Goal: Task Accomplishment & Management: Manage account settings

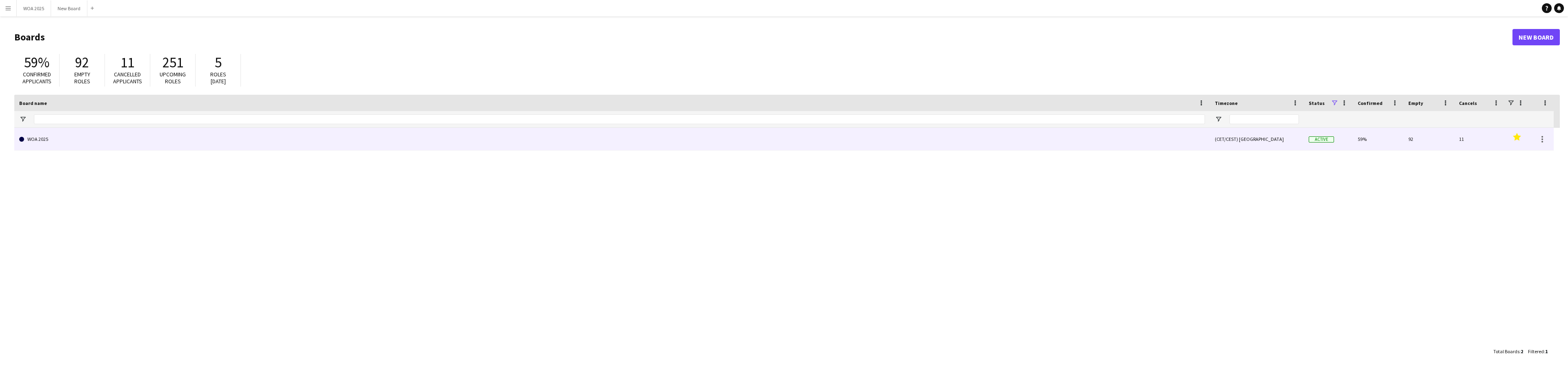
click at [558, 144] on link "WOA 2025" at bounding box center [611, 139] width 1186 height 23
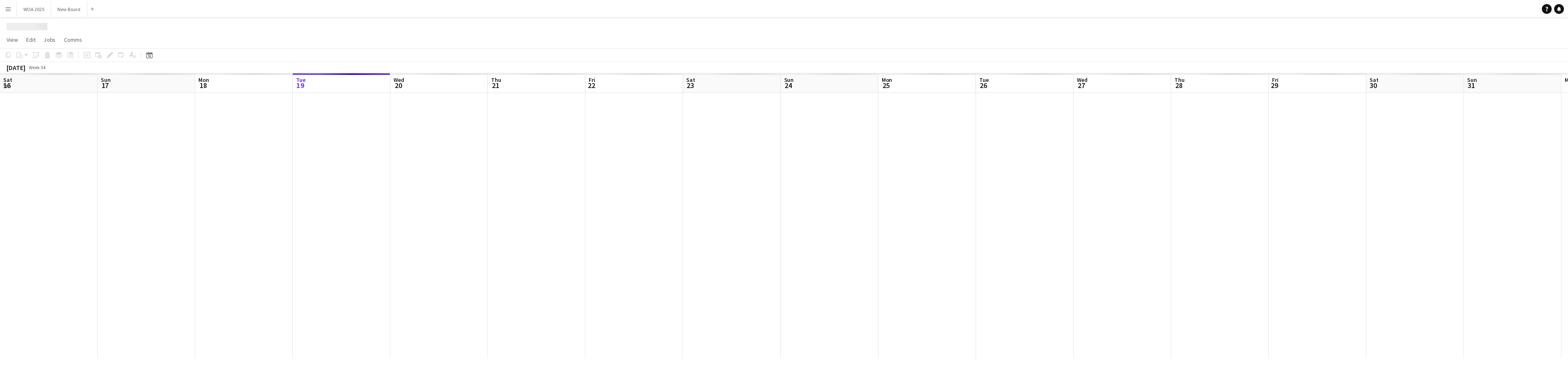
scroll to position [0, 196]
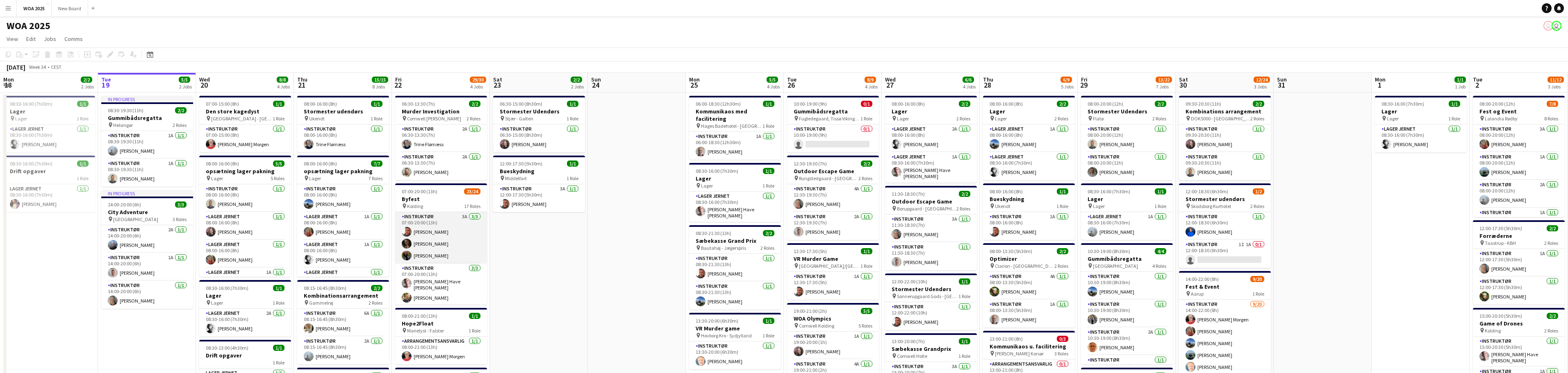
click at [457, 231] on app-card-role "Instruktør 3A [DATE] 07:00-20:00 (13h) [PERSON_NAME] [PERSON_NAME] [PERSON_NAME]" at bounding box center [441, 238] width 92 height 52
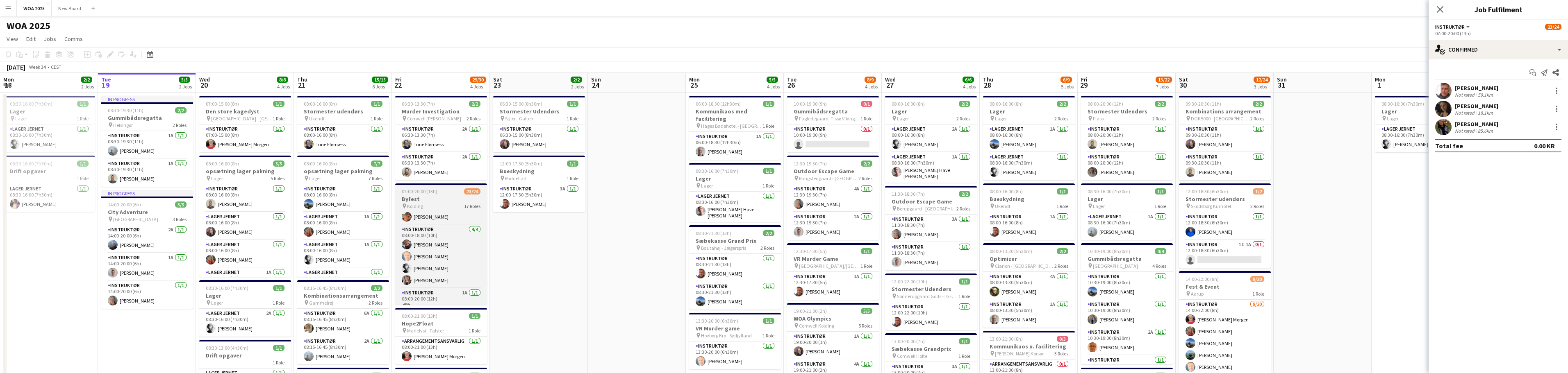
scroll to position [123, 0]
click at [112, 57] on div "Add job Add linked Job Edit Edit linked Job Applicants" at bounding box center [107, 54] width 63 height 10
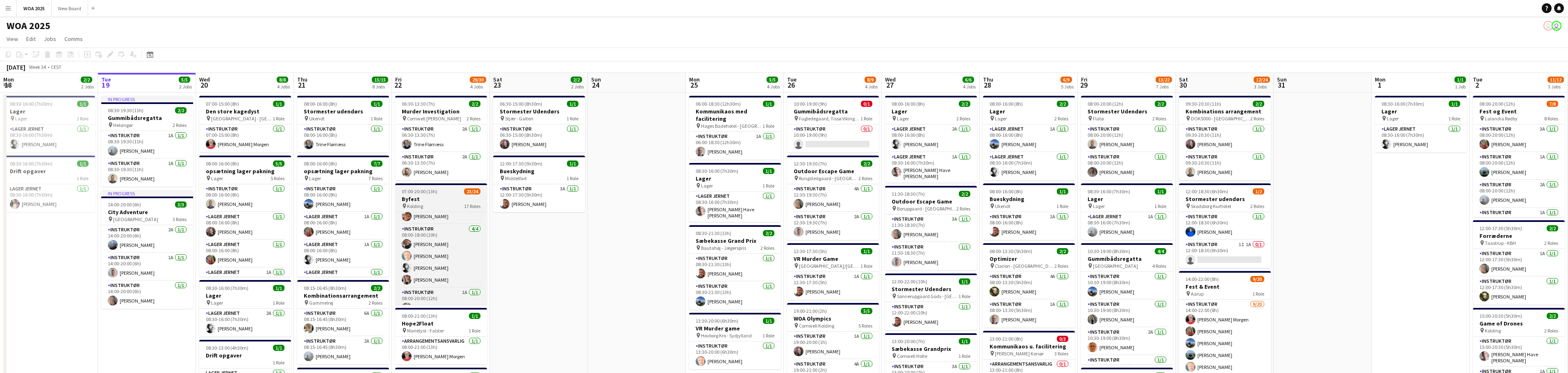
click at [445, 197] on h3 "Byfest" at bounding box center [441, 199] width 92 height 7
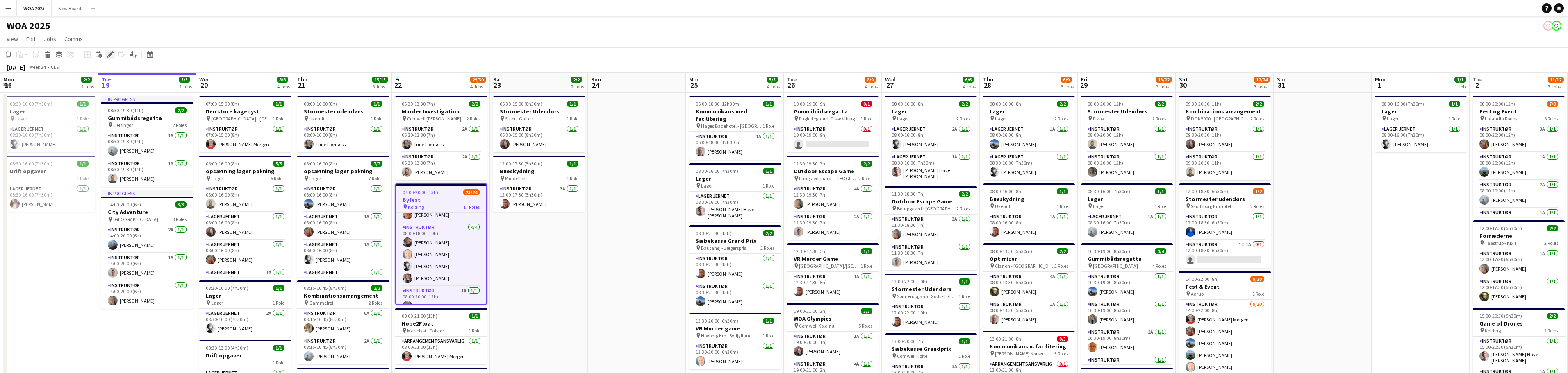
click at [113, 55] on icon "Edit" at bounding box center [109, 54] width 6 height 6
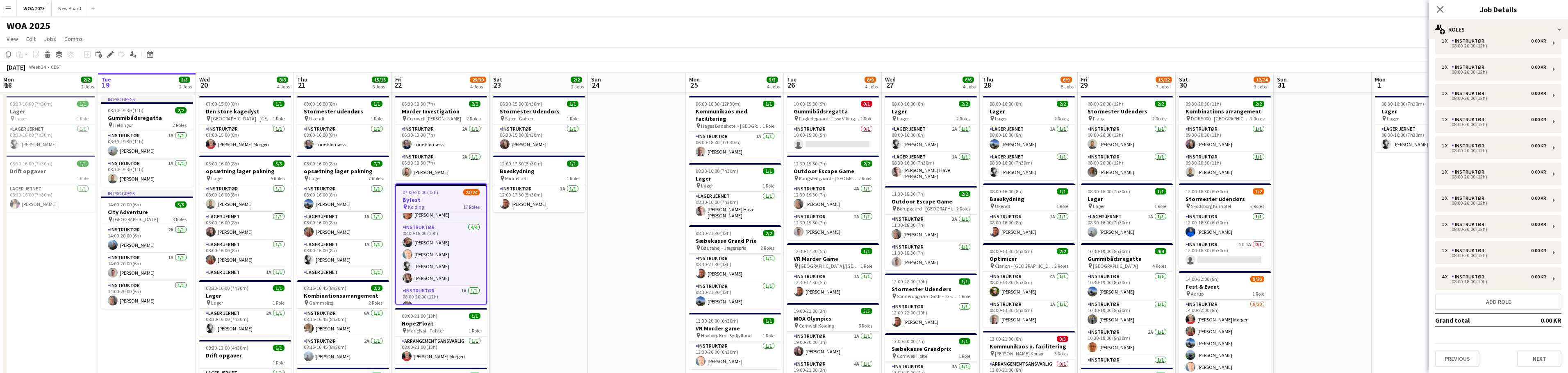
scroll to position [199, 0]
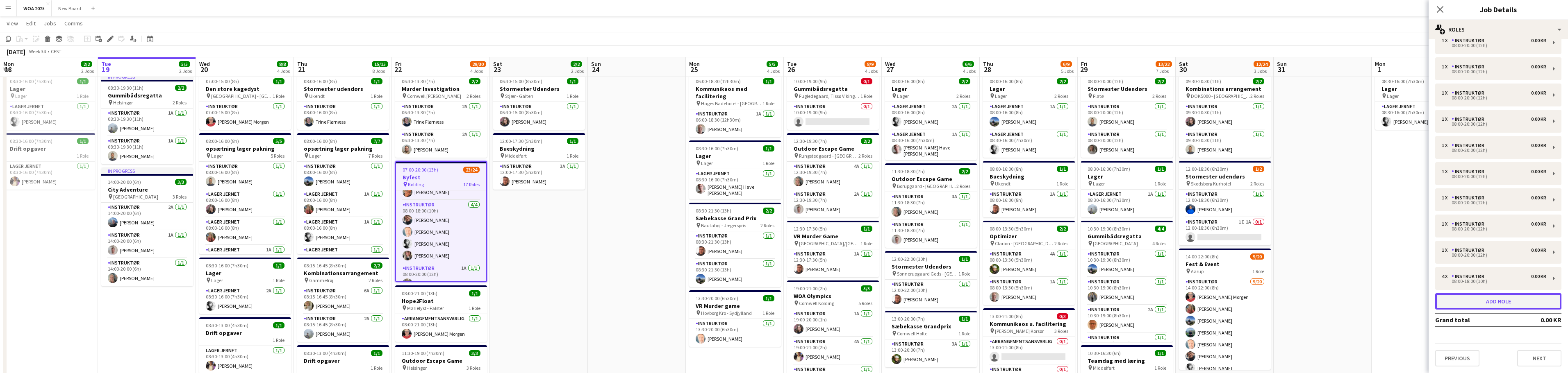
click at [1499, 301] on button "Add role" at bounding box center [1498, 302] width 126 height 16
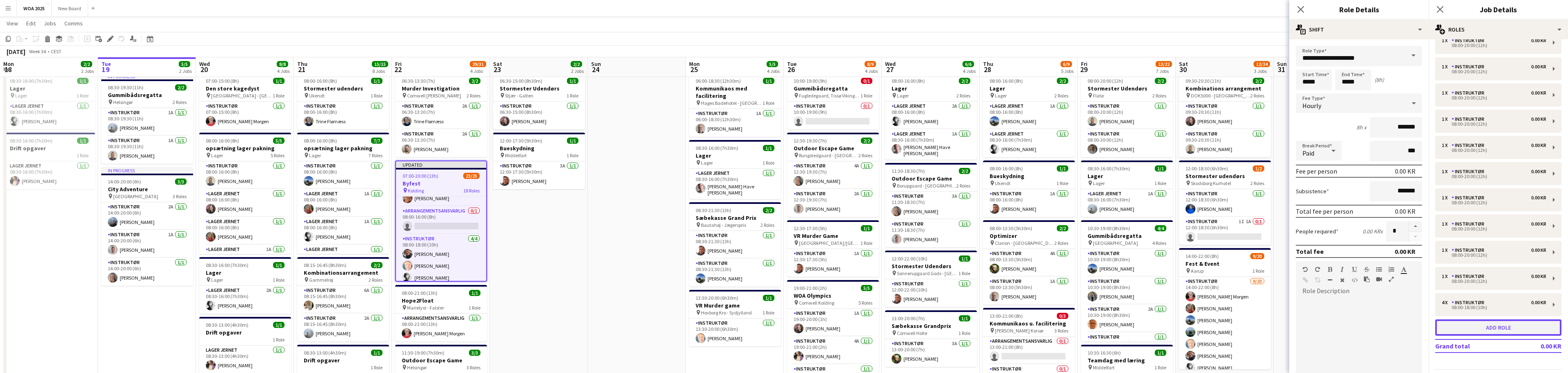
scroll to position [224, 0]
click at [1408, 55] on span at bounding box center [1413, 56] width 17 height 20
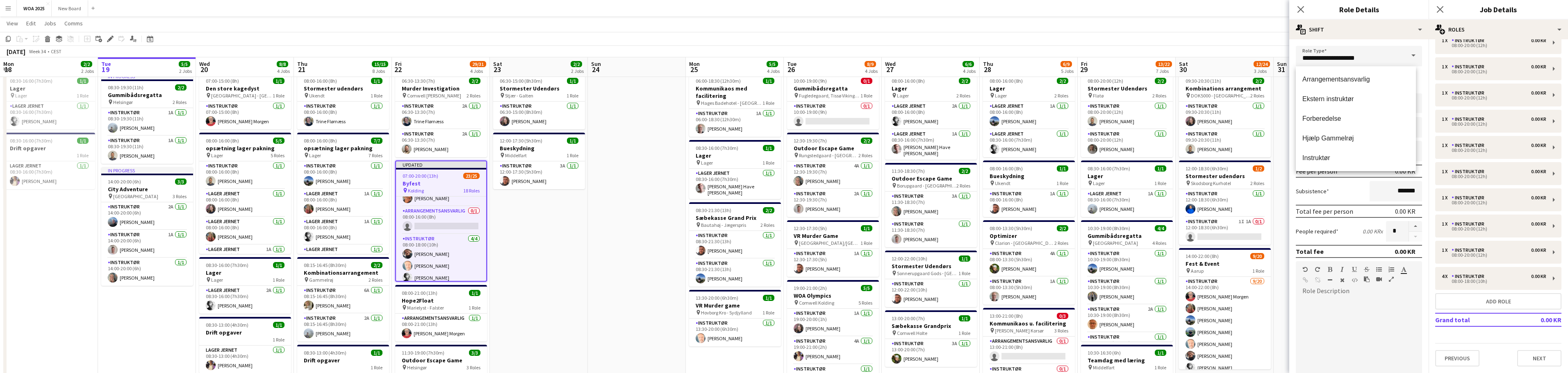
click at [1325, 156] on span "Instruktør" at bounding box center [1355, 158] width 107 height 8
type input "**********"
click at [1409, 228] on button "button" at bounding box center [1416, 227] width 13 height 11
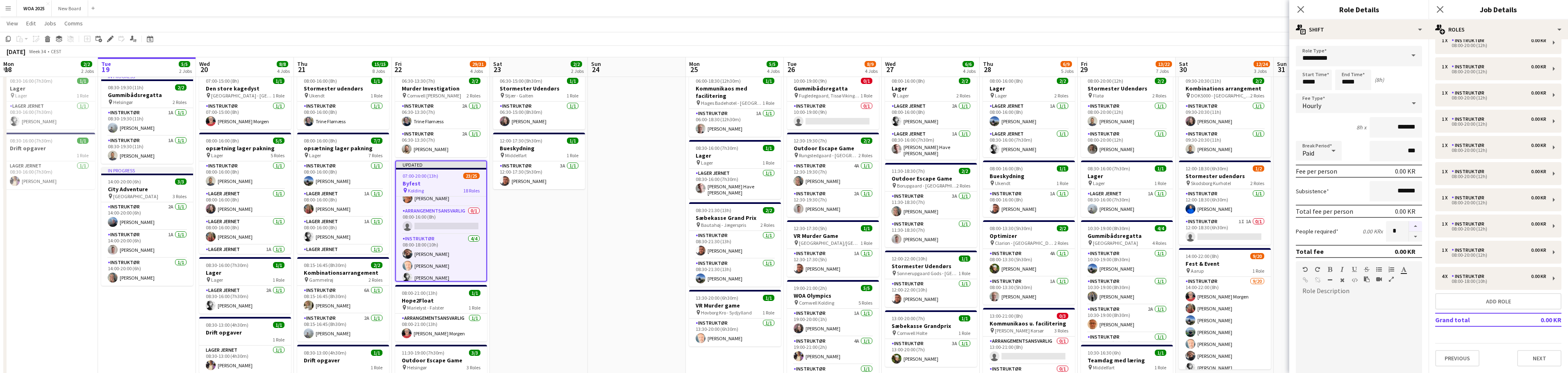
click at [1409, 228] on button "button" at bounding box center [1416, 227] width 13 height 11
type input "*"
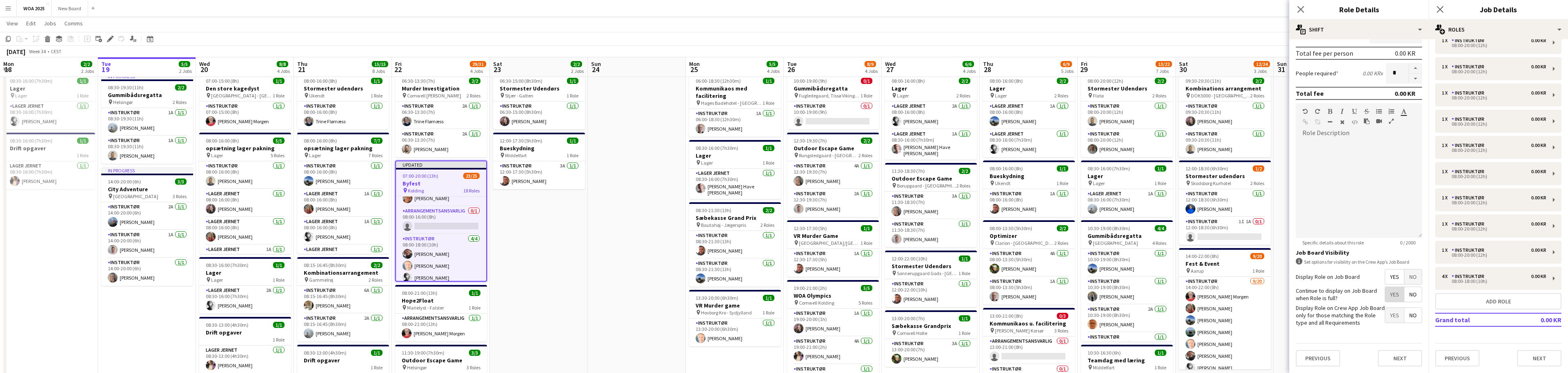
click at [1389, 296] on span "Yes" at bounding box center [1394, 295] width 19 height 15
click at [1535, 361] on button "Next" at bounding box center [1539, 358] width 45 height 16
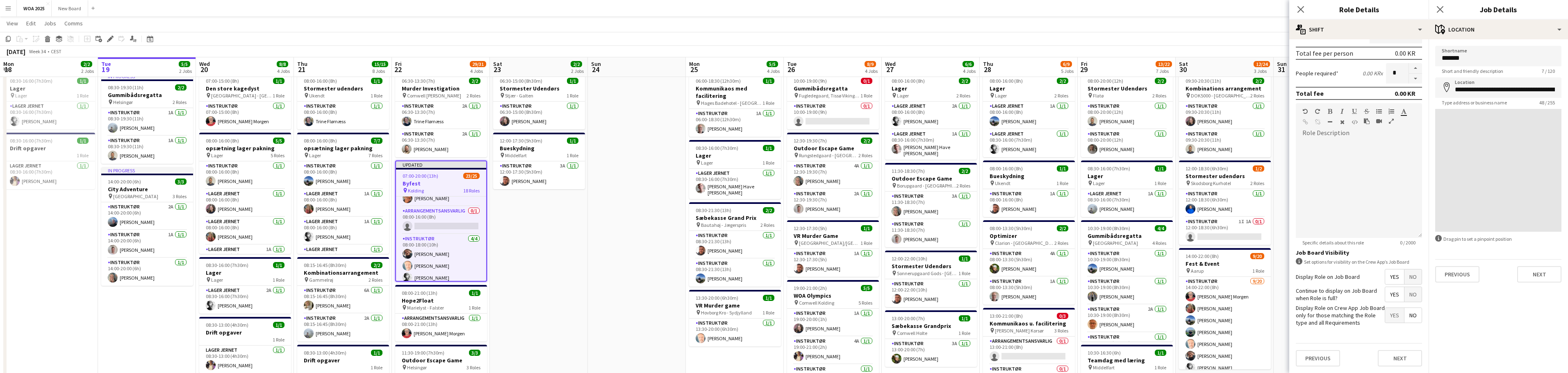
scroll to position [0, 0]
click at [1443, 10] on icon "Close pop-in" at bounding box center [1439, 9] width 8 height 8
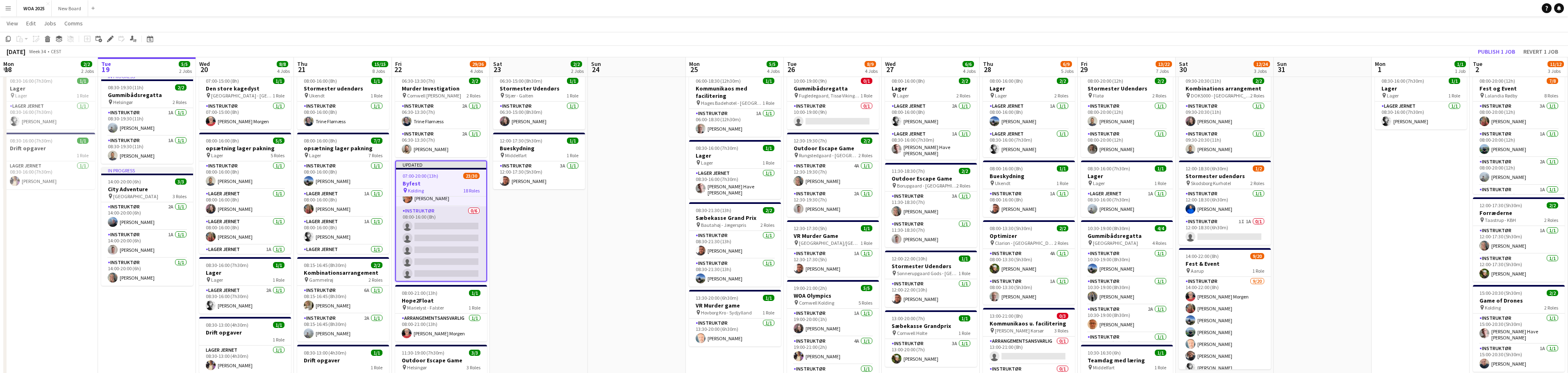
click at [450, 217] on app-card-role "Instruktør 0/6 08:00-16:00 (8h) single-neutral-actions single-neutral-actions s…" at bounding box center [441, 250] width 90 height 88
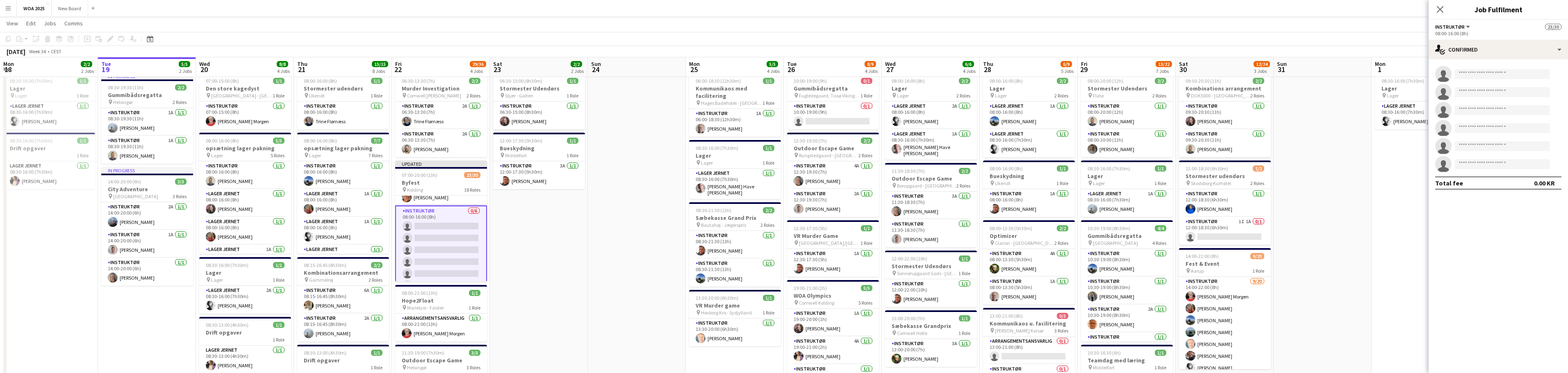
scroll to position [121, 0]
click at [1508, 51] on div "single-neutral-actions-check-2 Confirmed" at bounding box center [1498, 50] width 140 height 20
click at [1529, 116] on div "single-neutral-actions-upload Available" at bounding box center [1525, 118] width 81 height 16
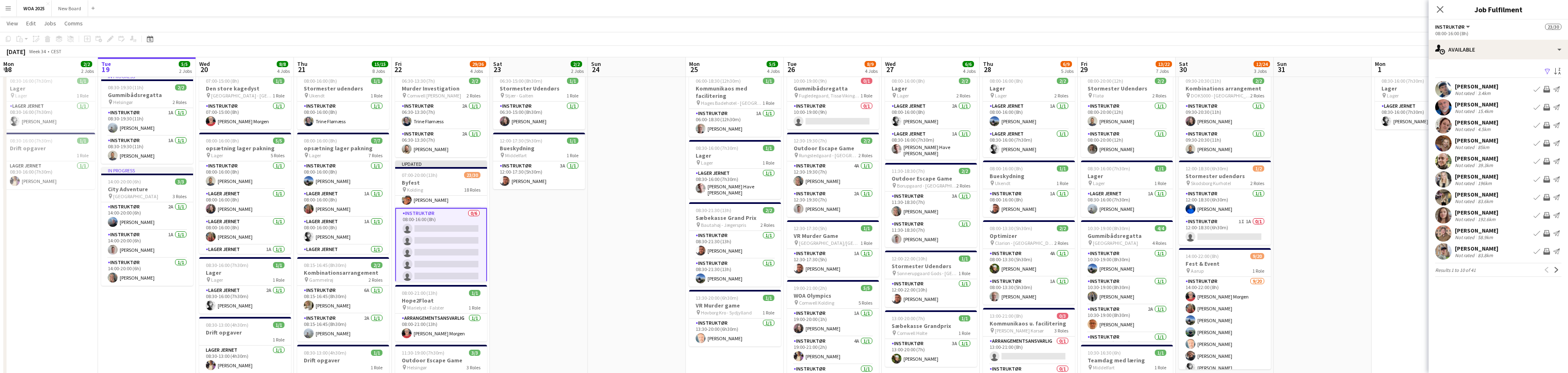
click at [1559, 88] on app-icon "Send notification" at bounding box center [1556, 88] width 6 height 6
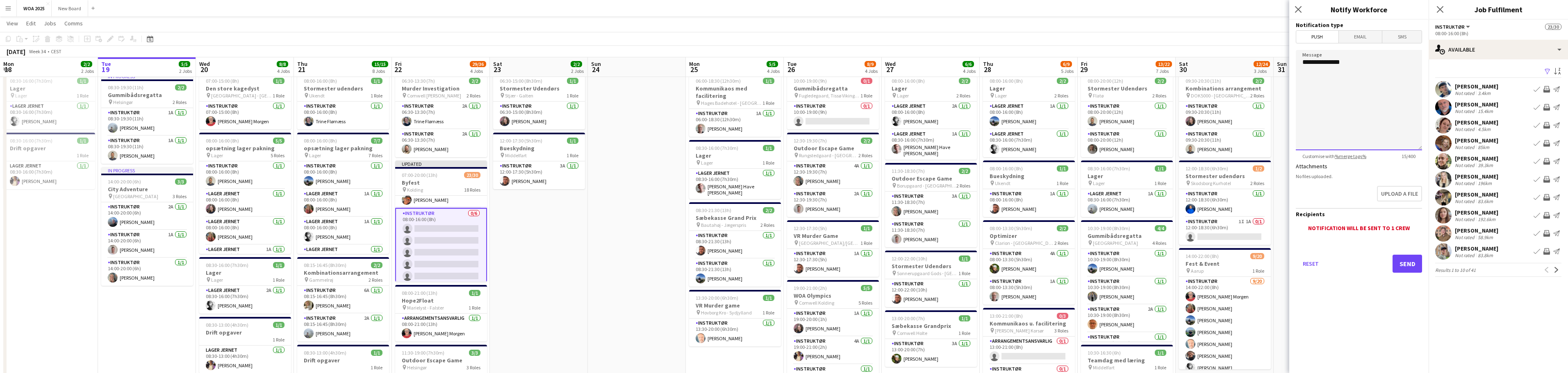
click at [1327, 85] on textarea "**********" at bounding box center [1359, 100] width 126 height 100
click at [1361, 58] on textarea "**********" at bounding box center [1359, 100] width 126 height 100
drag, startPoint x: 1357, startPoint y: 138, endPoint x: 1303, endPoint y: 79, distance: 80.0
click at [1303, 79] on textarea "**********" at bounding box center [1359, 100] width 126 height 100
type textarea "**********"
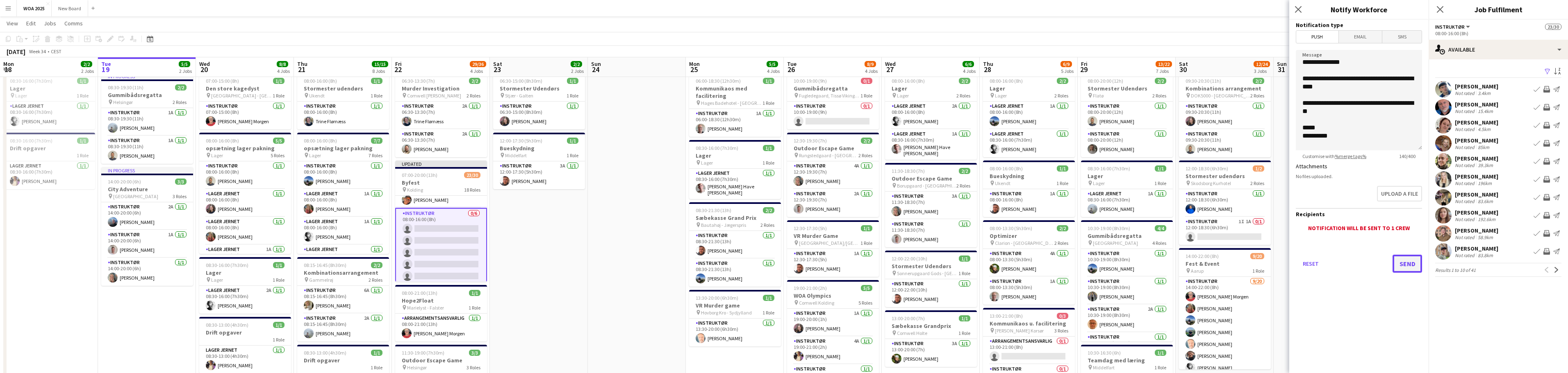
click at [1407, 267] on button "Send" at bounding box center [1407, 264] width 29 height 18
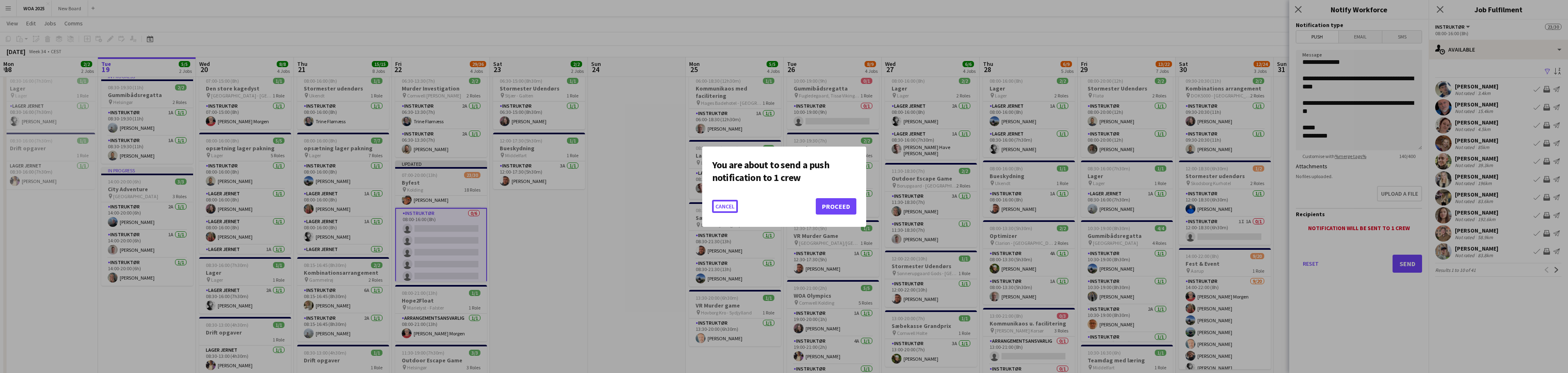
scroll to position [0, 0]
click at [735, 206] on button "Cancel" at bounding box center [725, 206] width 26 height 13
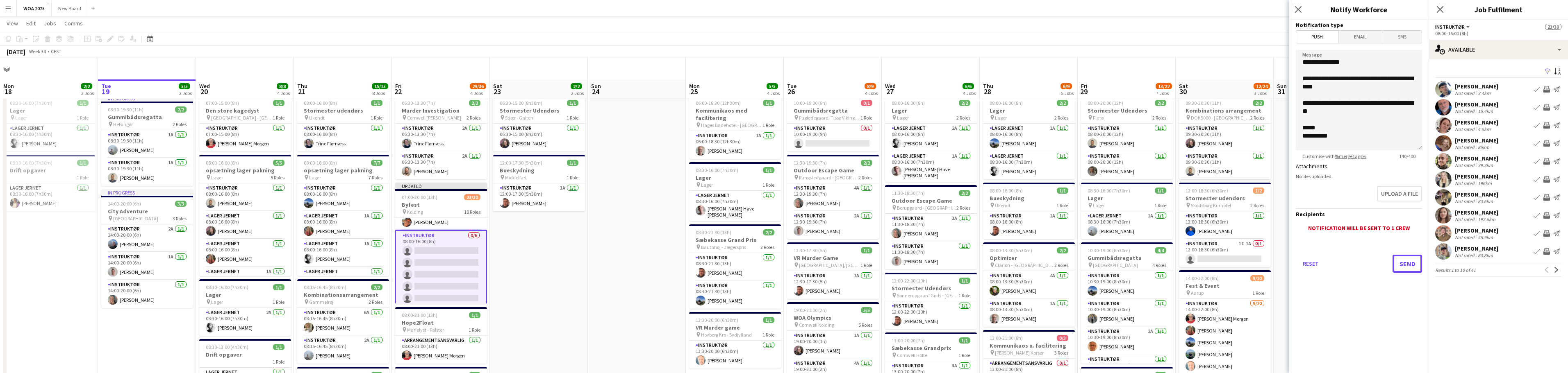
scroll to position [22, 0]
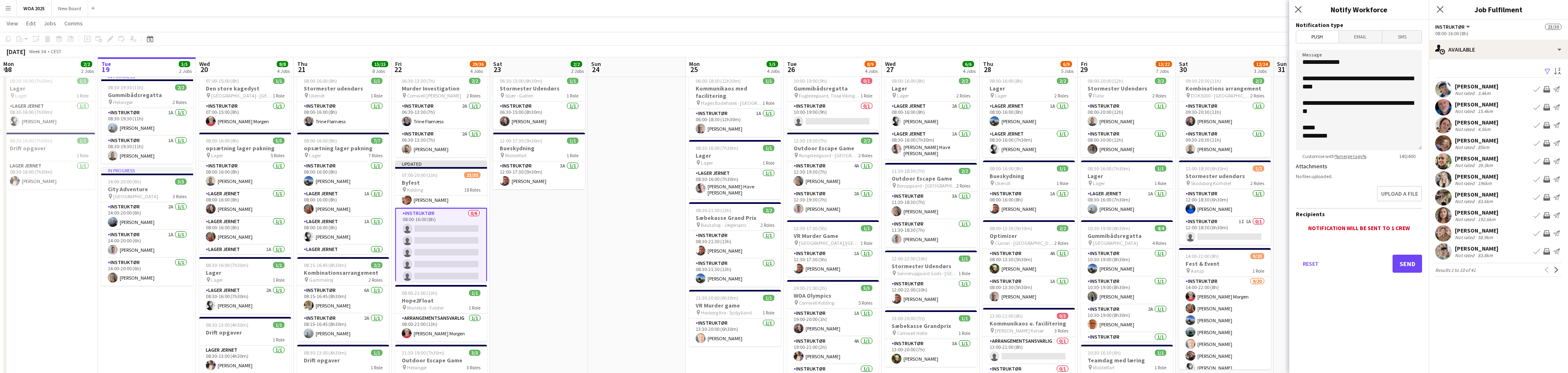
click at [1549, 73] on app-icon "Filter" at bounding box center [1547, 72] width 6 height 8
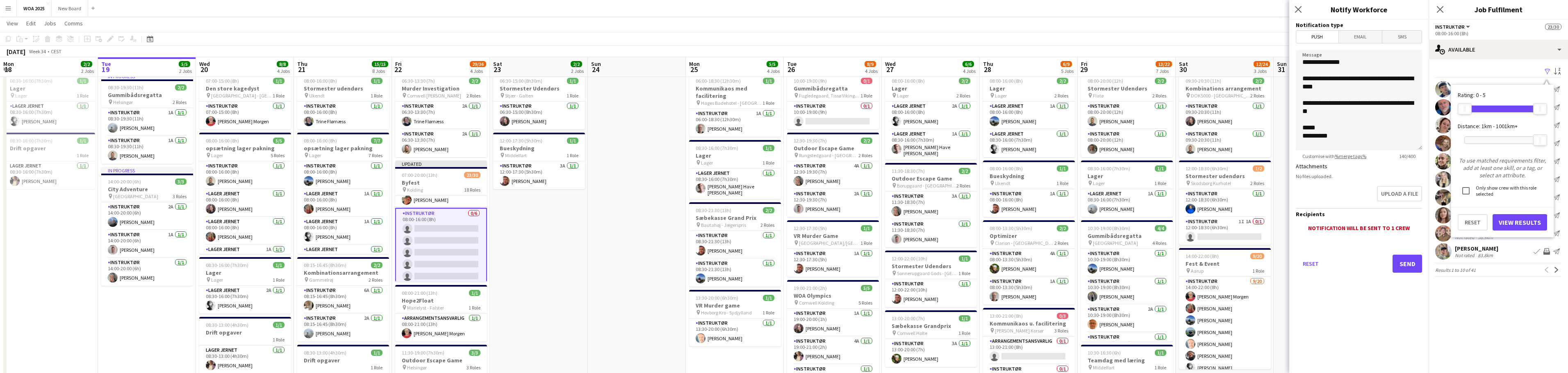
click at [1549, 73] on app-icon "Filter" at bounding box center [1547, 72] width 6 height 8
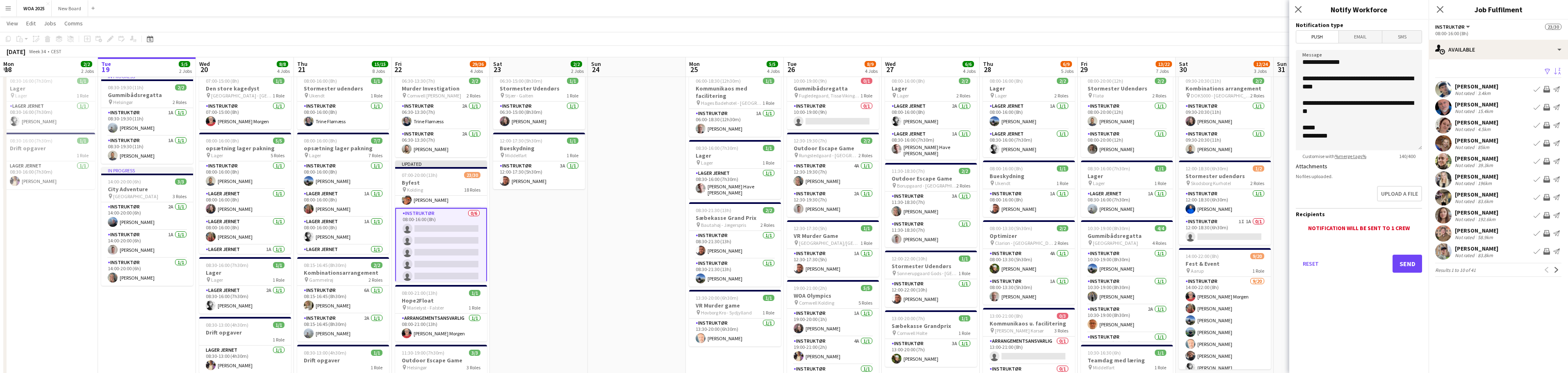
click at [1556, 68] on app-icon "Sort asc" at bounding box center [1557, 72] width 6 height 8
click at [1552, 102] on icon at bounding box center [1552, 101] width 10 height 16
click at [1532, 323] on div at bounding box center [784, 186] width 1568 height 373
click at [1527, 72] on div "Filter Sort asc" at bounding box center [1498, 71] width 126 height 12
click at [1559, 143] on app-icon "Send notification" at bounding box center [1556, 143] width 6 height 6
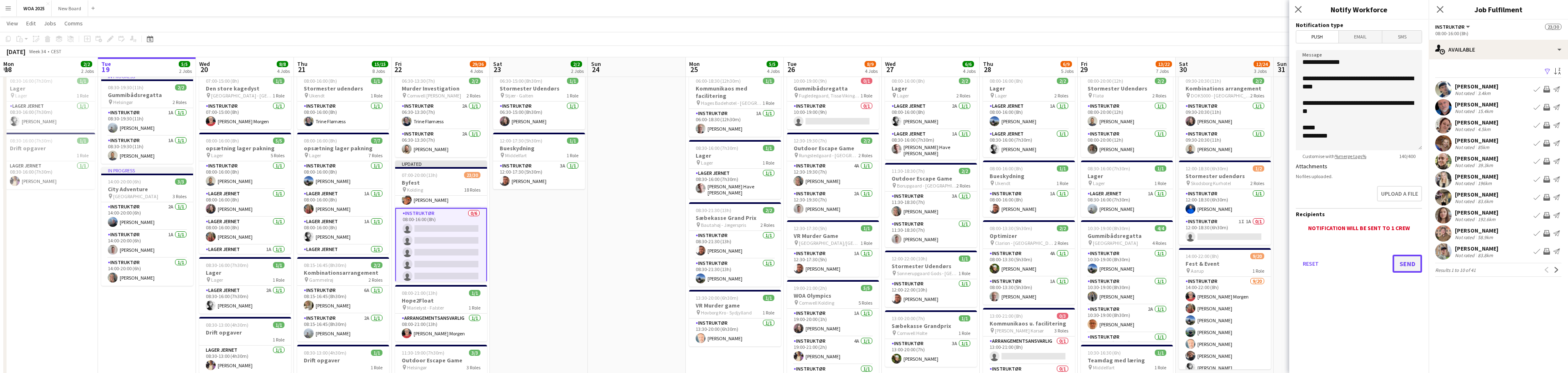
click at [1400, 266] on button "Send" at bounding box center [1407, 264] width 29 height 18
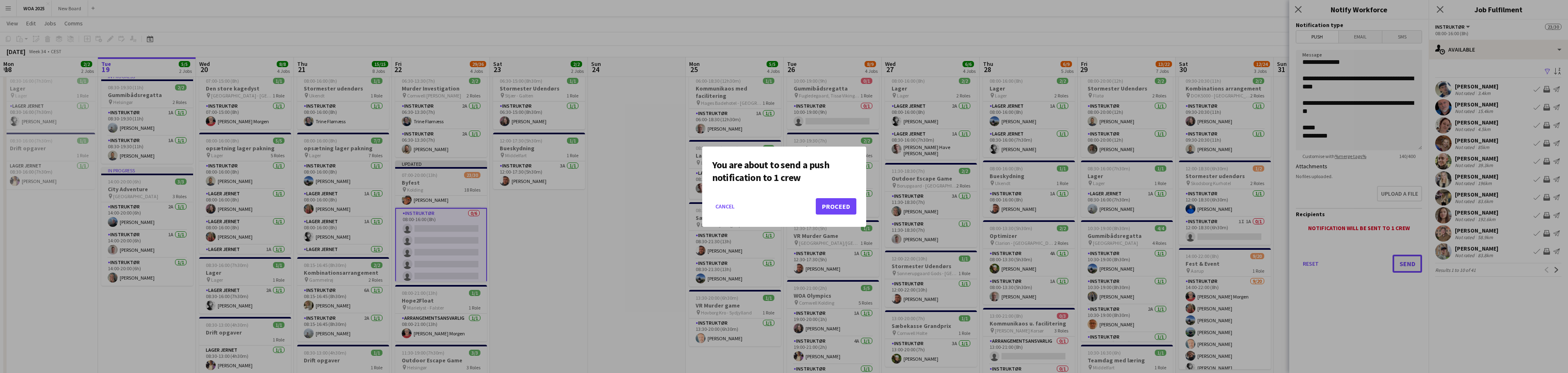
scroll to position [0, 0]
click at [844, 206] on button "Proceed" at bounding box center [836, 207] width 40 height 16
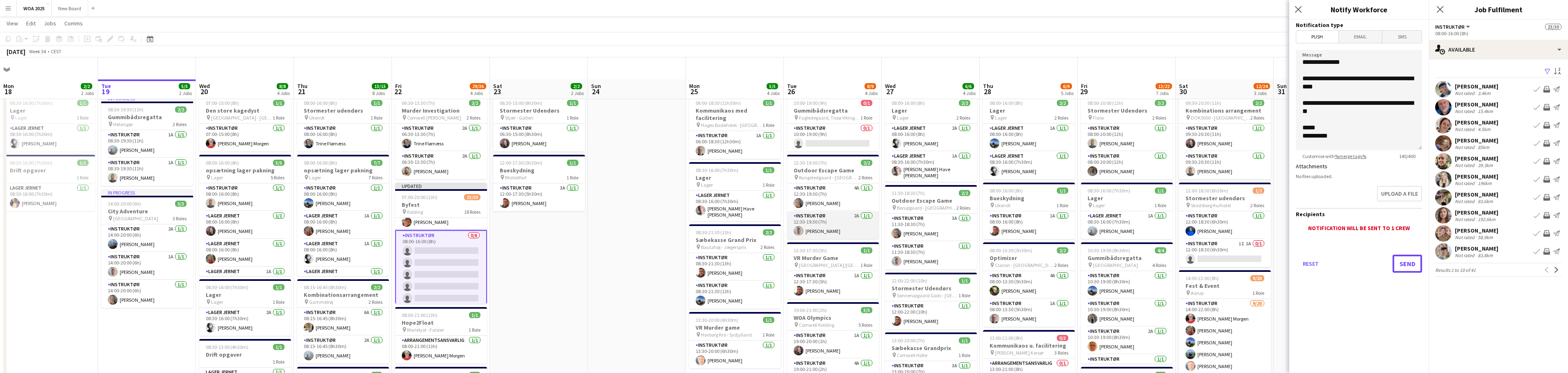
scroll to position [22, 0]
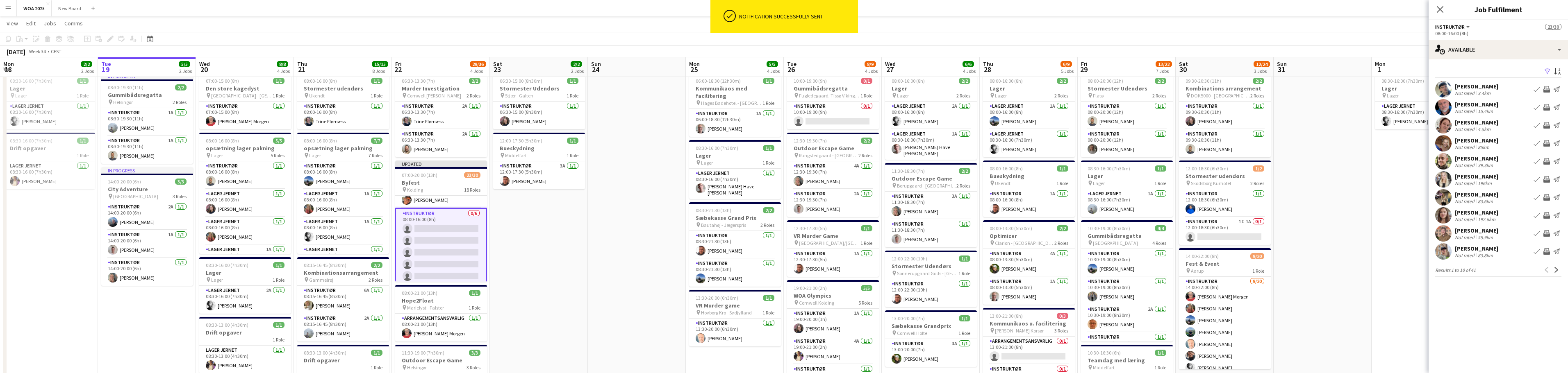
click at [1559, 90] on app-icon "Send notification" at bounding box center [1556, 88] width 6 height 6
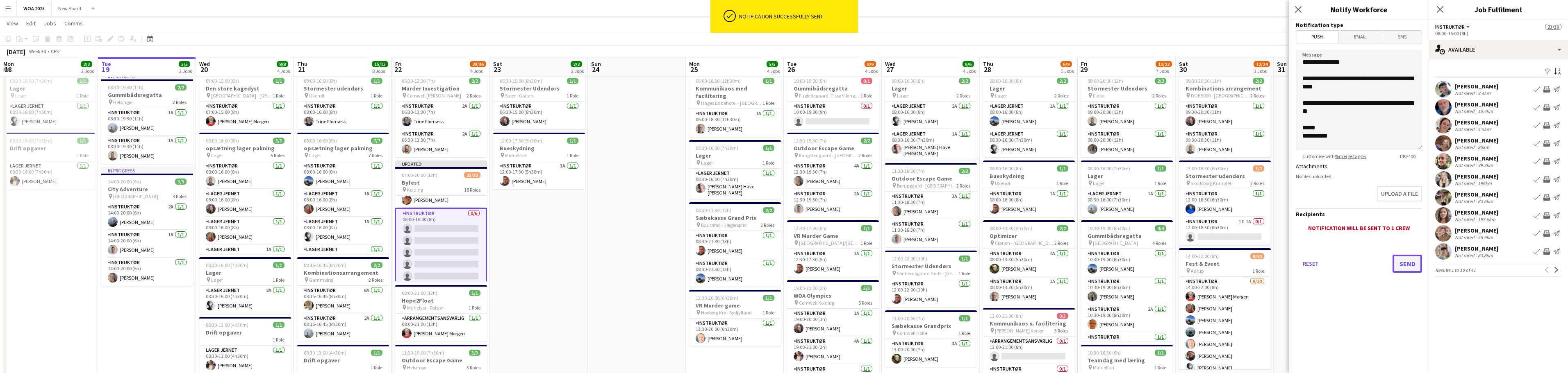
click at [1412, 268] on button "Send" at bounding box center [1407, 264] width 29 height 18
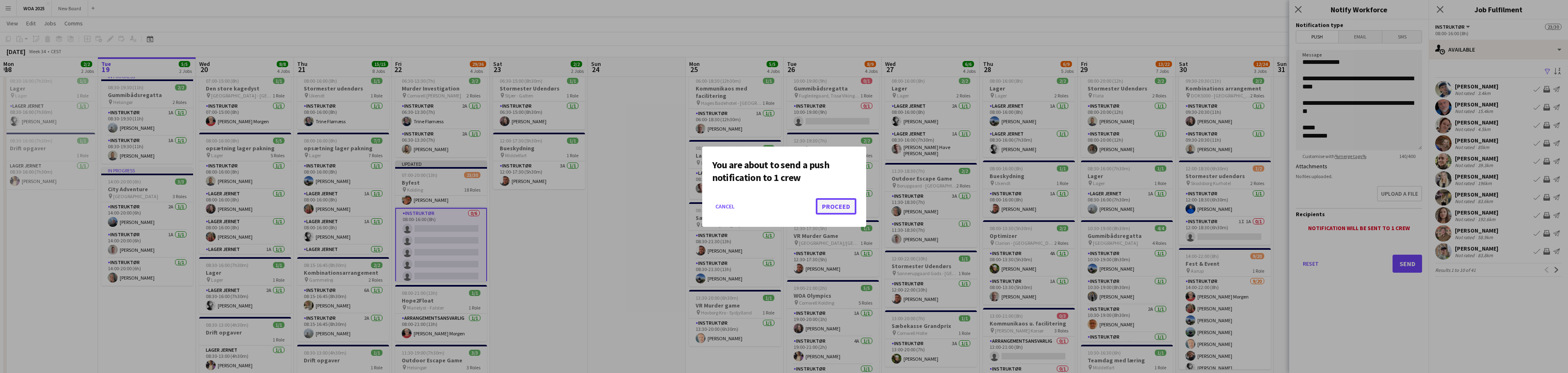
click at [835, 206] on button "Proceed" at bounding box center [836, 207] width 40 height 16
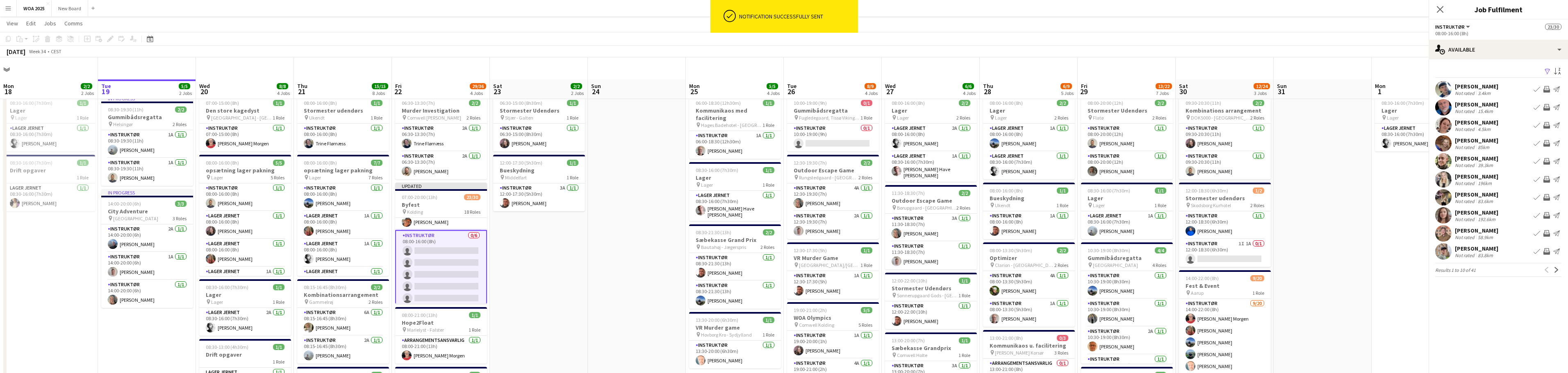
scroll to position [22, 0]
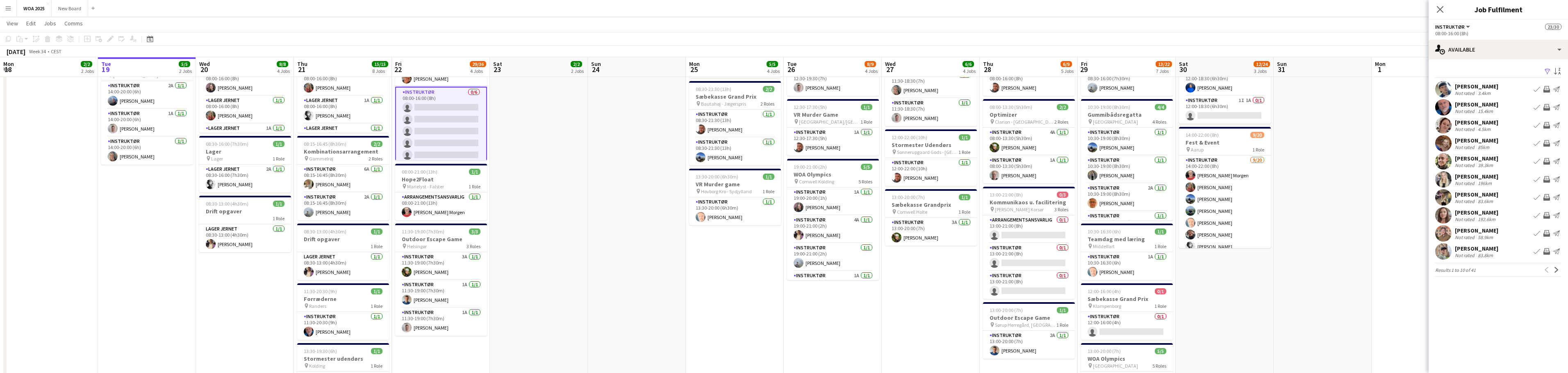
click at [1557, 250] on app-icon "Send notification" at bounding box center [1556, 251] width 6 height 6
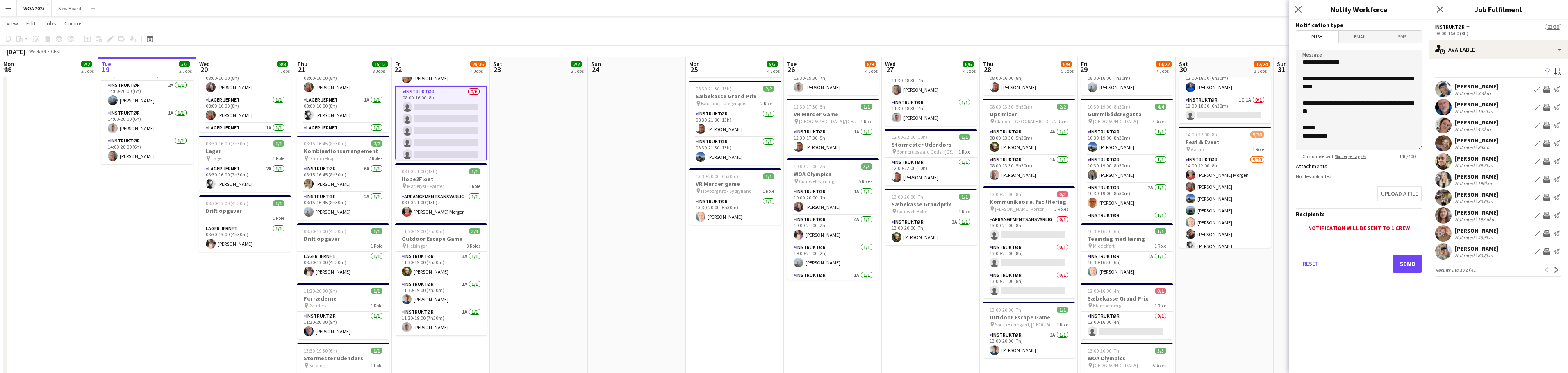
scroll to position [144, 0]
click at [1412, 263] on button "Send" at bounding box center [1407, 264] width 29 height 18
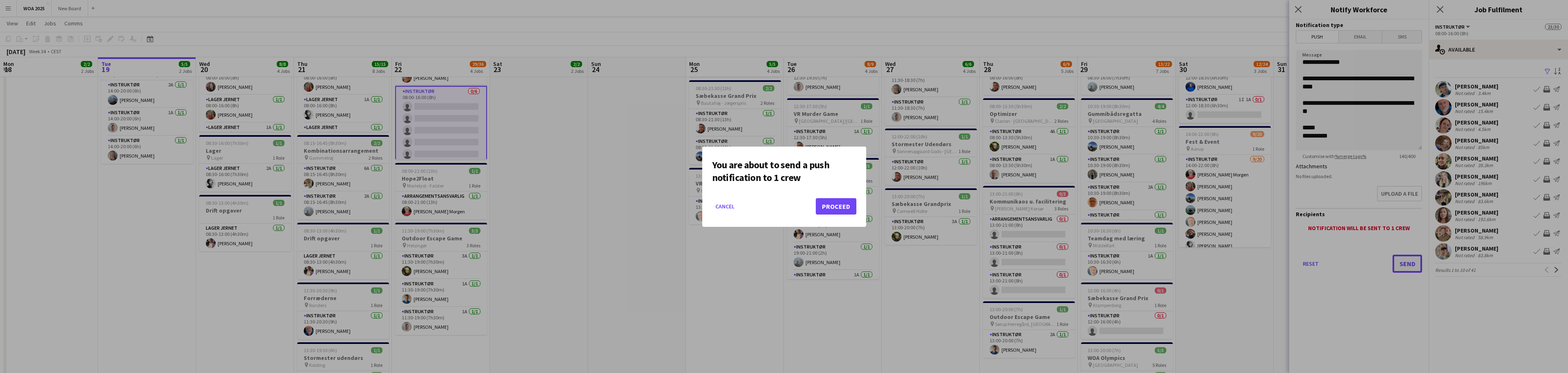
scroll to position [0, 0]
click at [841, 209] on button "Proceed" at bounding box center [836, 207] width 40 height 16
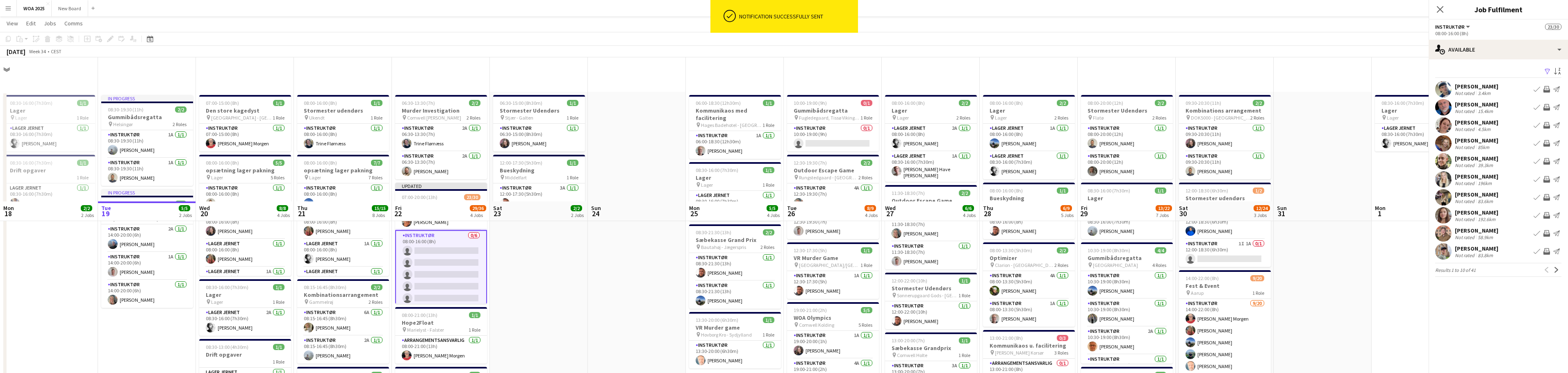
scroll to position [144, 0]
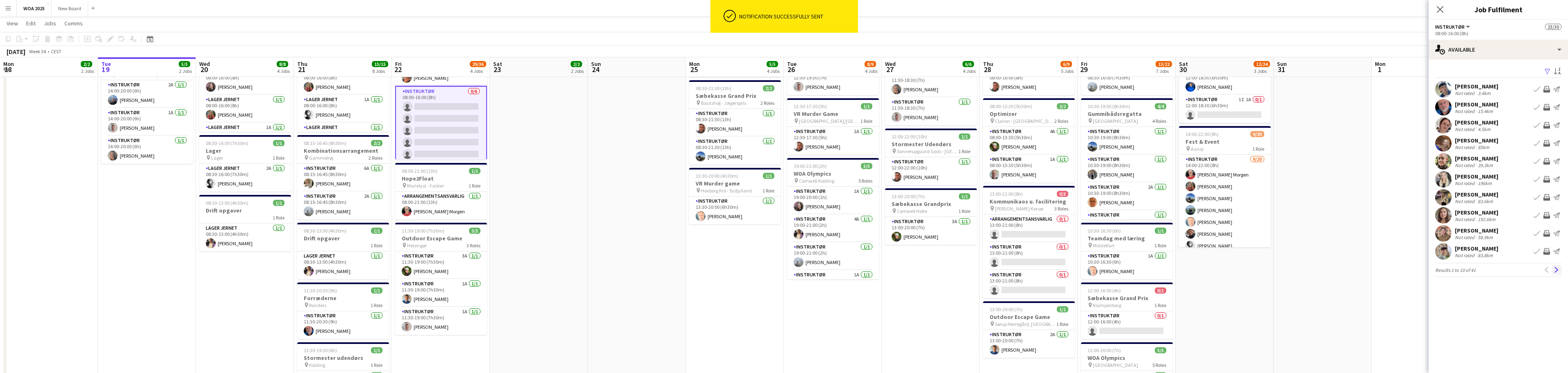
click at [1559, 272] on app-icon "Next" at bounding box center [1556, 270] width 5 height 5
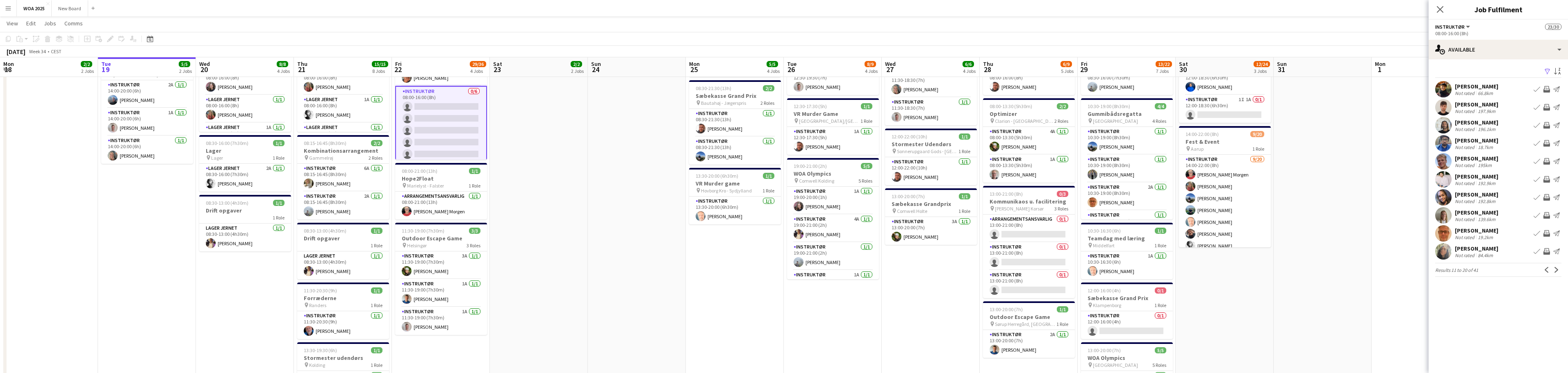
click at [1557, 141] on app-icon "Send notification" at bounding box center [1556, 143] width 6 height 6
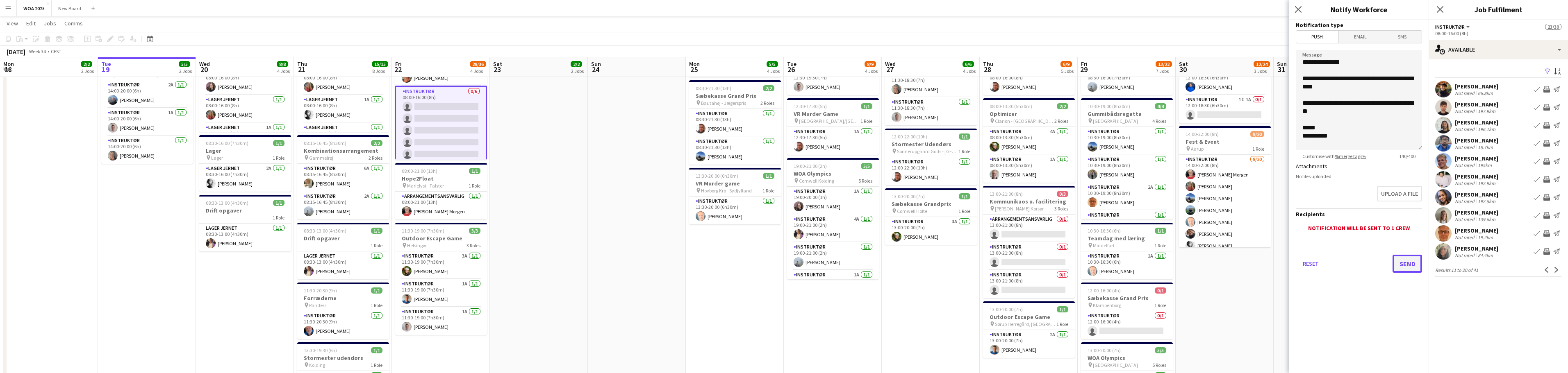
click at [1408, 264] on button "Send" at bounding box center [1407, 264] width 29 height 18
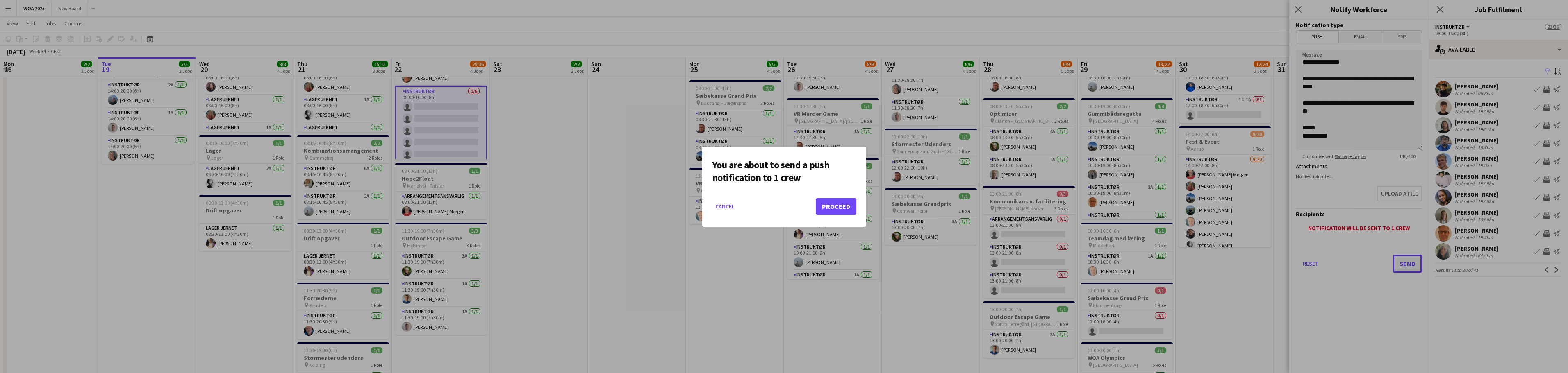
scroll to position [0, 0]
click at [841, 206] on button "Proceed" at bounding box center [836, 207] width 40 height 16
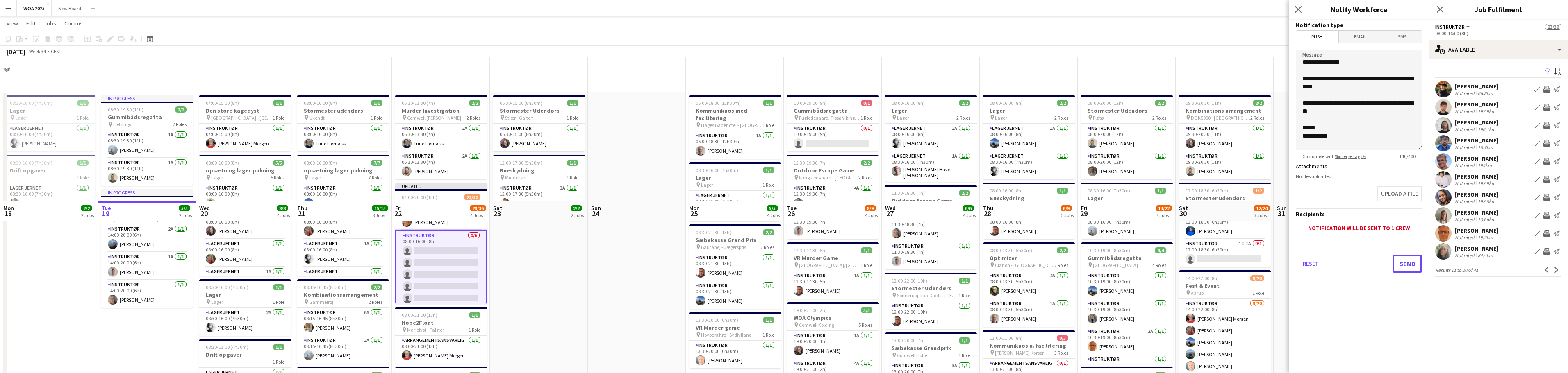
scroll to position [144, 0]
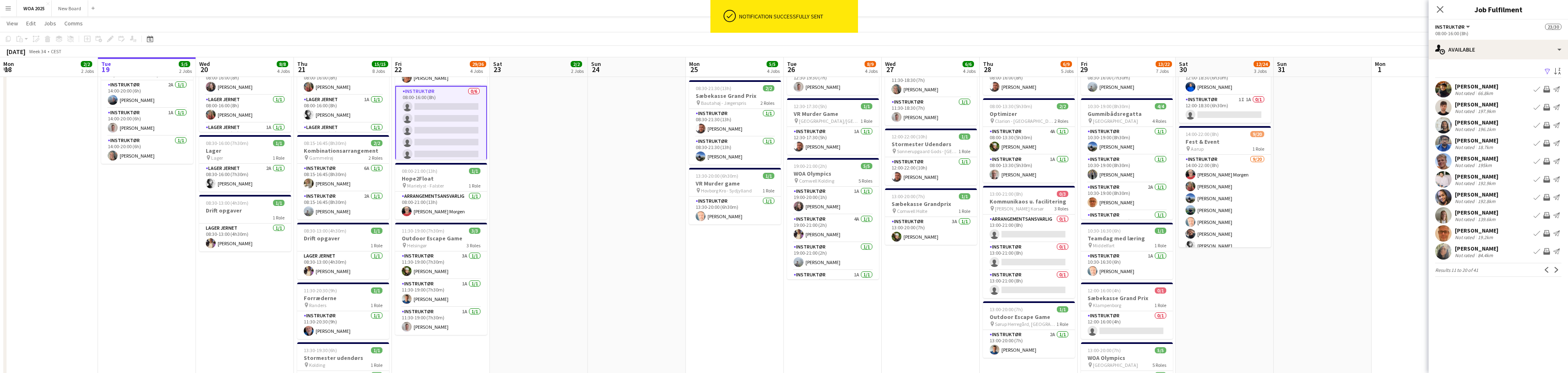
click at [1557, 231] on app-icon "Send notification" at bounding box center [1556, 233] width 6 height 6
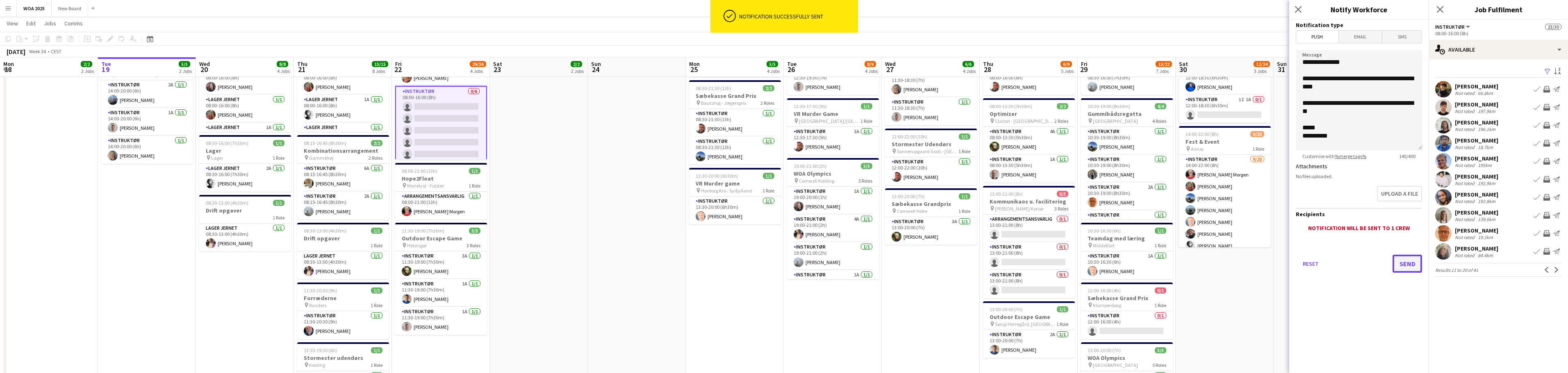
click at [1407, 265] on button "Send" at bounding box center [1407, 264] width 29 height 18
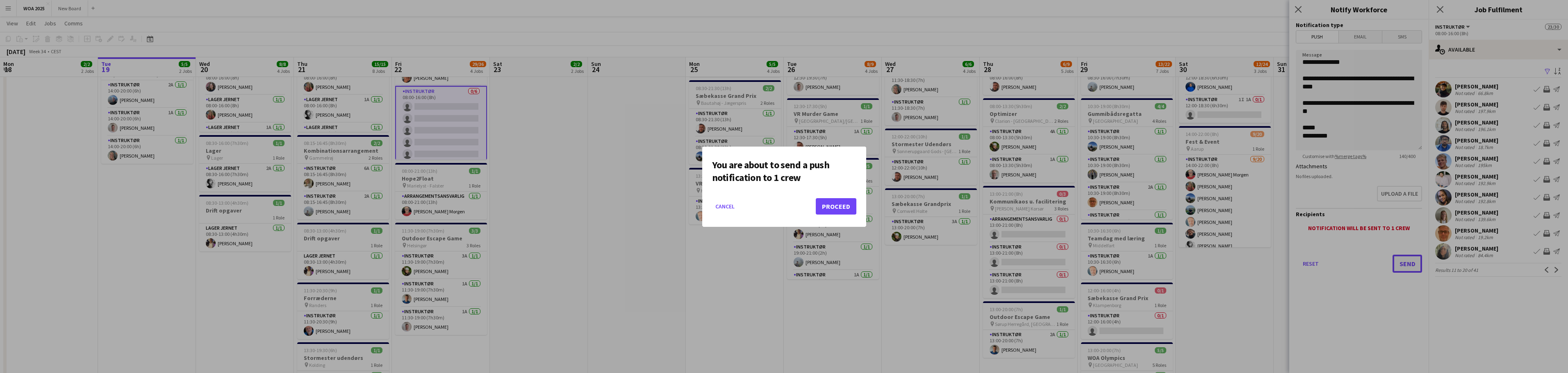
scroll to position [0, 0]
click at [836, 206] on button "Proceed" at bounding box center [836, 207] width 40 height 16
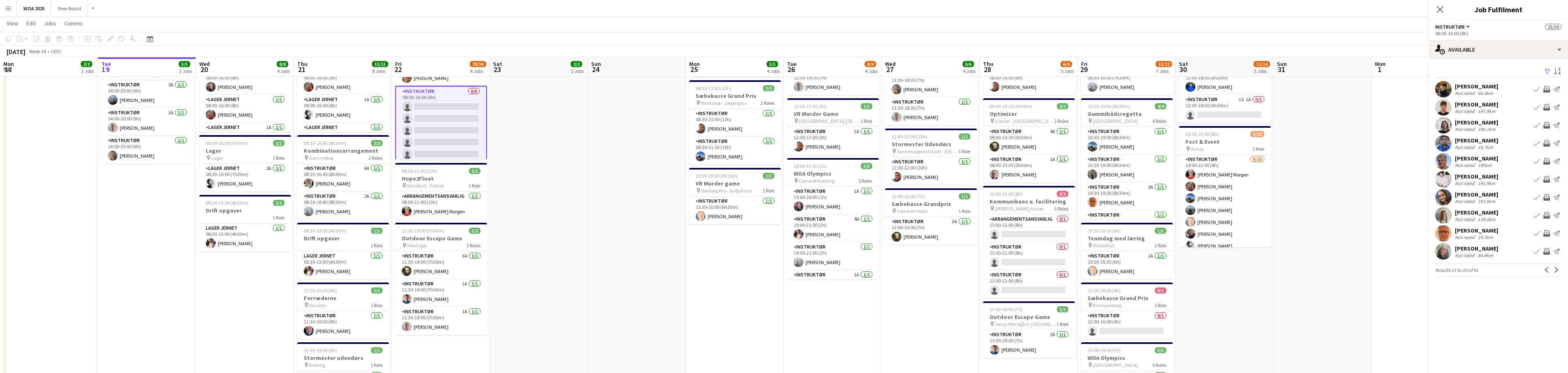
scroll to position [144, 0]
click at [1555, 268] on app-icon "Next" at bounding box center [1556, 270] width 5 height 5
click at [1557, 143] on app-icon "Send notification" at bounding box center [1556, 143] width 6 height 6
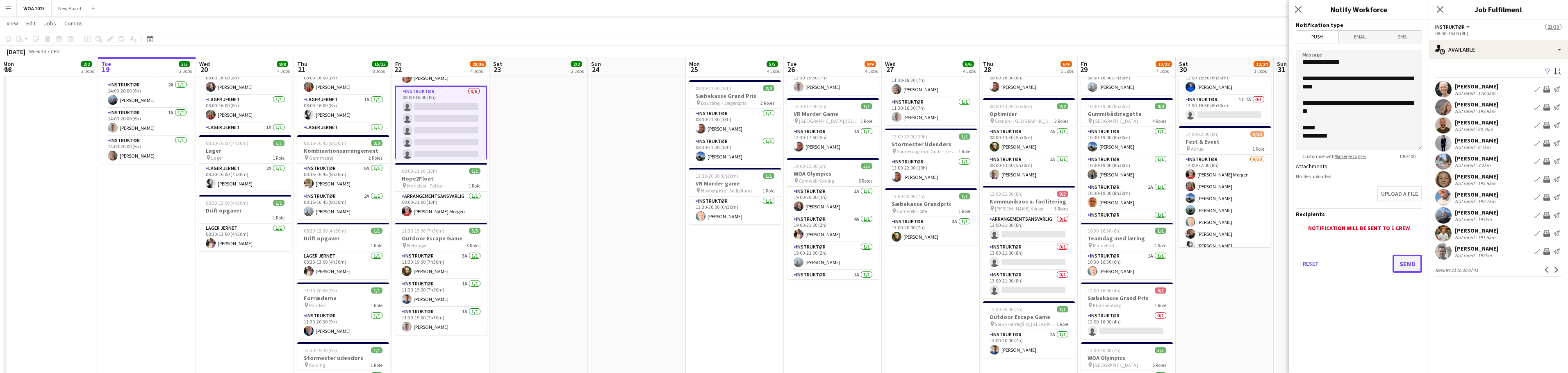
click at [1403, 264] on button "Send" at bounding box center [1407, 264] width 29 height 18
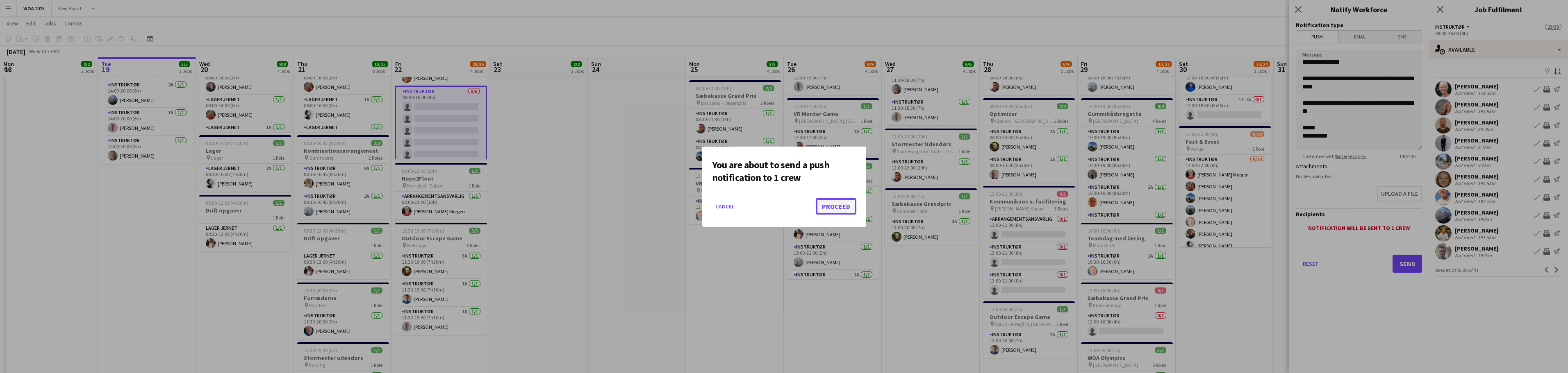
click at [836, 208] on button "Proceed" at bounding box center [836, 207] width 40 height 16
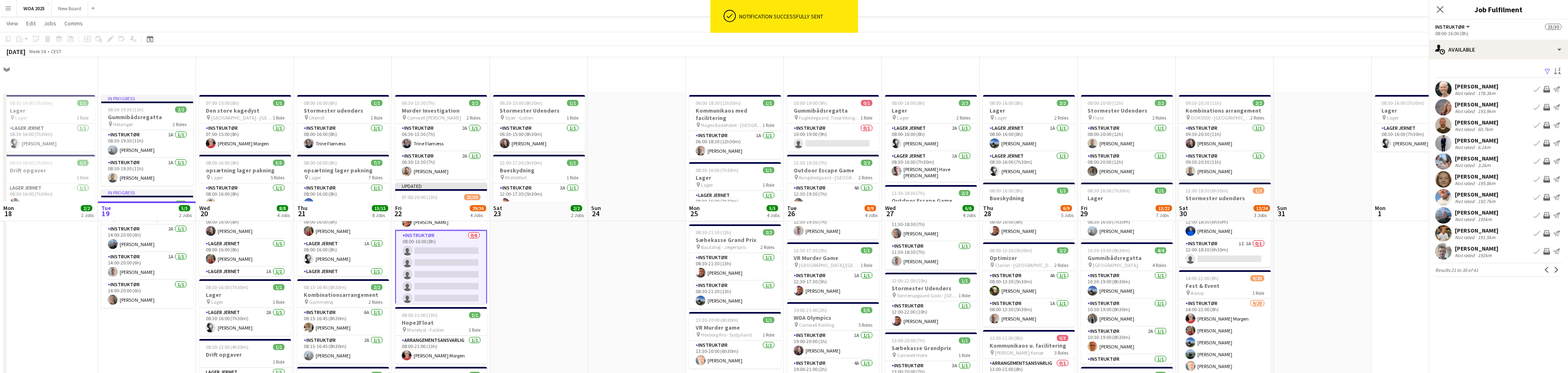
scroll to position [144, 0]
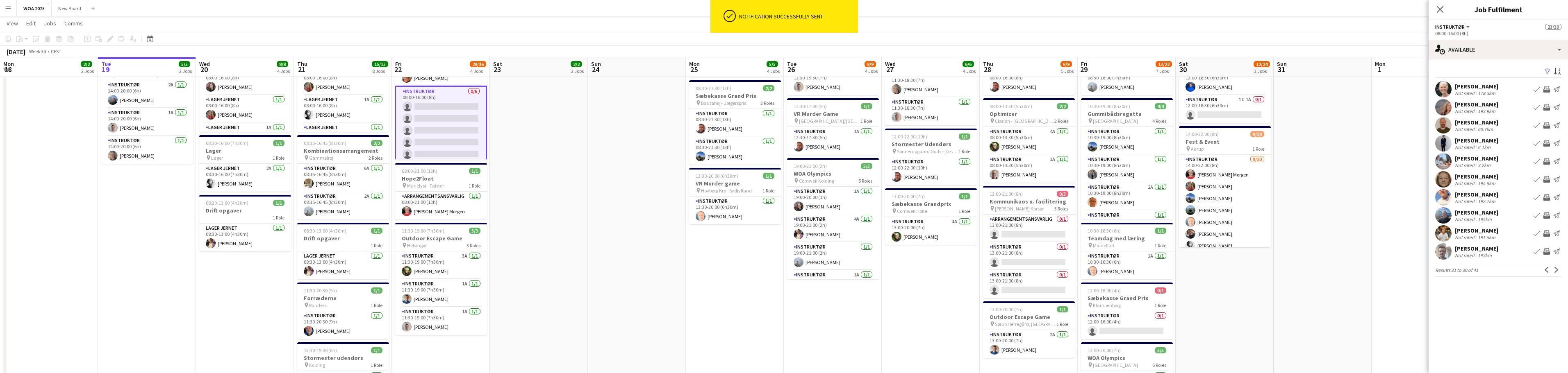
click at [1559, 160] on app-icon "Send notification" at bounding box center [1556, 161] width 6 height 6
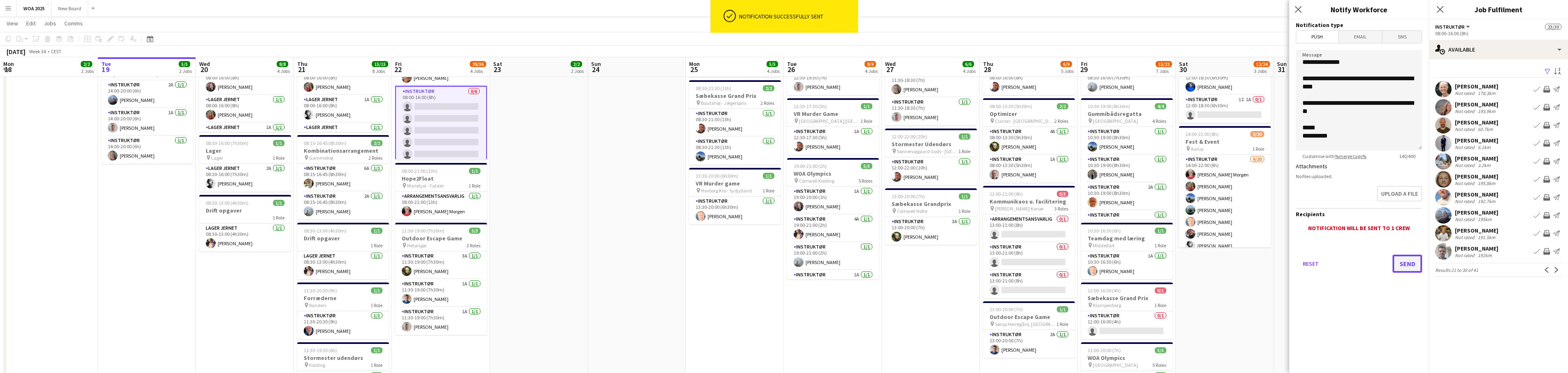
click at [1407, 264] on button "Send" at bounding box center [1407, 264] width 29 height 18
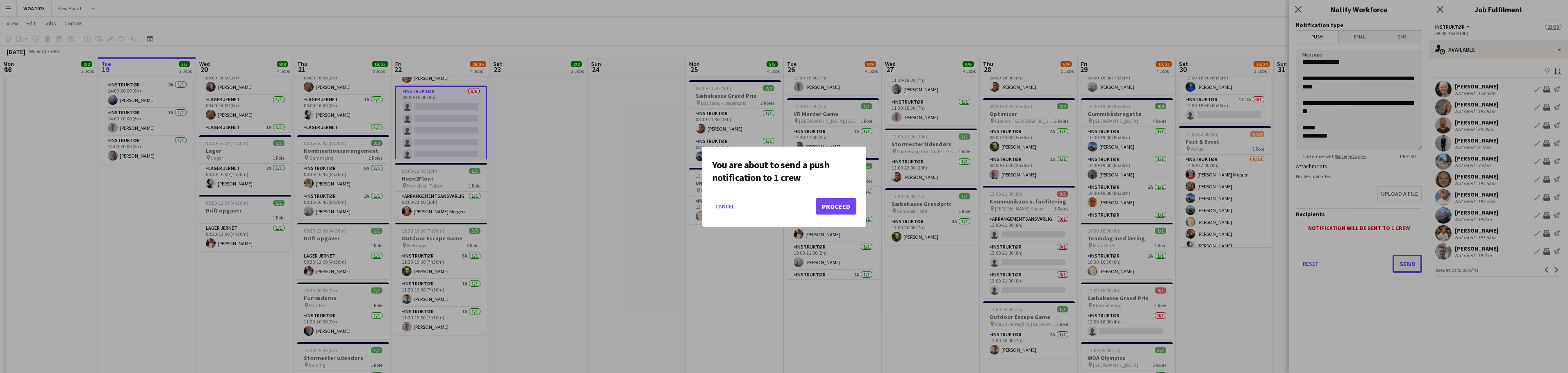
scroll to position [0, 0]
click at [844, 203] on button "Proceed" at bounding box center [836, 207] width 40 height 16
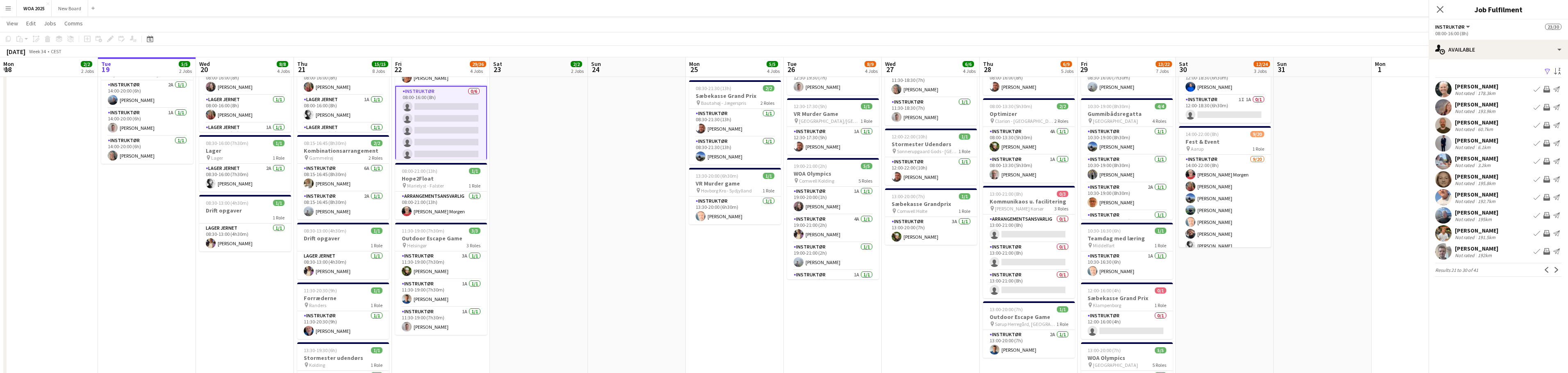
scroll to position [144, 0]
click at [1556, 271] on app-icon "Next" at bounding box center [1556, 270] width 5 height 5
click at [453, 101] on app-card-role "Instruktør 0/6 08:00-16:00 (8h) single-neutral-actions single-neutral-actions s…" at bounding box center [441, 130] width 92 height 89
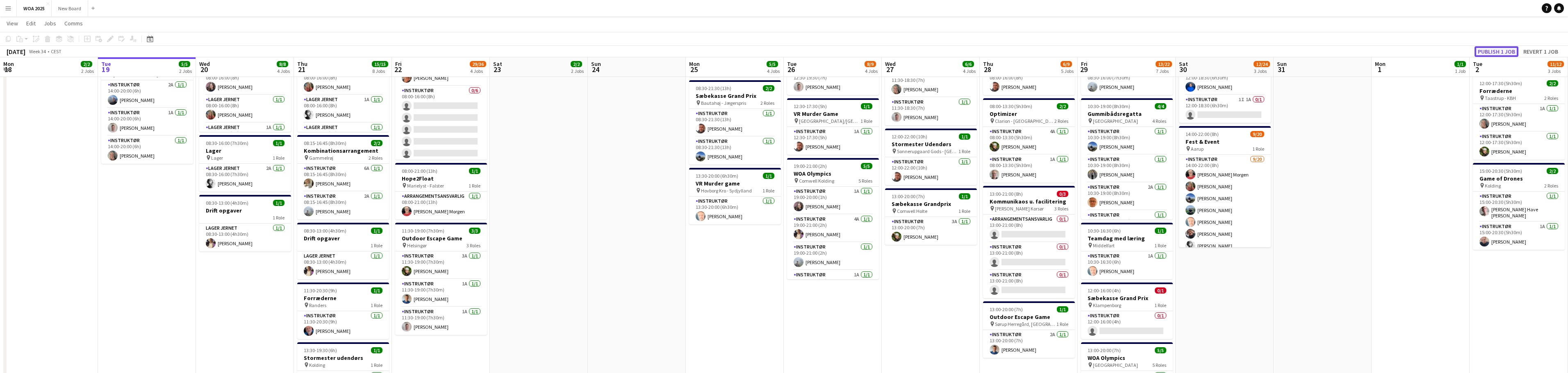
click at [1493, 51] on button "Publish 1 job" at bounding box center [1496, 52] width 44 height 11
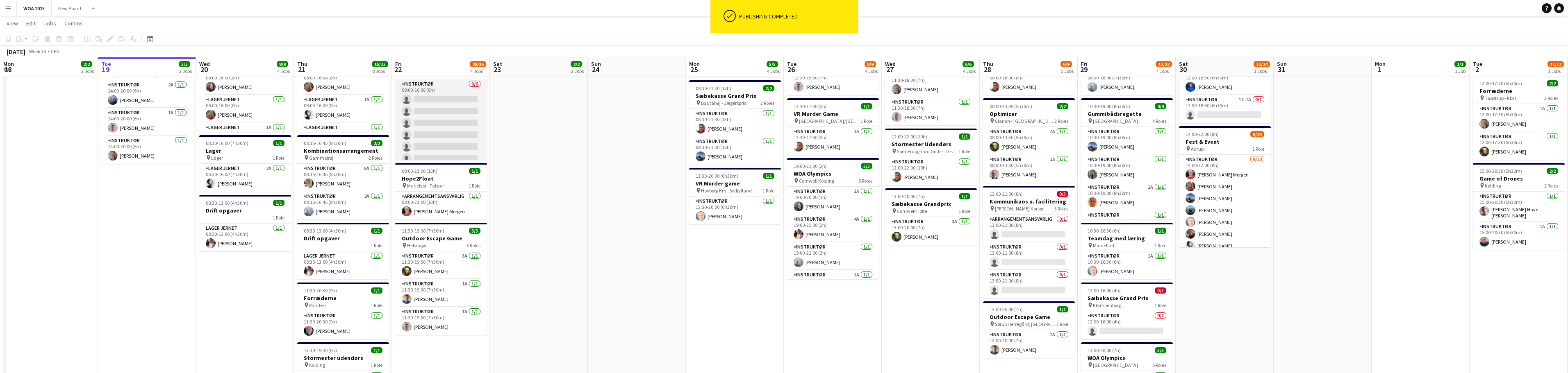
click at [438, 97] on app-card-role "Instruktør 0/6 08:00-16:00 (8h) single-neutral-actions single-neutral-actions s…" at bounding box center [441, 123] width 92 height 88
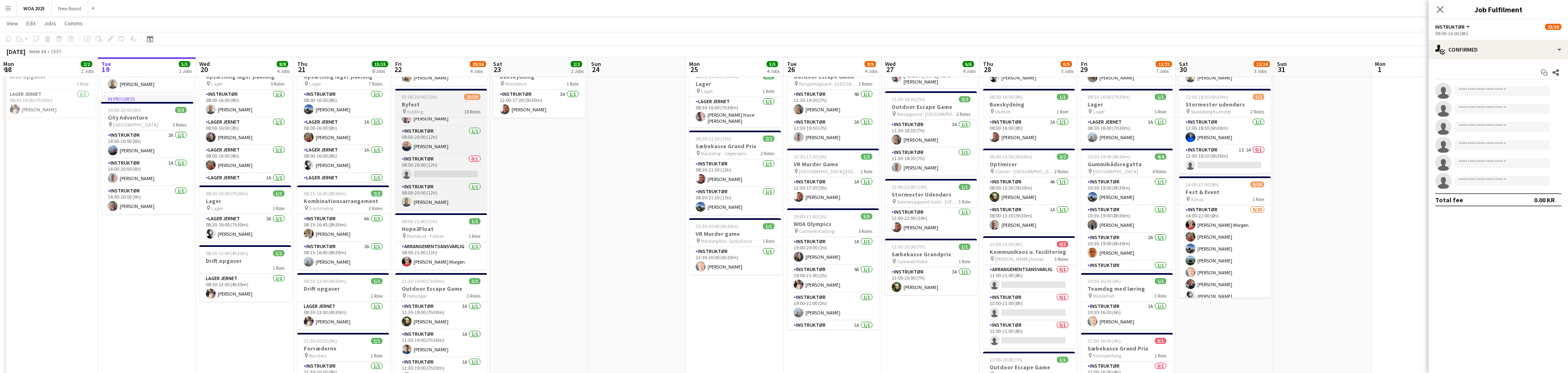
scroll to position [459, 0]
click at [440, 158] on app-card-role "Instruktør 0/1 08:00-20:00 (12h) single-neutral-actions" at bounding box center [441, 153] width 92 height 28
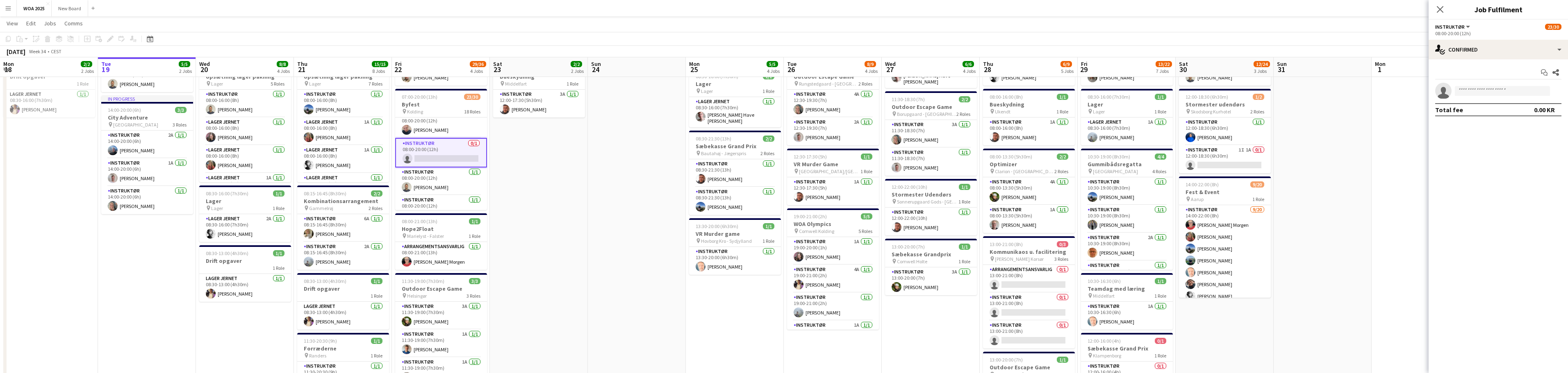
scroll to position [458, 0]
click at [1479, 93] on input at bounding box center [1502, 90] width 95 height 10
type input "*****"
click at [1488, 109] on span "[EMAIL_ADDRESS][DOMAIN_NAME]" at bounding box center [1502, 109] width 82 height 6
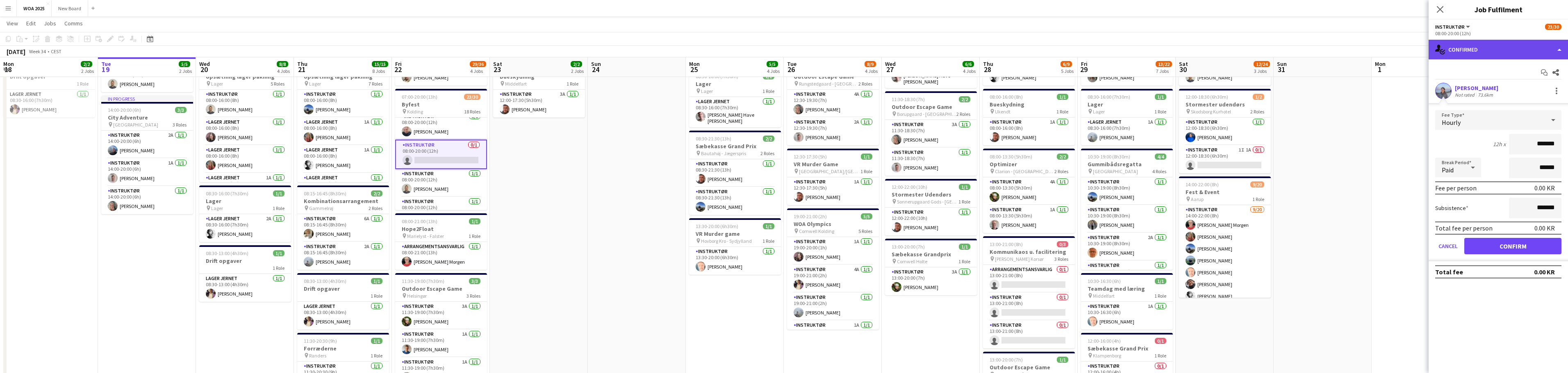
click at [1553, 48] on div "single-neutral-actions-check-2 Confirmed" at bounding box center [1498, 50] width 140 height 20
click at [1511, 47] on div "single-neutral-actions-check-2 Confirmed" at bounding box center [1498, 50] width 140 height 20
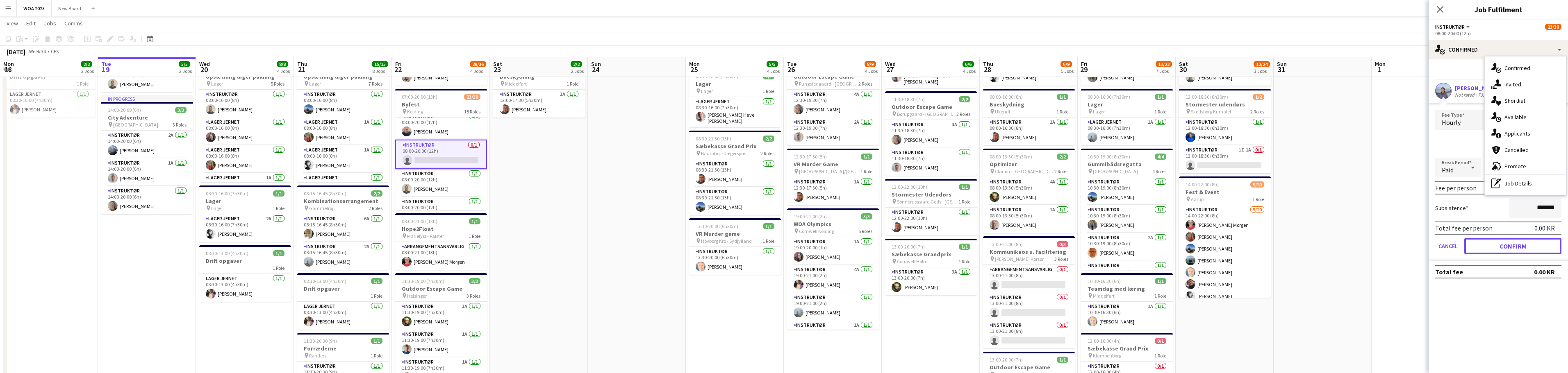
click at [1515, 242] on button "Confirm" at bounding box center [1512, 246] width 98 height 16
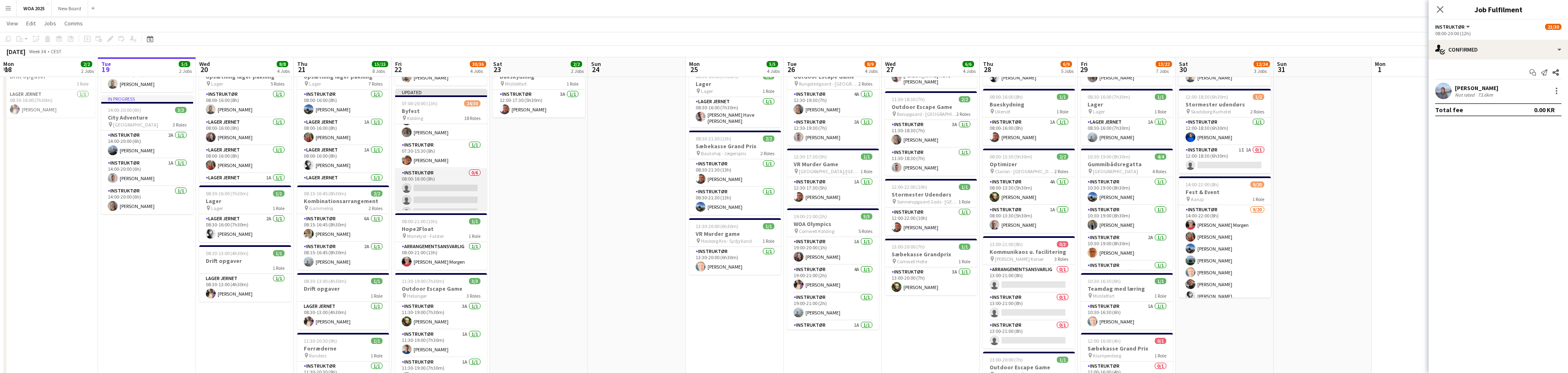
scroll to position [88, 0]
click at [452, 186] on app-card-role "Instruktør 0/6 08:00-16:00 (8h) single-neutral-actions single-neutral-actions s…" at bounding box center [441, 213] width 92 height 88
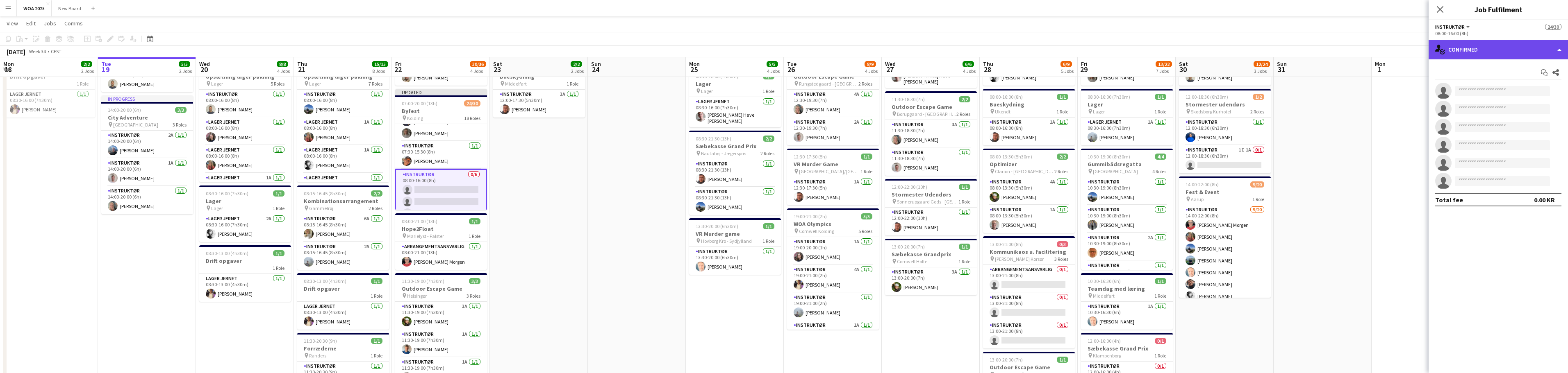
click at [1559, 50] on div "single-neutral-actions-check-2 Confirmed" at bounding box center [1498, 50] width 140 height 20
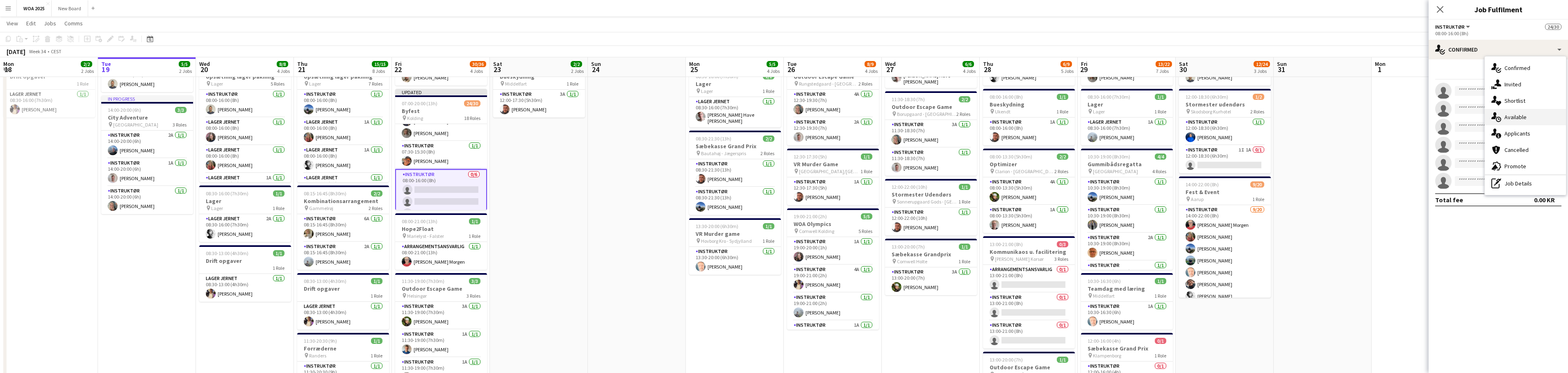
click at [1552, 119] on div "single-neutral-actions-upload Available" at bounding box center [1525, 118] width 81 height 16
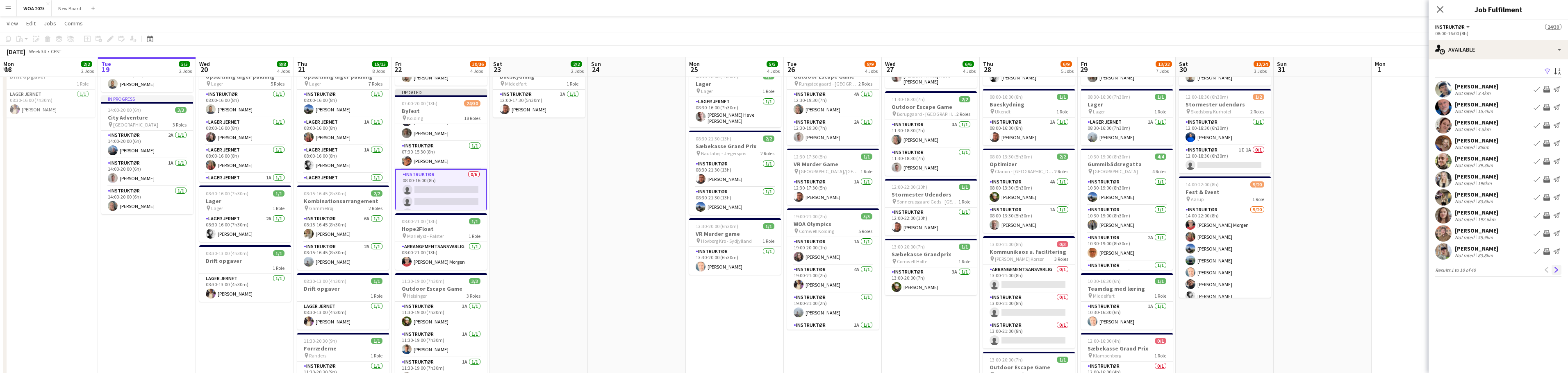
click at [1555, 269] on app-icon "Next" at bounding box center [1556, 270] width 5 height 5
click at [1554, 271] on app-icon "Next" at bounding box center [1556, 270] width 5 height 5
click at [1556, 251] on app-icon "Send notification" at bounding box center [1556, 251] width 6 height 6
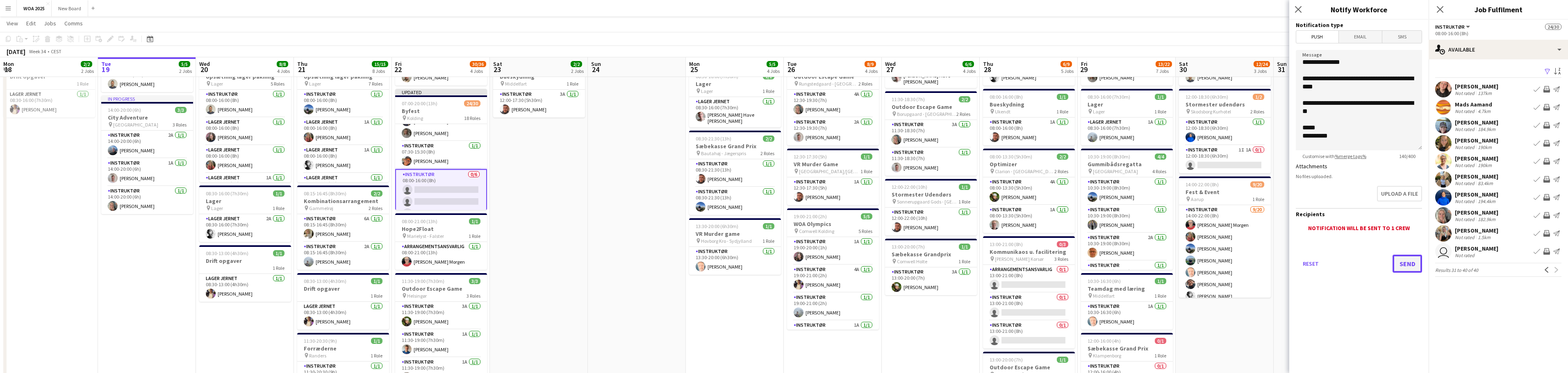
click at [1415, 262] on button "Send" at bounding box center [1407, 264] width 29 height 18
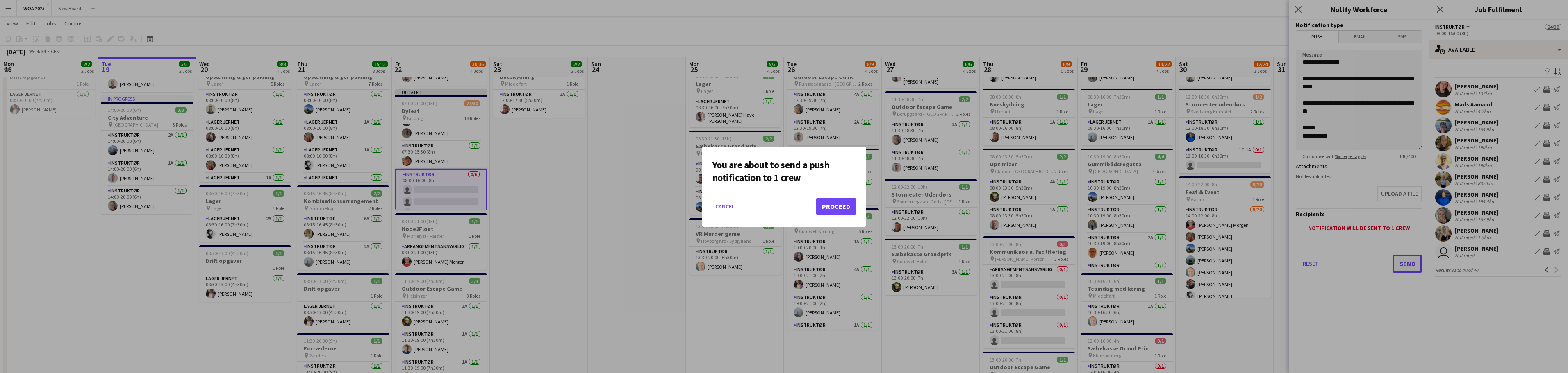
scroll to position [0, 0]
click at [841, 202] on button "Proceed" at bounding box center [836, 207] width 40 height 16
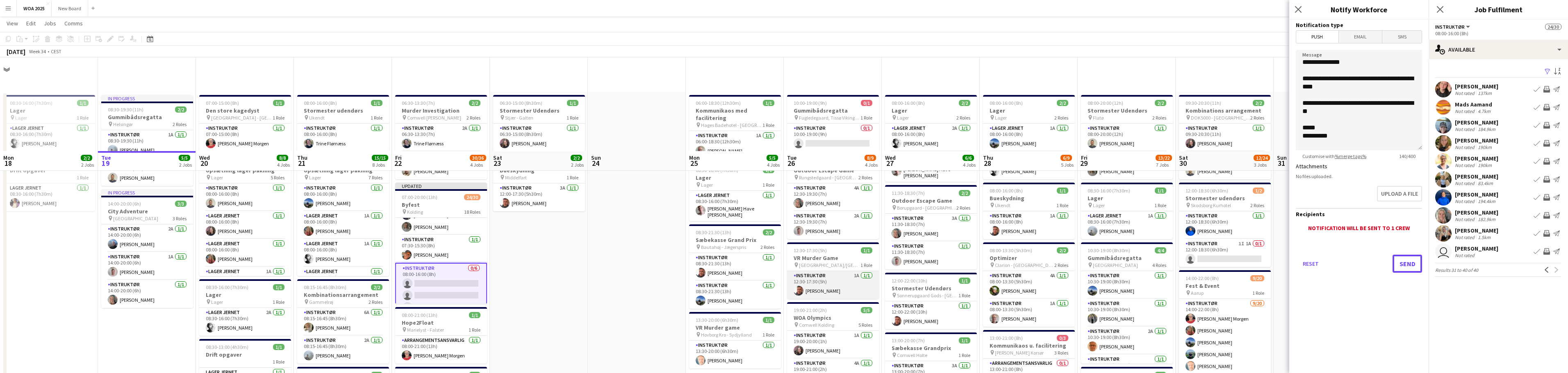
scroll to position [94, 0]
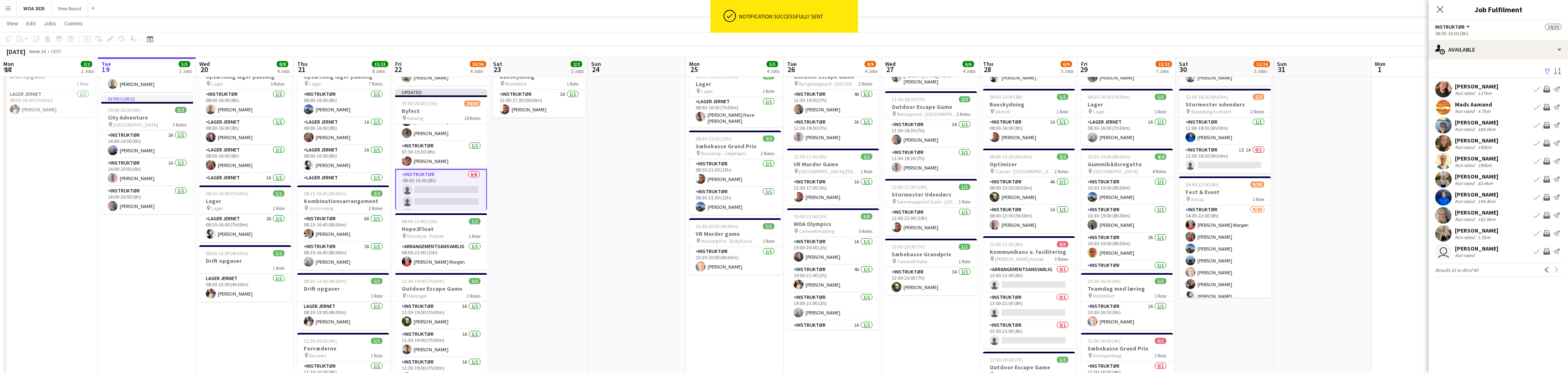
click at [1555, 272] on div "Previous Next" at bounding box center [1552, 270] width 20 height 10
click at [1440, 9] on icon at bounding box center [1439, 9] width 8 height 8
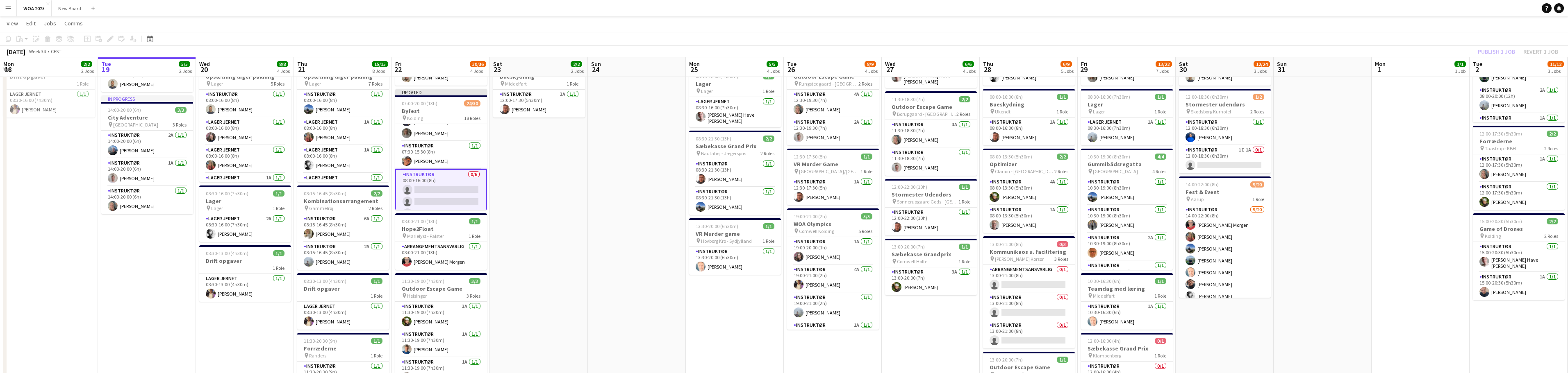
click at [1491, 53] on div "Publish 1 job Revert 1 job" at bounding box center [1518, 52] width 100 height 11
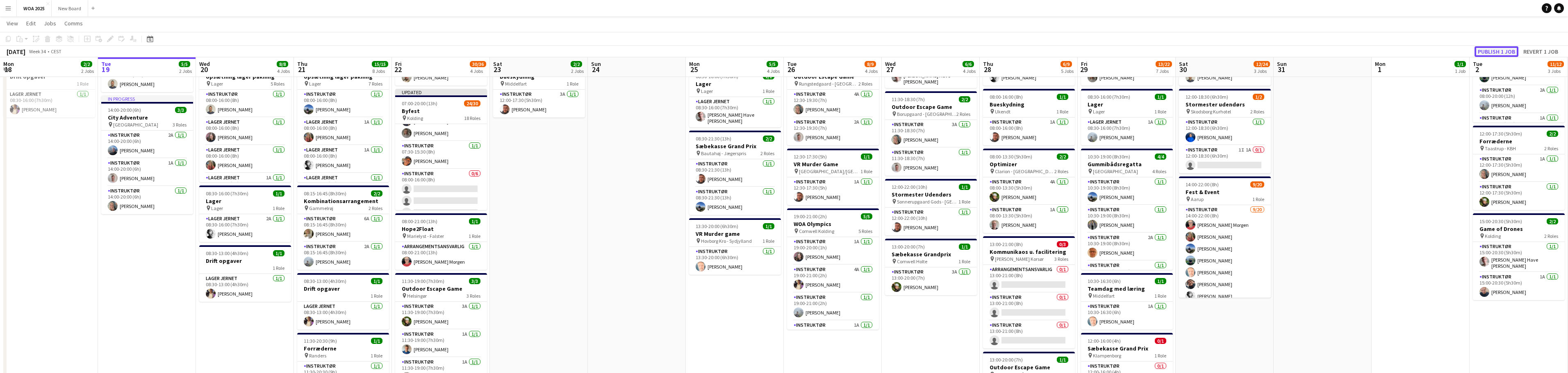
click at [1496, 49] on button "Publish 1 job" at bounding box center [1496, 52] width 44 height 11
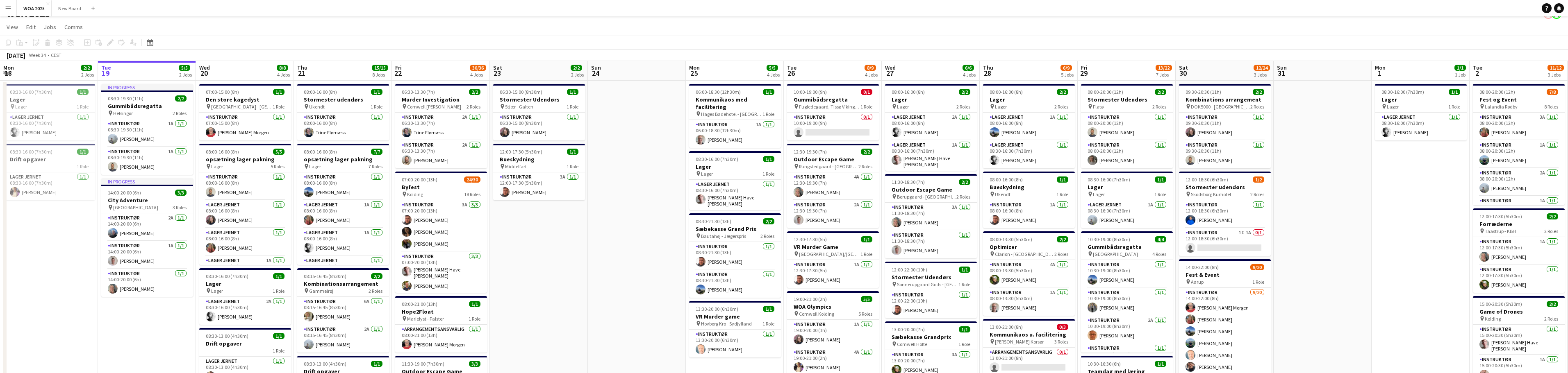
scroll to position [0, 0]
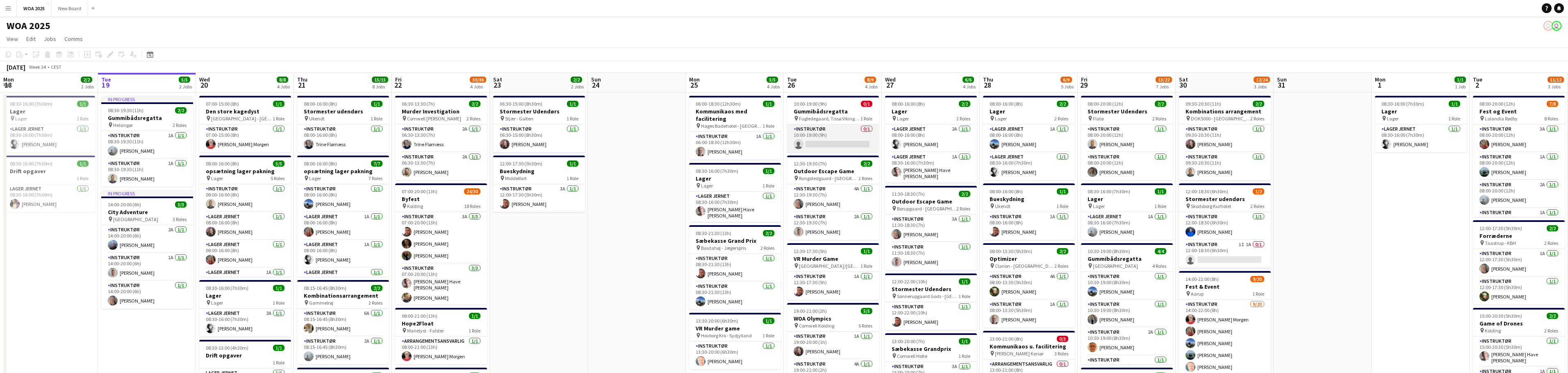
click at [838, 138] on app-card-role "Instruktør 0/1 10:00-19:00 (9h) single-neutral-actions" at bounding box center [833, 139] width 92 height 28
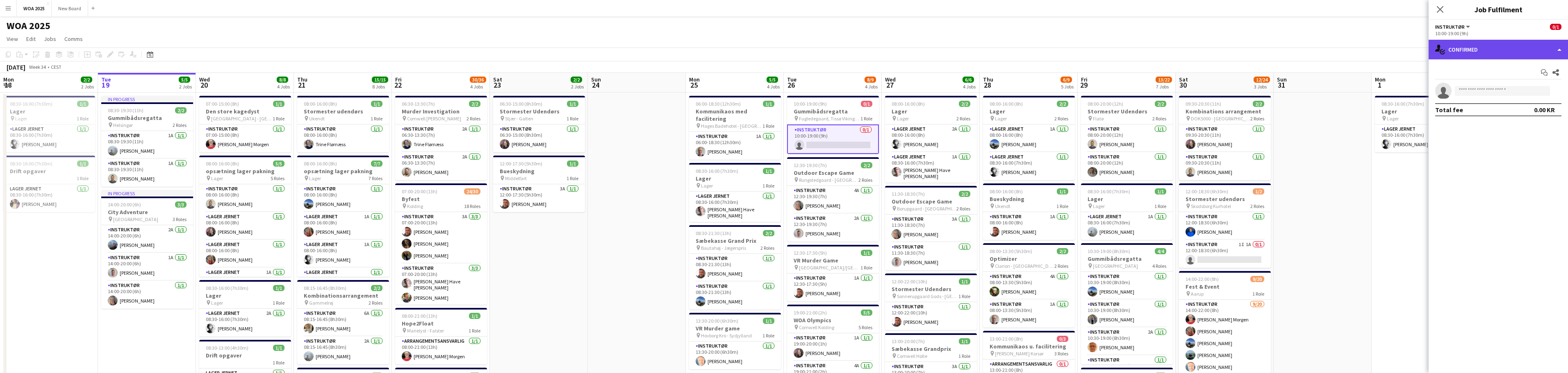
click at [1542, 49] on div "single-neutral-actions-check-2 Confirmed" at bounding box center [1498, 50] width 140 height 20
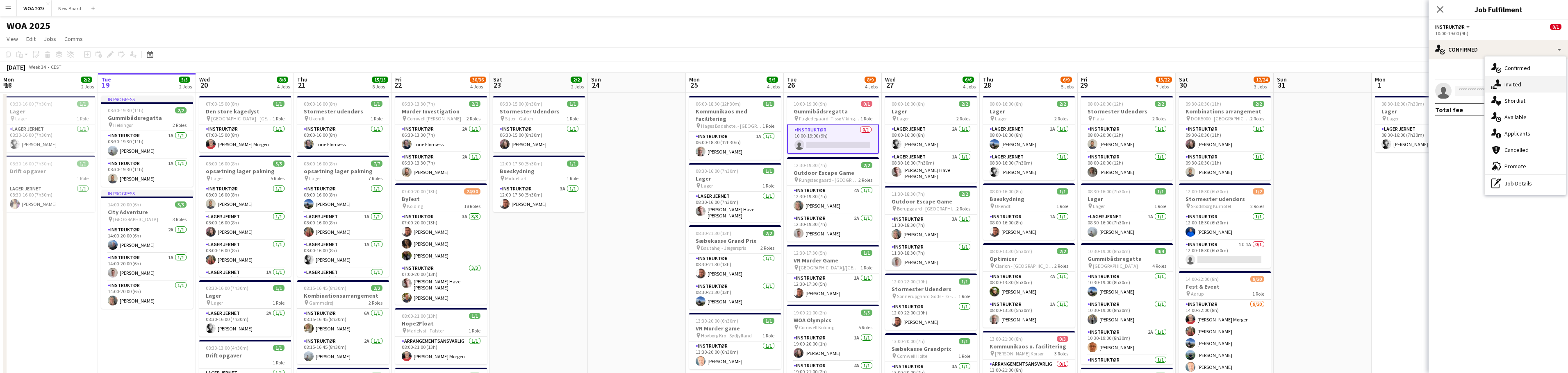
click at [1539, 88] on div "single-neutral-actions-share-1 Invited" at bounding box center [1525, 85] width 81 height 16
click at [1519, 91] on input "text" at bounding box center [1498, 92] width 126 height 20
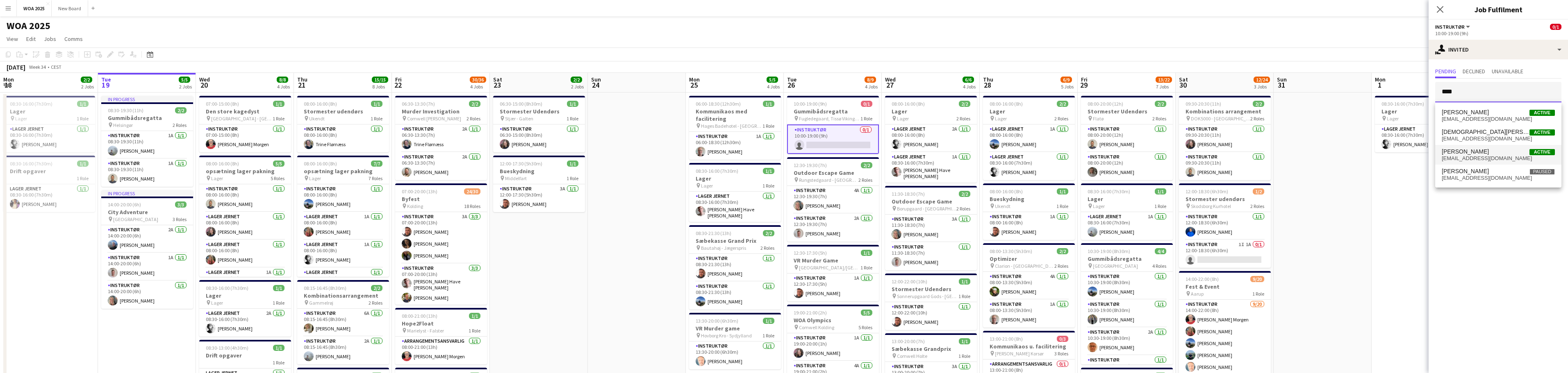
type input "****"
click at [1490, 152] on span "[DEMOGRAPHIC_DATA][PERSON_NAME] Active" at bounding box center [1499, 152] width 113 height 7
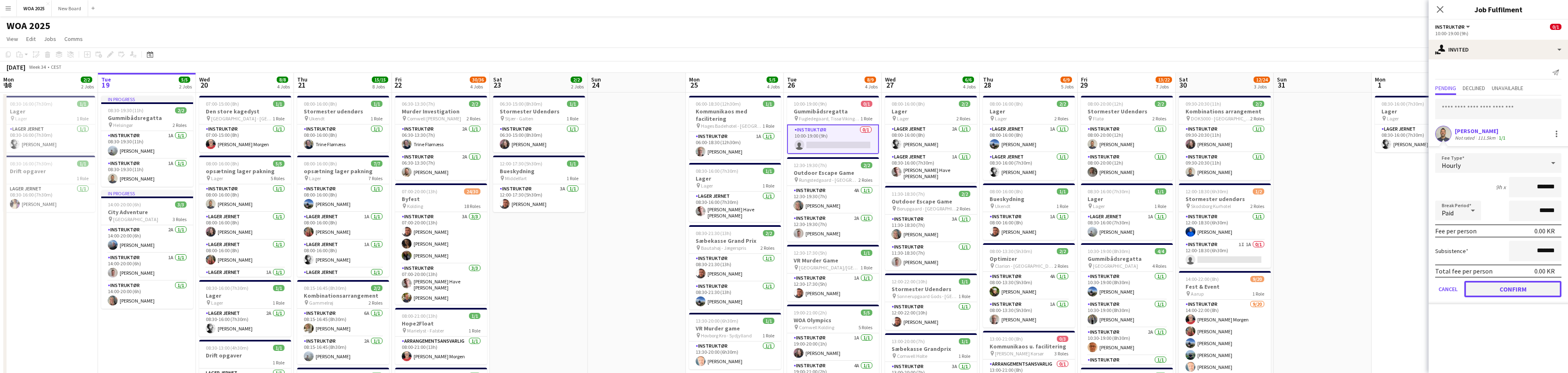
click at [1516, 289] on button "Confirm" at bounding box center [1512, 289] width 98 height 16
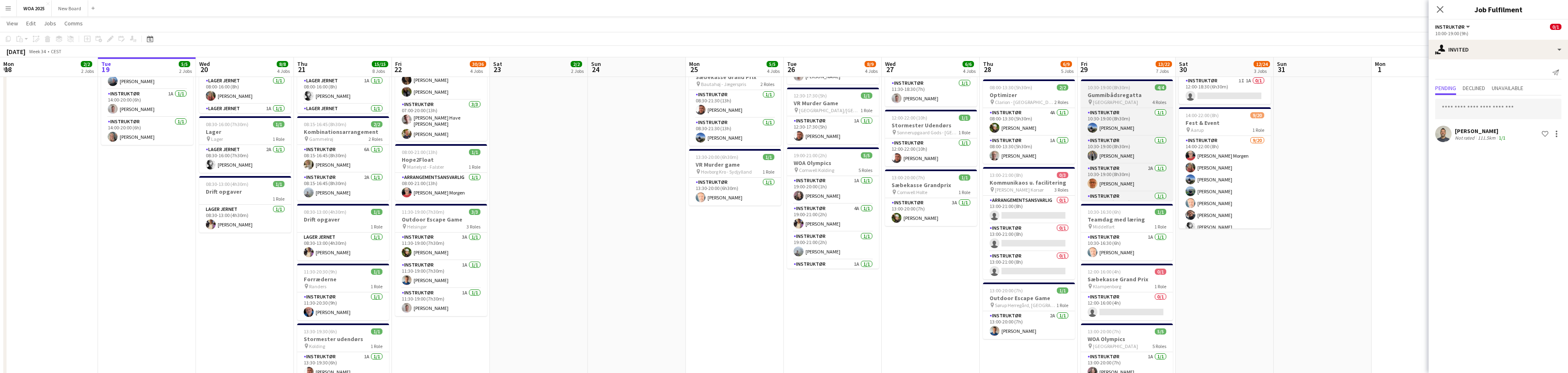
scroll to position [163, 0]
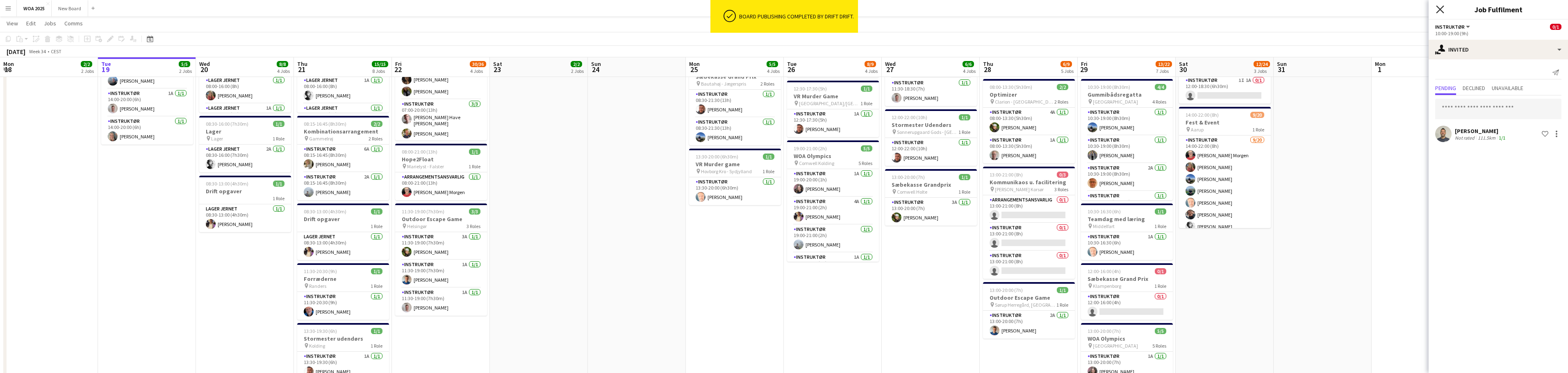
click at [1438, 9] on icon "Close pop-in" at bounding box center [1439, 9] width 8 height 8
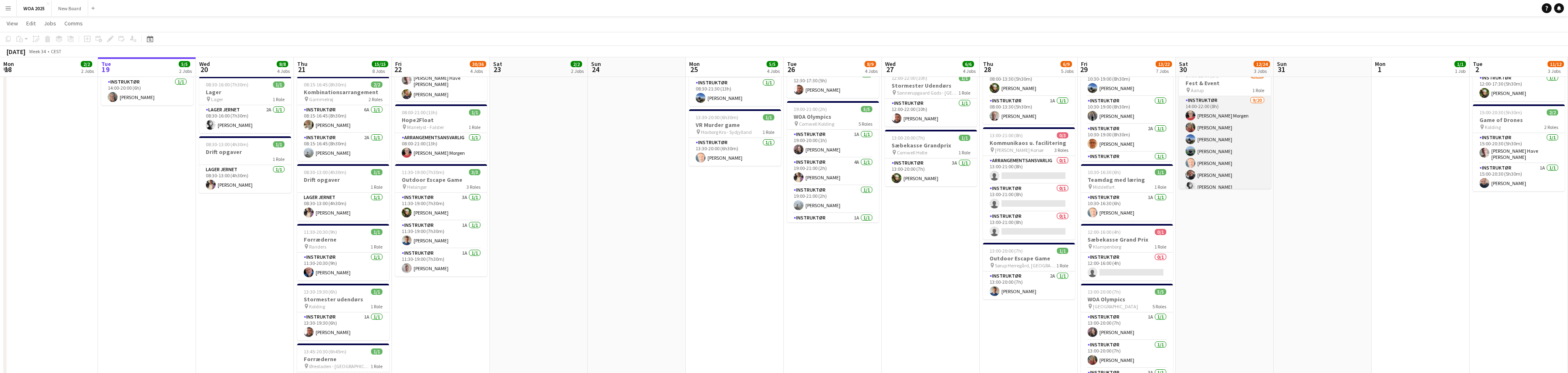
scroll to position [0, 0]
click at [1220, 147] on app-card-role "Instruktør [DATE] 14:00-22:00 (8h) [PERSON_NAME] Morgen [PERSON_NAME] [PERSON_N…" at bounding box center [1224, 142] width 92 height 254
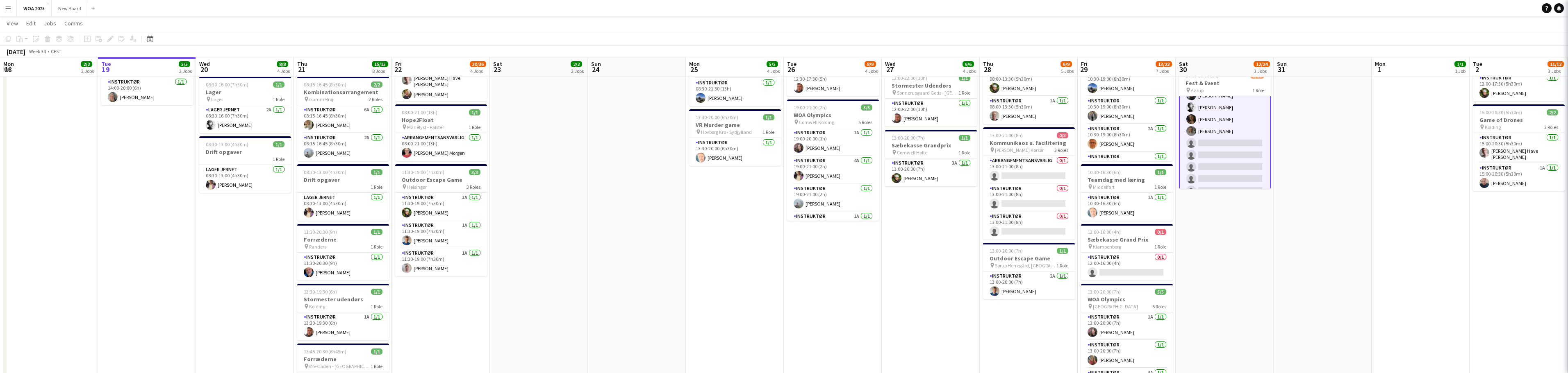
scroll to position [82, 0]
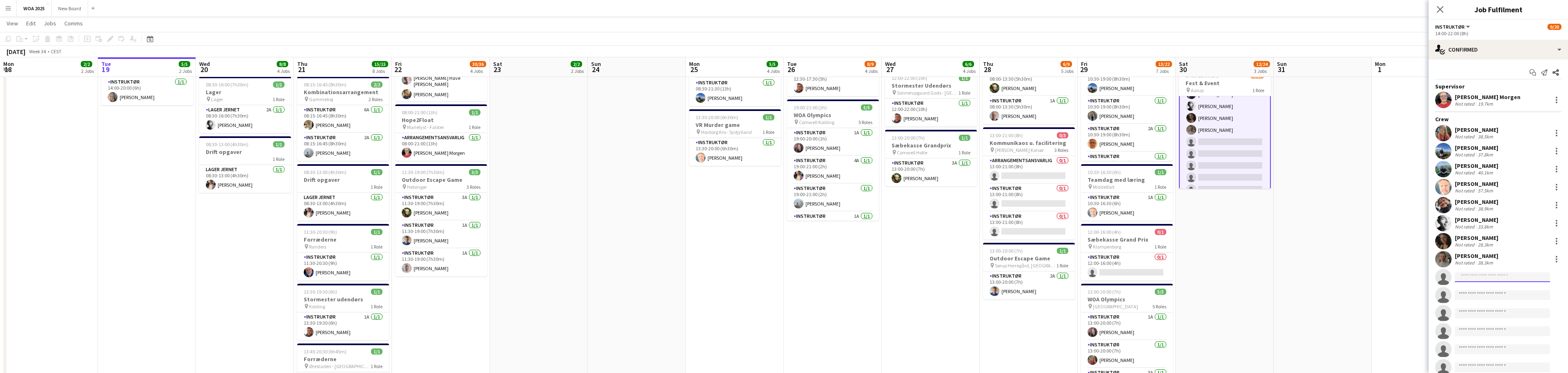
click at [1481, 276] on input at bounding box center [1502, 277] width 95 height 10
type input "***"
click at [1480, 294] on span "[EMAIL_ADDRESS][DOMAIN_NAME]" at bounding box center [1502, 295] width 82 height 6
click at [1552, 277] on div at bounding box center [1556, 277] width 10 height 10
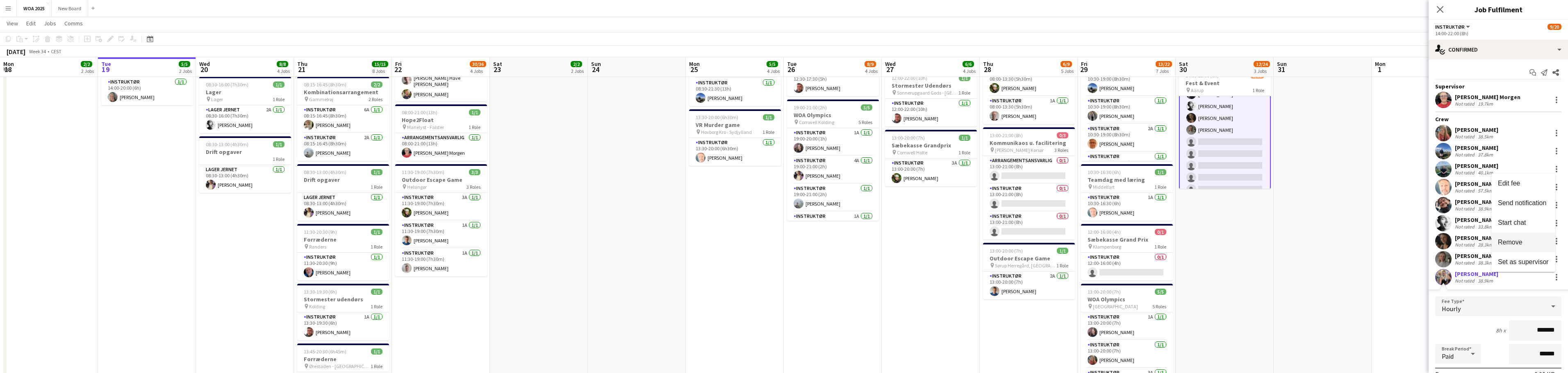
click at [1530, 243] on span "Remove" at bounding box center [1523, 243] width 51 height 7
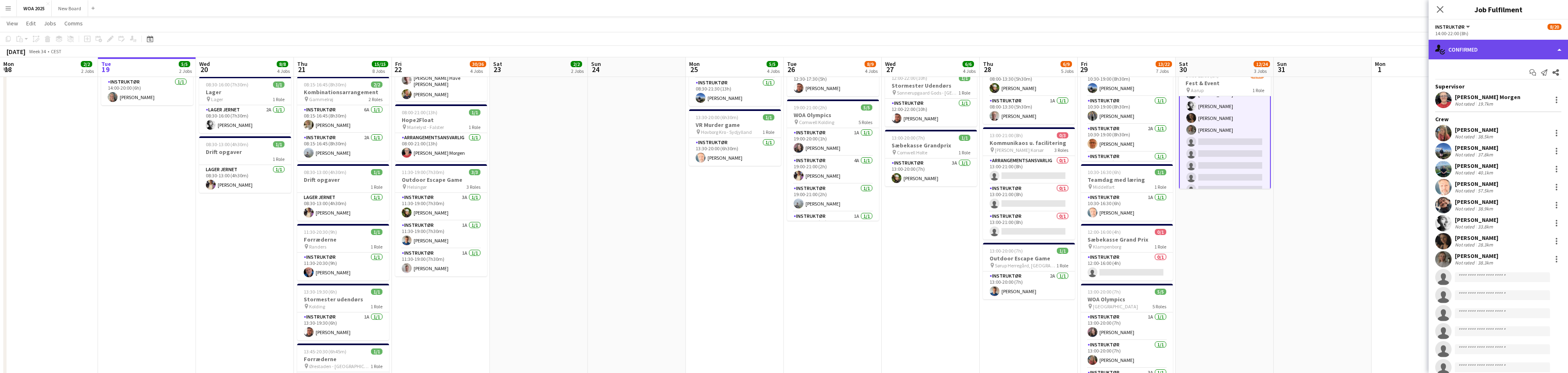
click at [1547, 47] on div "single-neutral-actions-check-2 Confirmed" at bounding box center [1498, 50] width 140 height 20
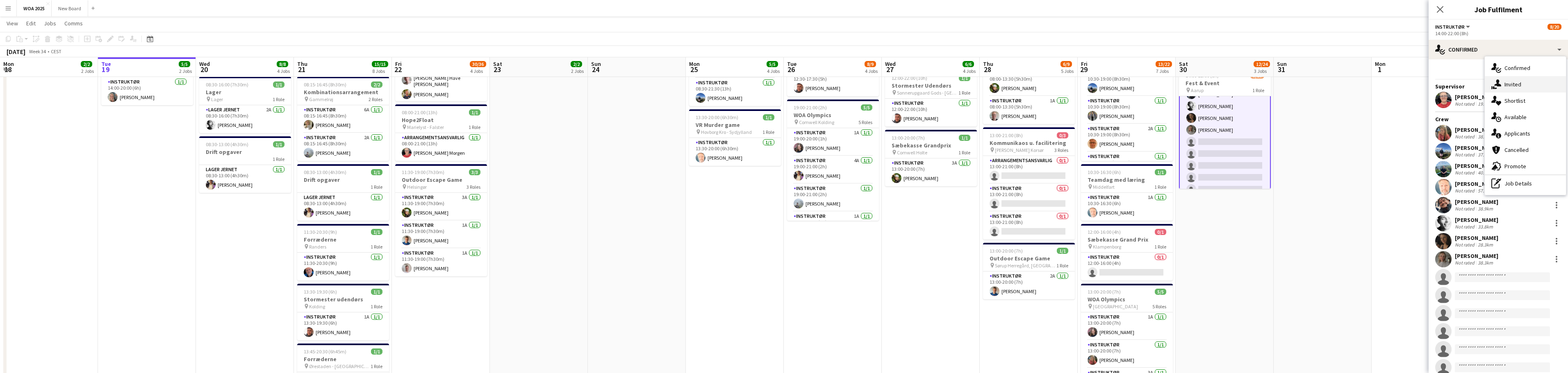
click at [1536, 87] on div "single-neutral-actions-share-1 Invited" at bounding box center [1525, 85] width 81 height 16
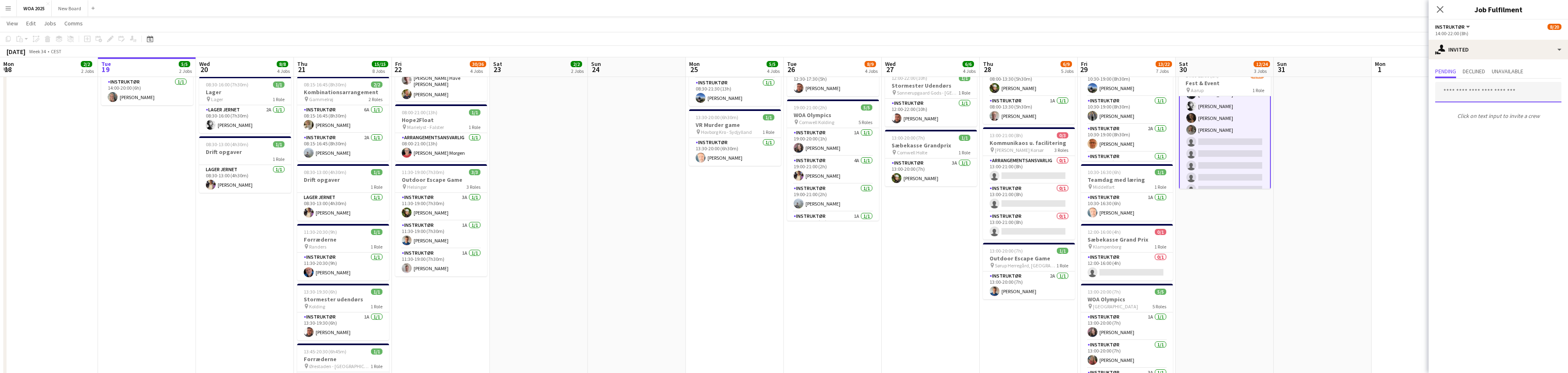
click at [1507, 92] on input "text" at bounding box center [1498, 92] width 126 height 20
type input "***"
click at [1463, 113] on span "[PERSON_NAME]" at bounding box center [1466, 113] width 47 height 7
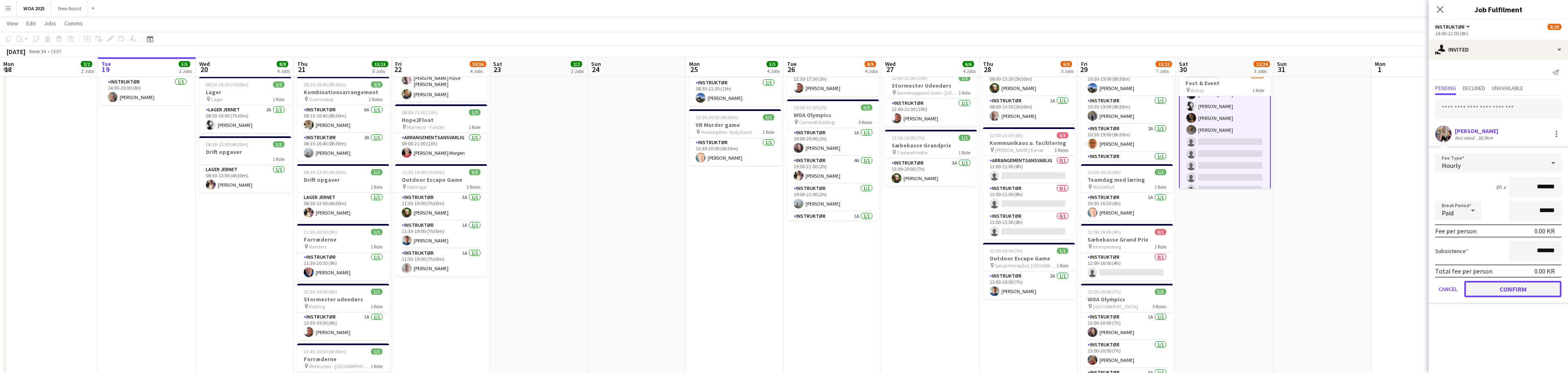
click at [1531, 287] on button "Confirm" at bounding box center [1512, 289] width 98 height 16
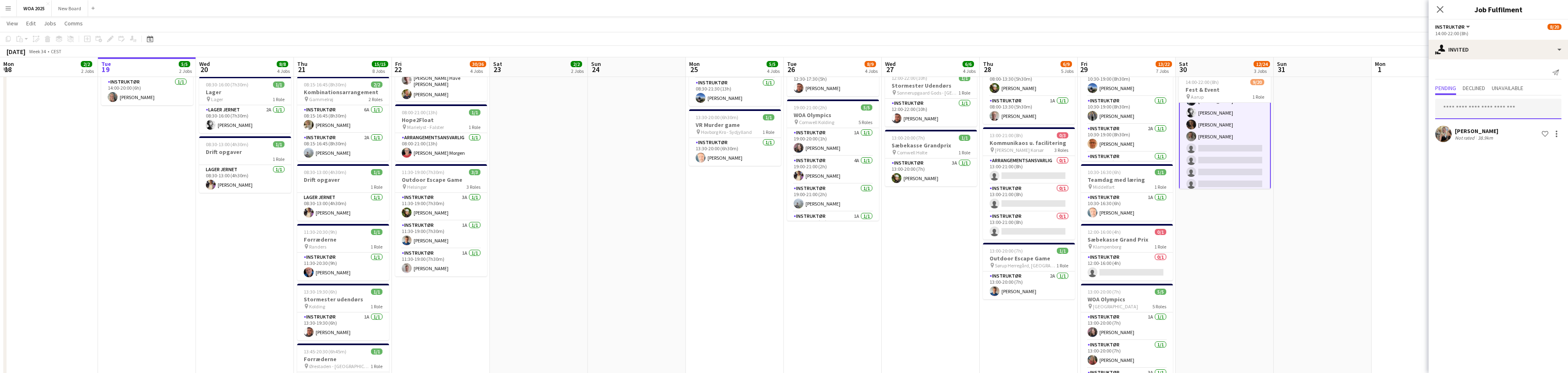
click at [1482, 104] on input "text" at bounding box center [1498, 109] width 126 height 20
type input "****"
click at [1501, 132] on span "[PERSON_NAME] Active" at bounding box center [1499, 130] width 113 height 7
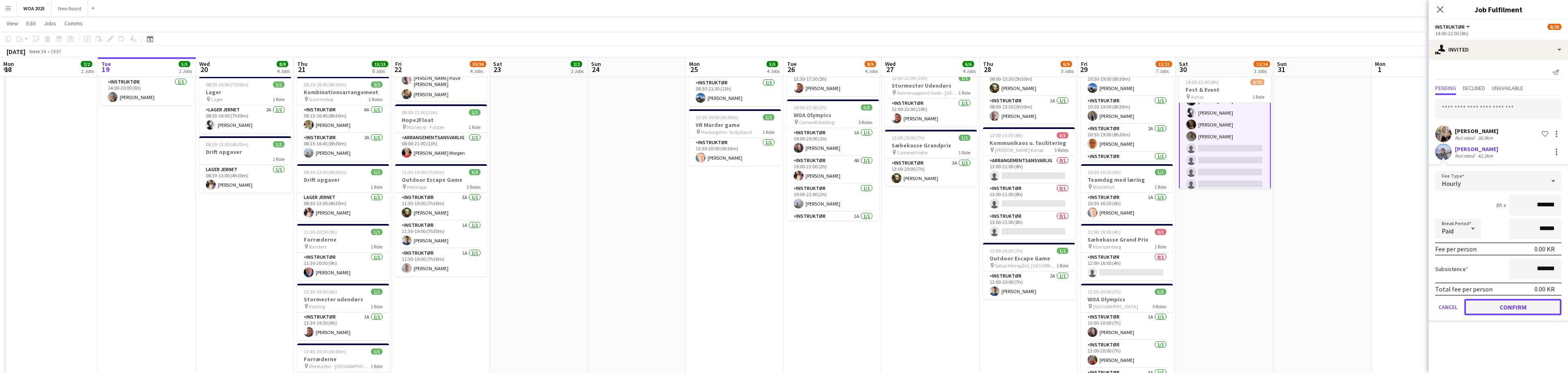
click at [1519, 309] on button "Confirm" at bounding box center [1512, 307] width 98 height 16
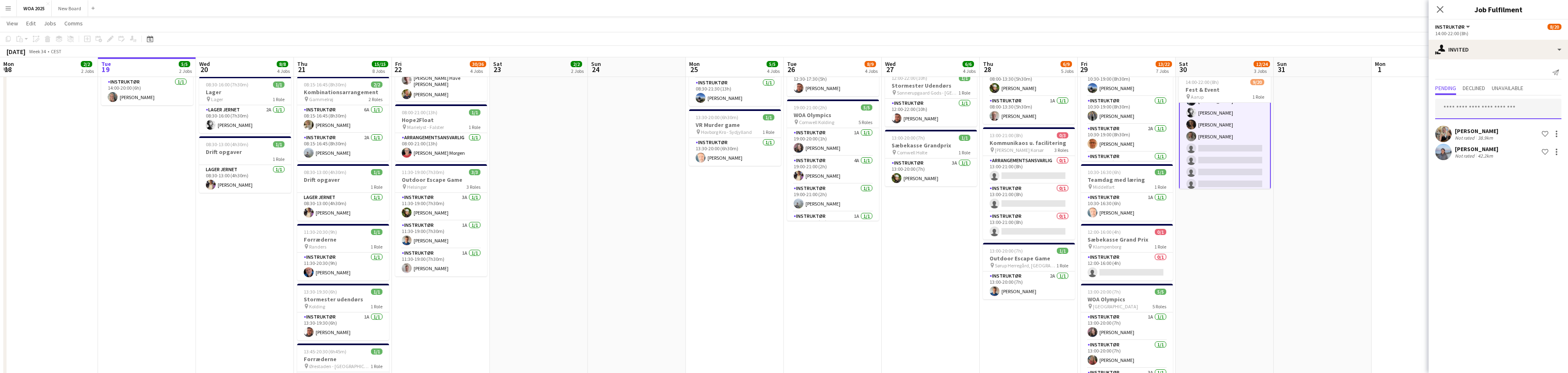
click at [1477, 110] on input "text" at bounding box center [1498, 109] width 126 height 20
type input "*****"
click at [1469, 126] on span "[PERSON_NAME]" at bounding box center [1466, 130] width 47 height 7
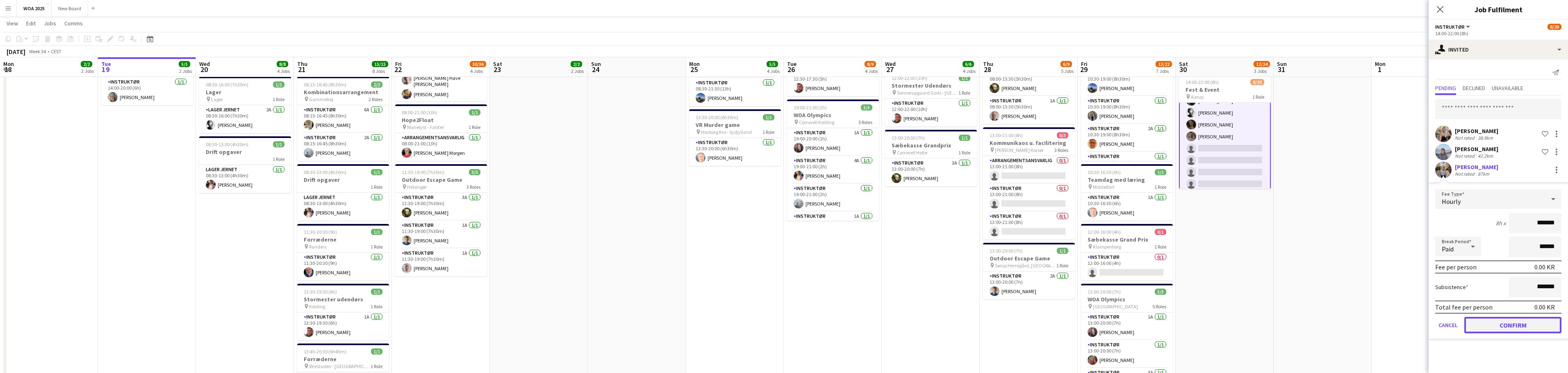
click at [1504, 327] on button "Confirm" at bounding box center [1512, 326] width 98 height 16
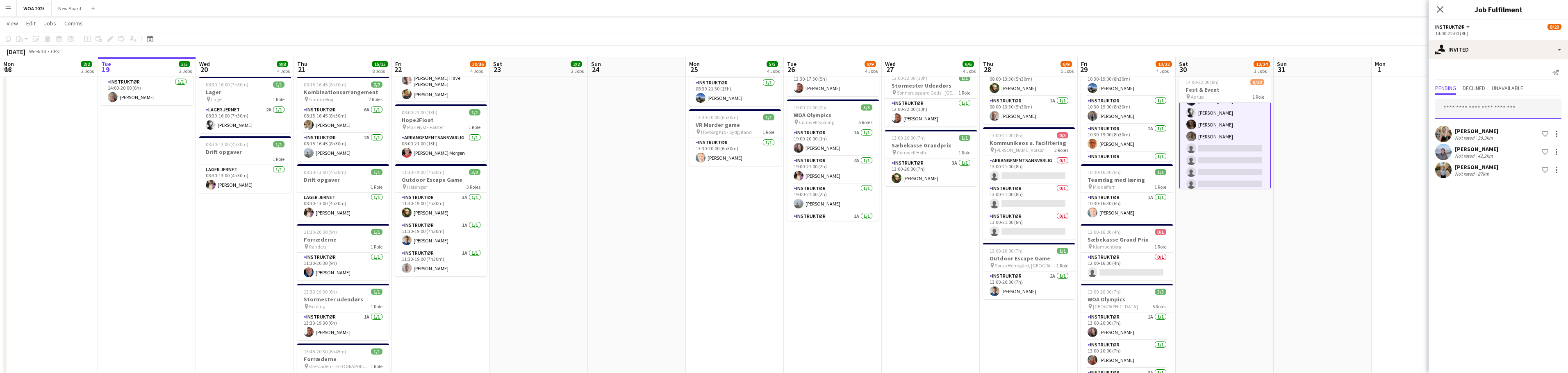
click at [1476, 113] on input "text" at bounding box center [1498, 109] width 126 height 20
type input "***"
click at [1479, 131] on span "[PERSON_NAME]" at bounding box center [1466, 130] width 47 height 7
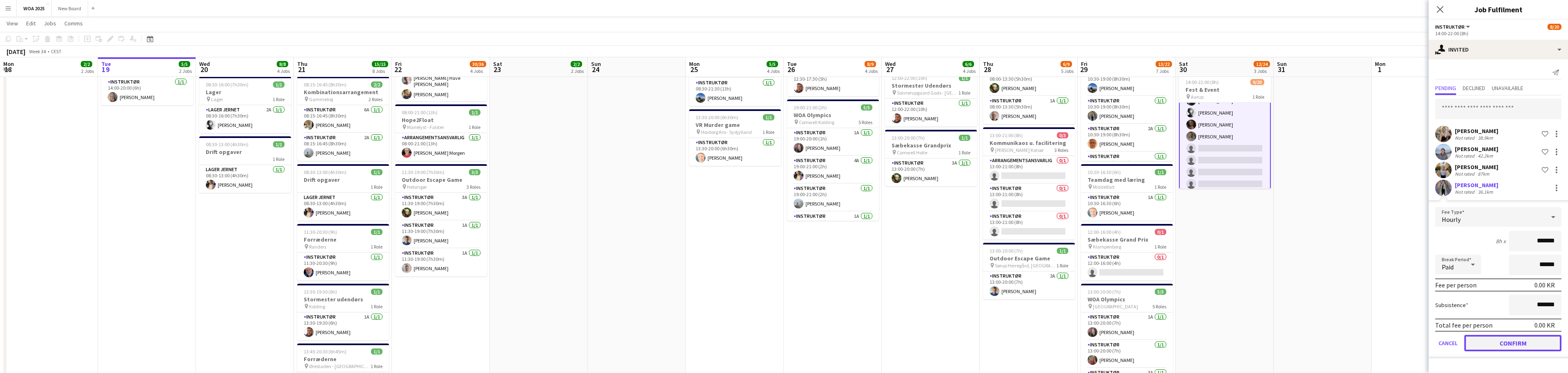
click at [1521, 341] on button "Confirm" at bounding box center [1512, 344] width 98 height 16
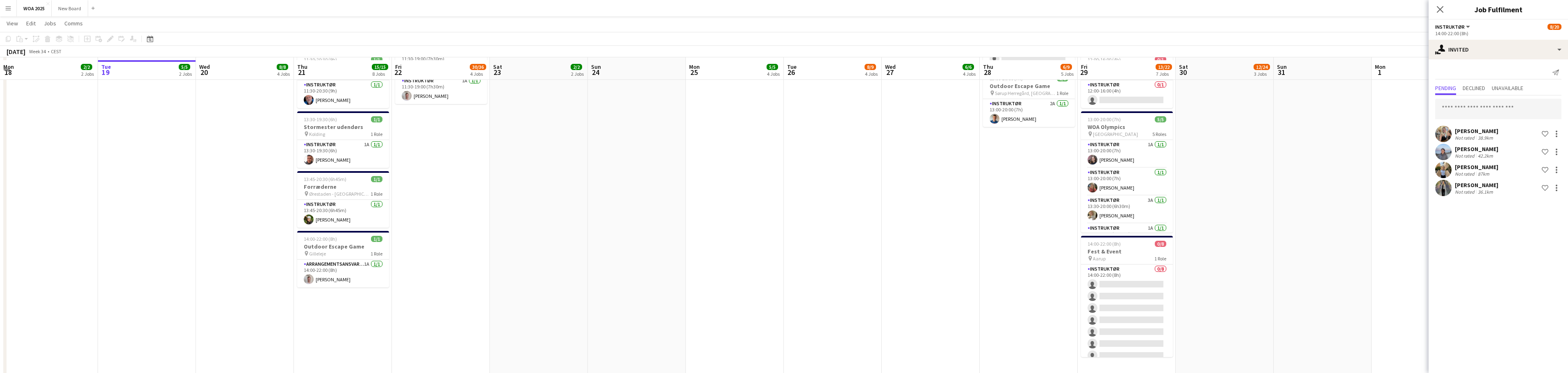
scroll to position [378, 0]
click at [1144, 284] on app-card-role "Instruktør 0/8 14:00-22:00 (8h) single-neutral-actions single-neutral-actions s…" at bounding box center [1127, 317] width 92 height 111
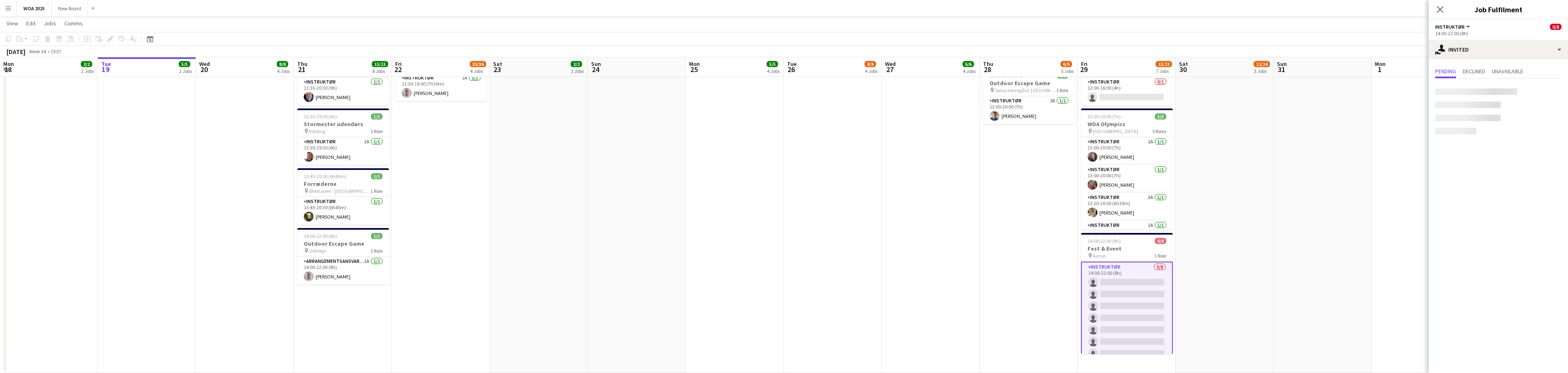
scroll to position [81, 0]
click at [1484, 94] on input "text" at bounding box center [1498, 92] width 126 height 20
type input "***"
click at [1486, 119] on span "[EMAIL_ADDRESS][DOMAIN_NAME]" at bounding box center [1499, 119] width 113 height 6
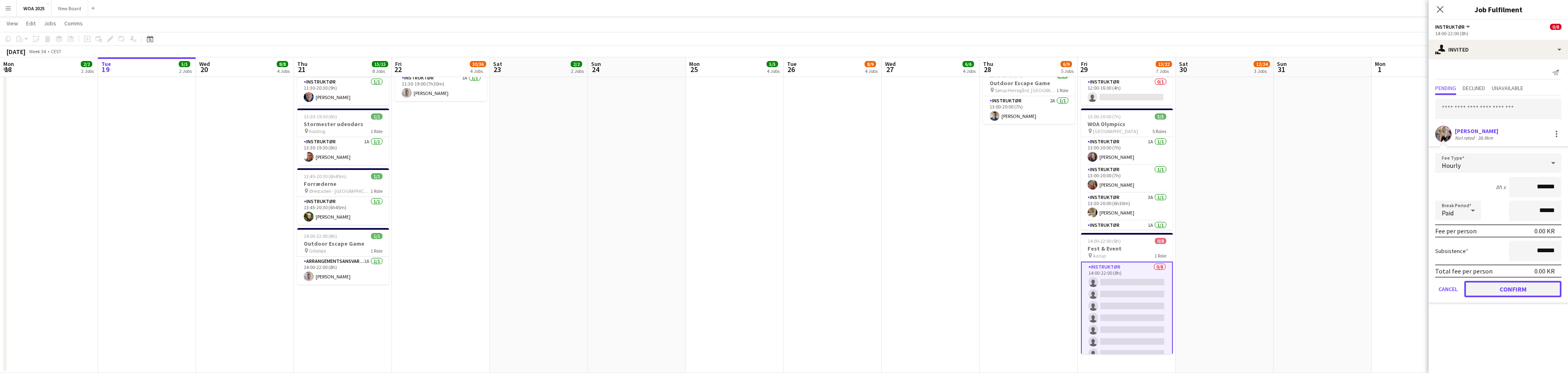
click at [1508, 287] on button "Confirm" at bounding box center [1512, 289] width 98 height 16
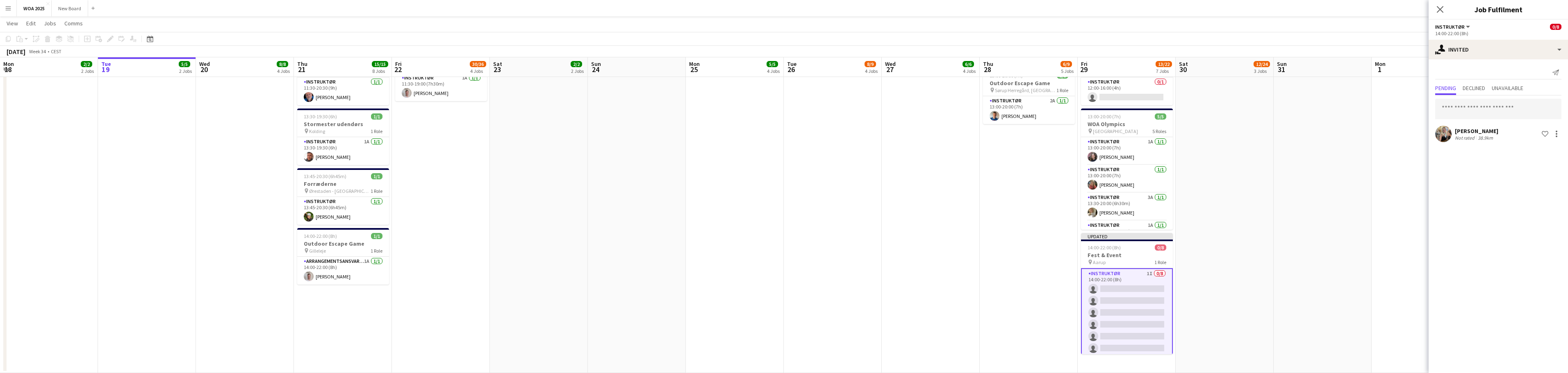
click at [1135, 287] on app-card-role "Instruktør 1I 0/8 14:00-22:00 (8h) single-neutral-actions single-neutral-action…" at bounding box center [1127, 325] width 92 height 113
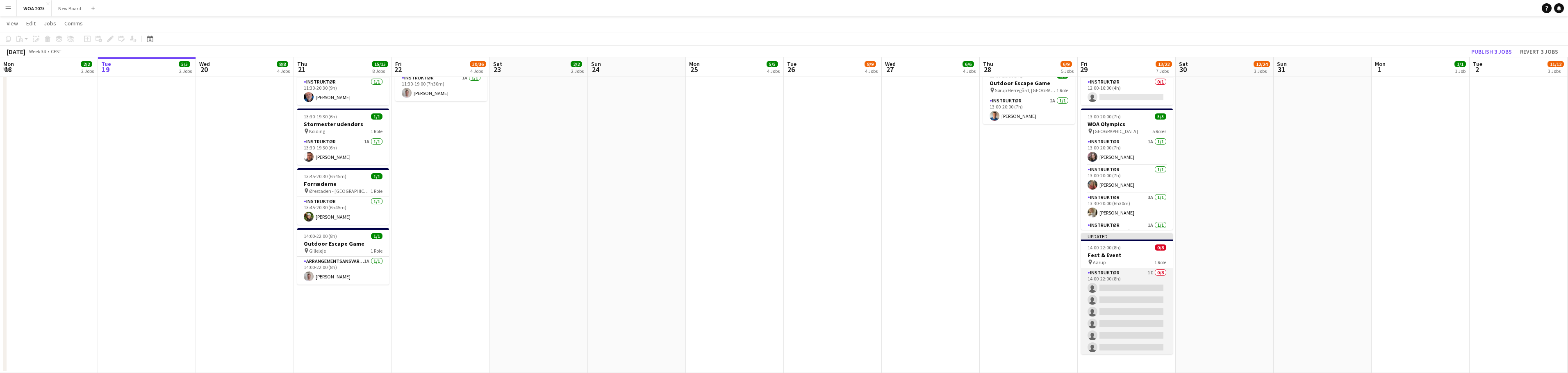
click at [1137, 284] on app-card-role "Instruktør 1I 0/8 14:00-22:00 (8h) single-neutral-actions single-neutral-action…" at bounding box center [1127, 324] width 92 height 111
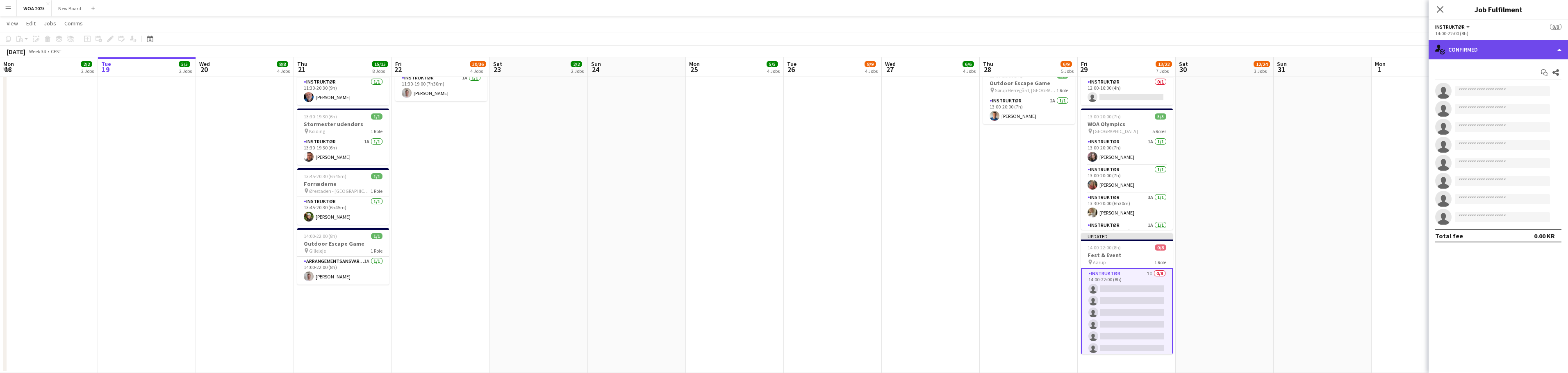
click at [1512, 52] on div "single-neutral-actions-check-2 Confirmed" at bounding box center [1498, 50] width 140 height 20
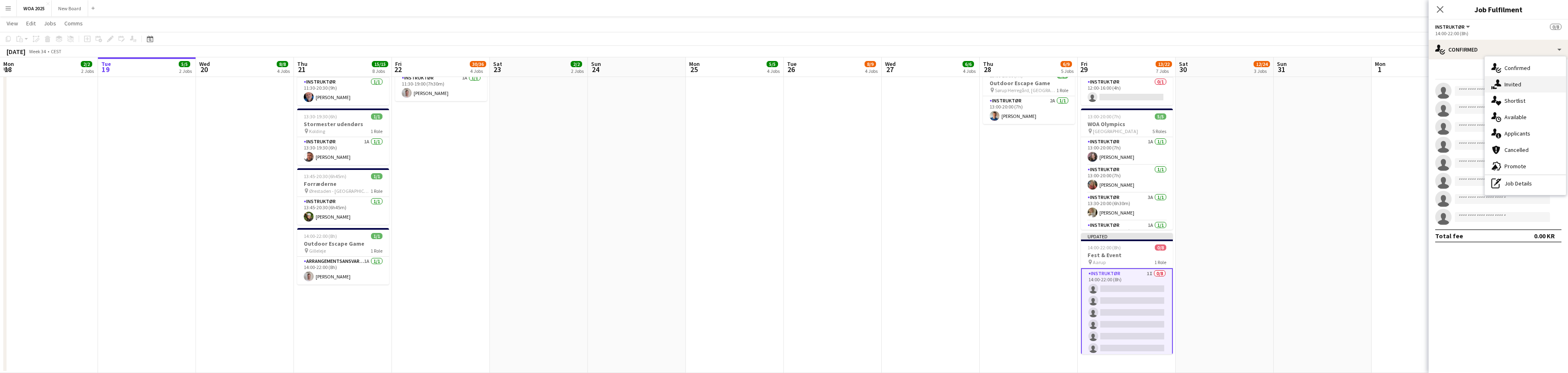
click at [1527, 85] on div "single-neutral-actions-share-1 Invited" at bounding box center [1525, 85] width 81 height 16
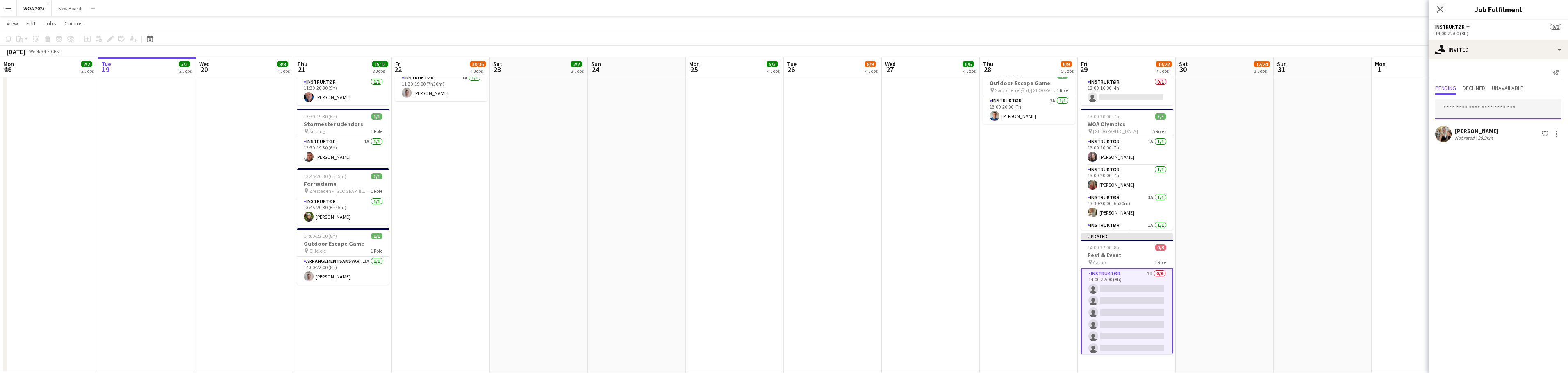
click at [1511, 109] on input "text" at bounding box center [1498, 109] width 126 height 20
type input "****"
click at [1489, 130] on span "[PERSON_NAME]" at bounding box center [1466, 130] width 47 height 7
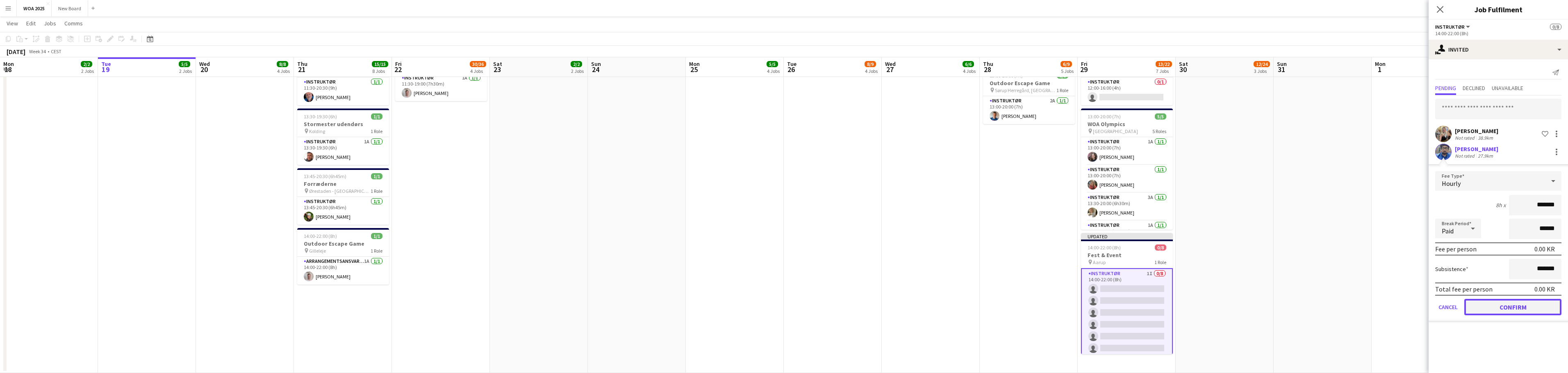
click at [1513, 310] on button "Confirm" at bounding box center [1512, 307] width 98 height 16
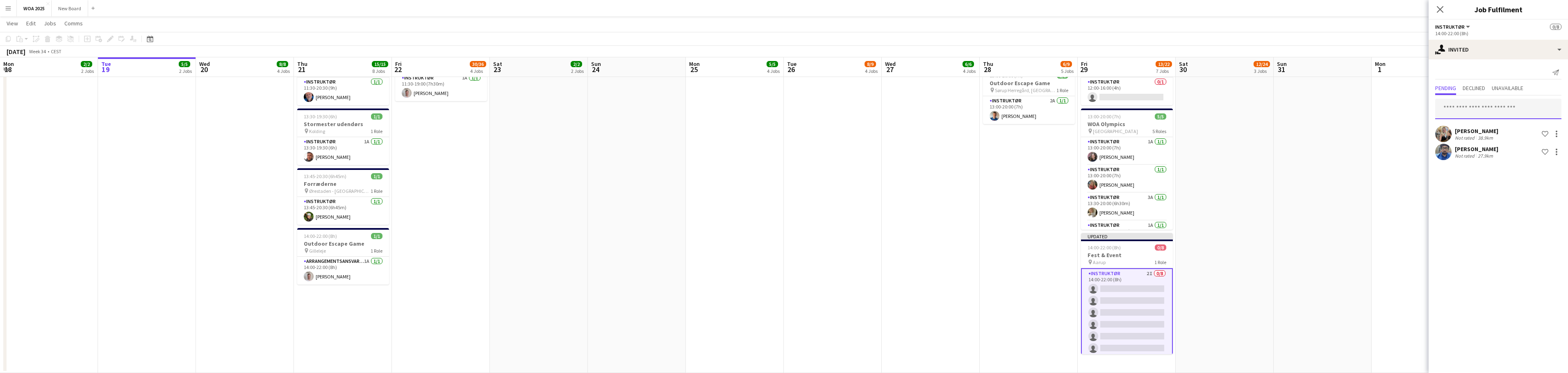
click at [1474, 103] on input "text" at bounding box center [1498, 109] width 126 height 20
type input "*****"
click at [1474, 136] on span "[EMAIL_ADDRESS][DOMAIN_NAME]" at bounding box center [1499, 136] width 113 height 6
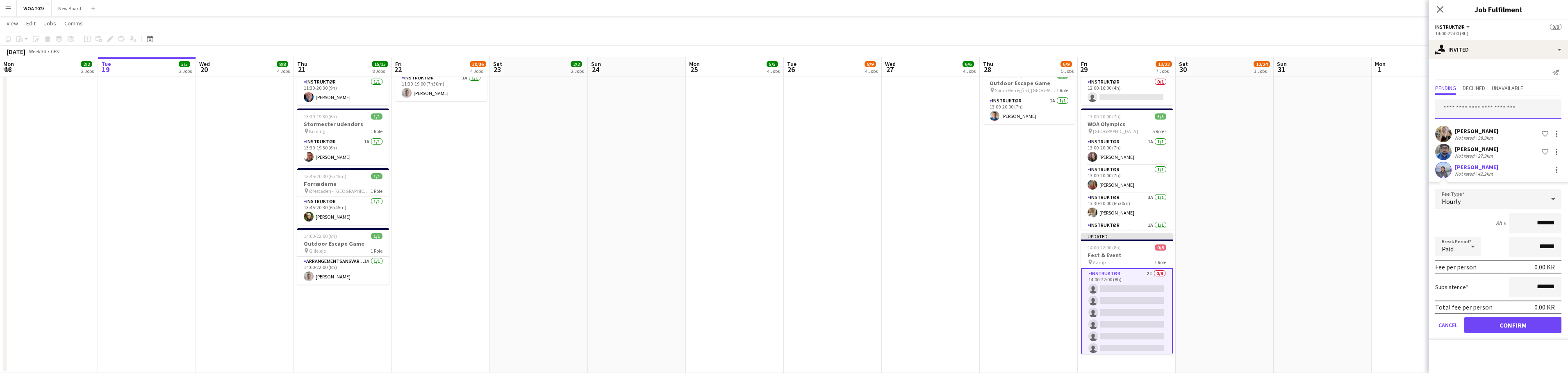
click at [1492, 105] on input "text" at bounding box center [1498, 109] width 126 height 20
type input "*****"
click at [1479, 129] on span "[PERSON_NAME]" at bounding box center [1466, 130] width 47 height 7
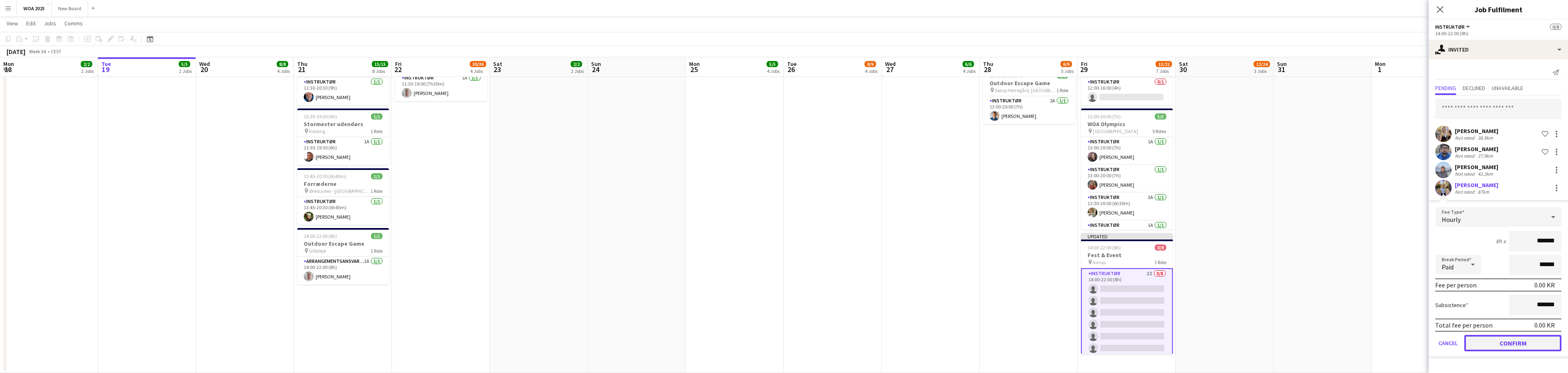
click at [1513, 341] on button "Confirm" at bounding box center [1512, 344] width 98 height 16
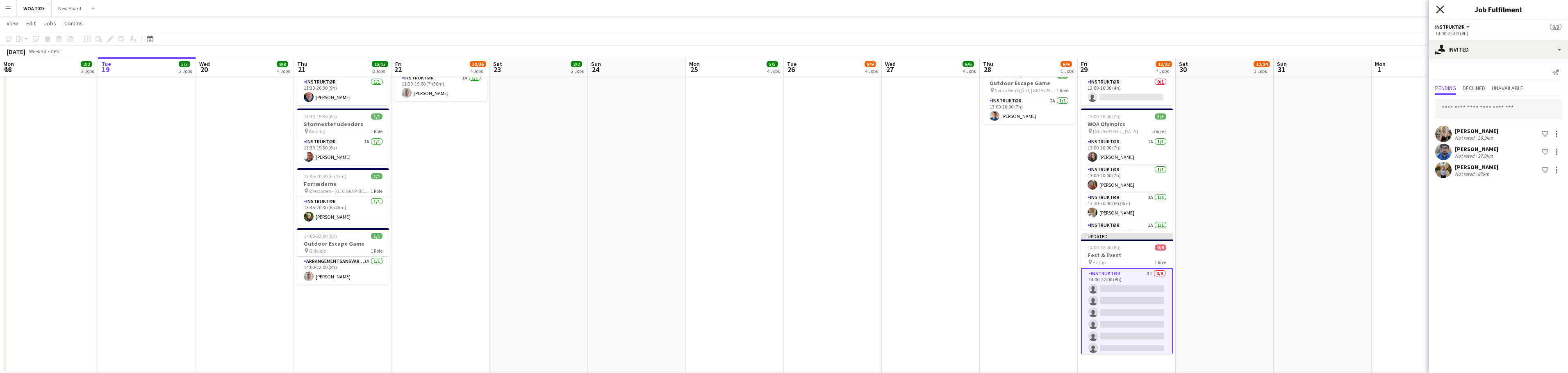
click at [1442, 8] on icon "Close pop-in" at bounding box center [1439, 9] width 8 height 8
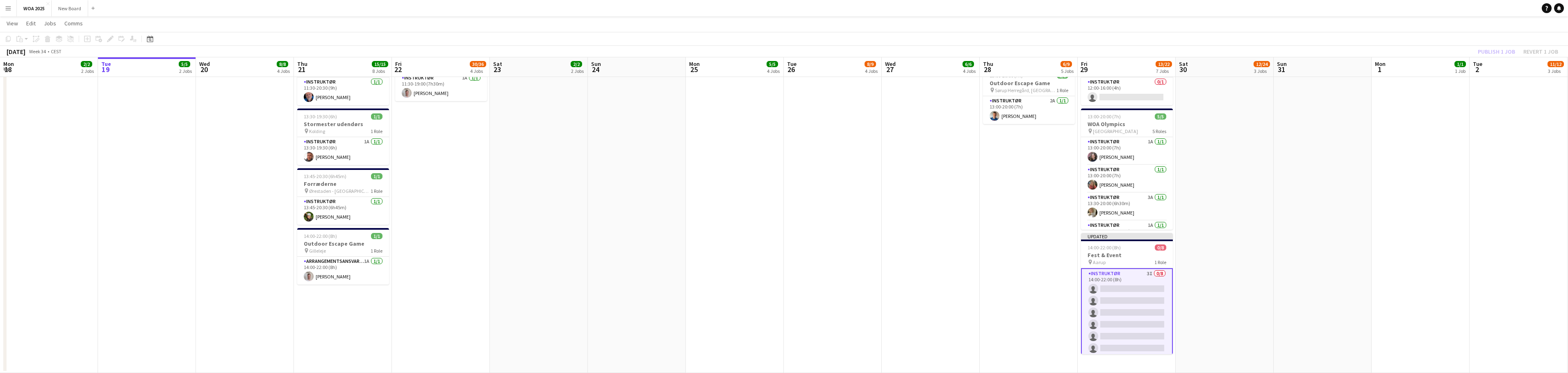
click at [1482, 52] on div "Publish 1 job Revert 1 job" at bounding box center [1518, 52] width 100 height 11
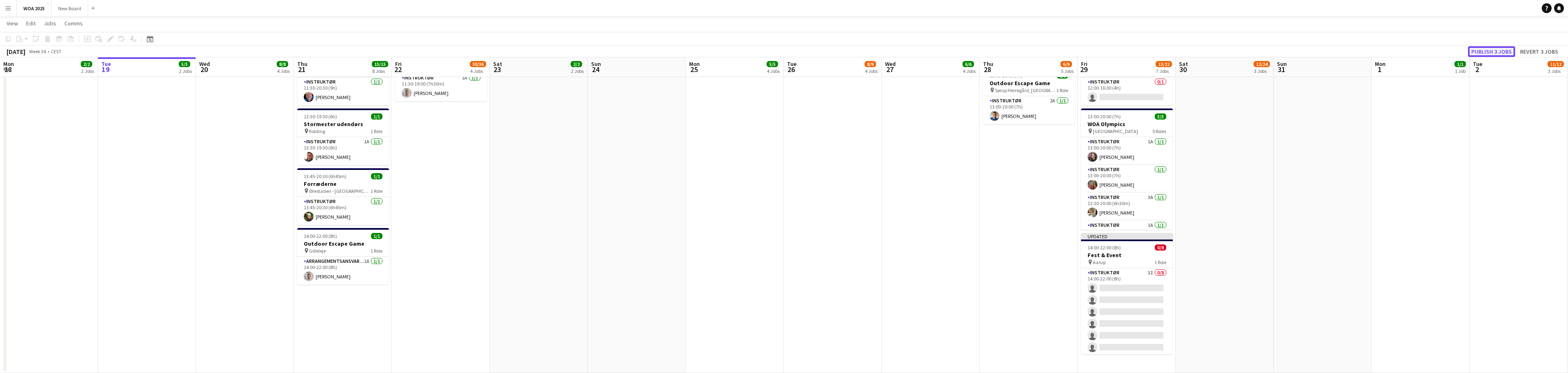
click at [1489, 52] on button "Publish 3 jobs" at bounding box center [1491, 52] width 47 height 11
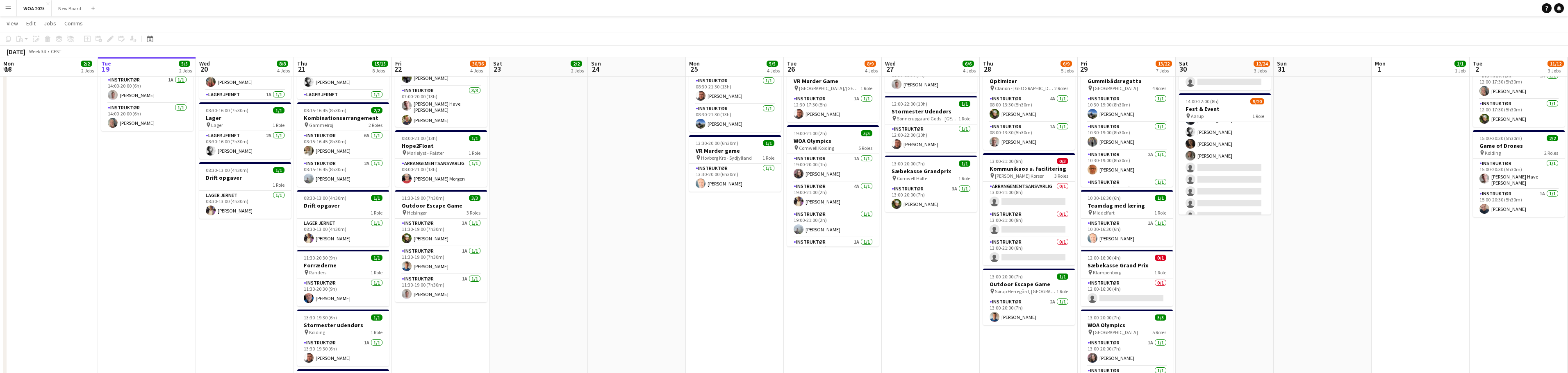
scroll to position [174, 0]
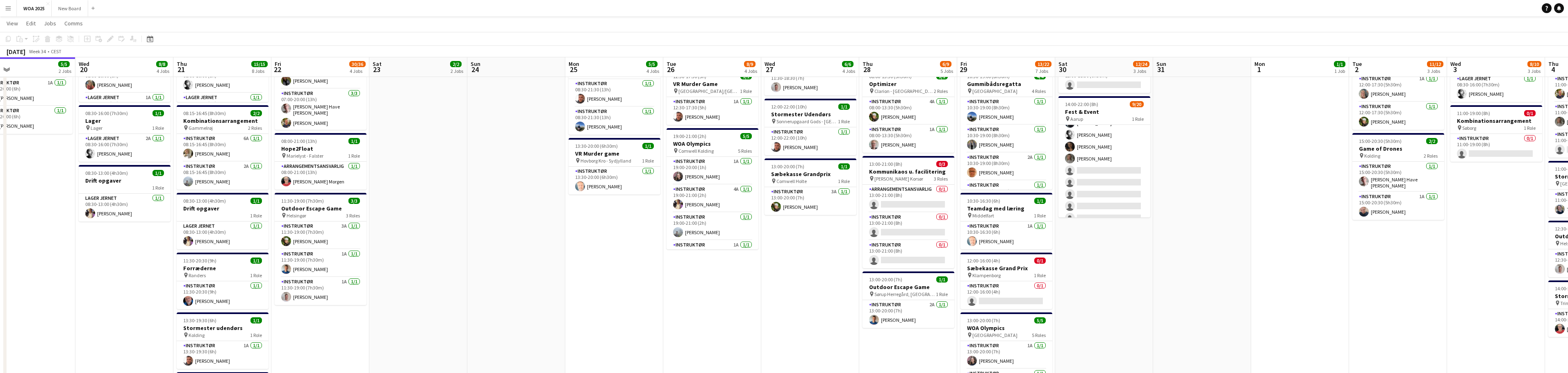
drag, startPoint x: 1369, startPoint y: 175, endPoint x: 1038, endPoint y: 212, distance: 333.1
click at [1038, 213] on app-calendar-viewport "Sat 16 Sun 17 Mon 18 2/2 2 Jobs Tue 19 5/5 2 Jobs Wed 20 8/8 4 Jobs Thu 21 15/1…" at bounding box center [784, 217] width 1568 height 720
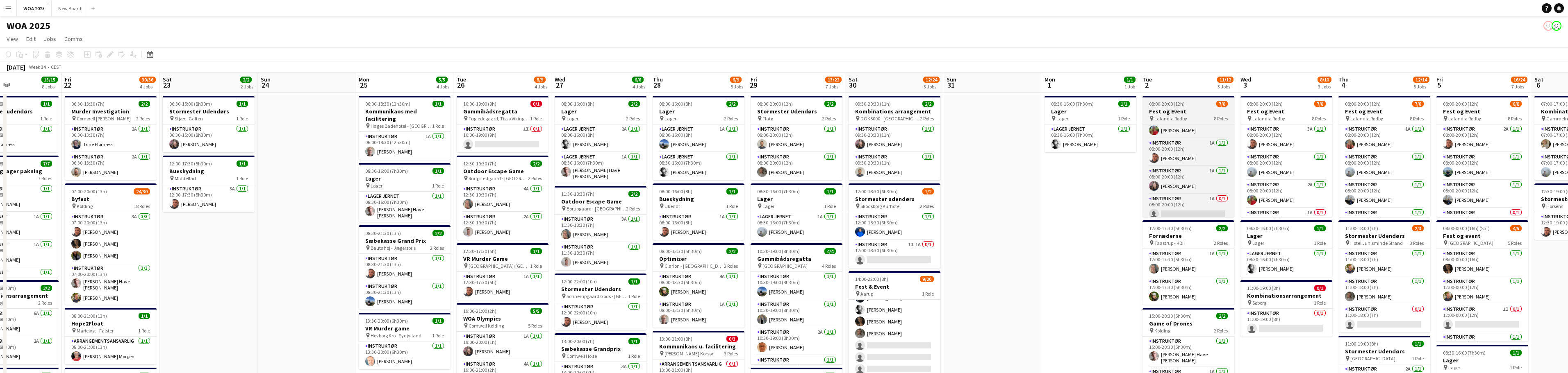
scroll to position [130, 0]
click at [1210, 207] on app-card-role "Instruktør 1A 0/1 08:00-20:00 (12h) single-neutral-actions" at bounding box center [1188, 203] width 92 height 28
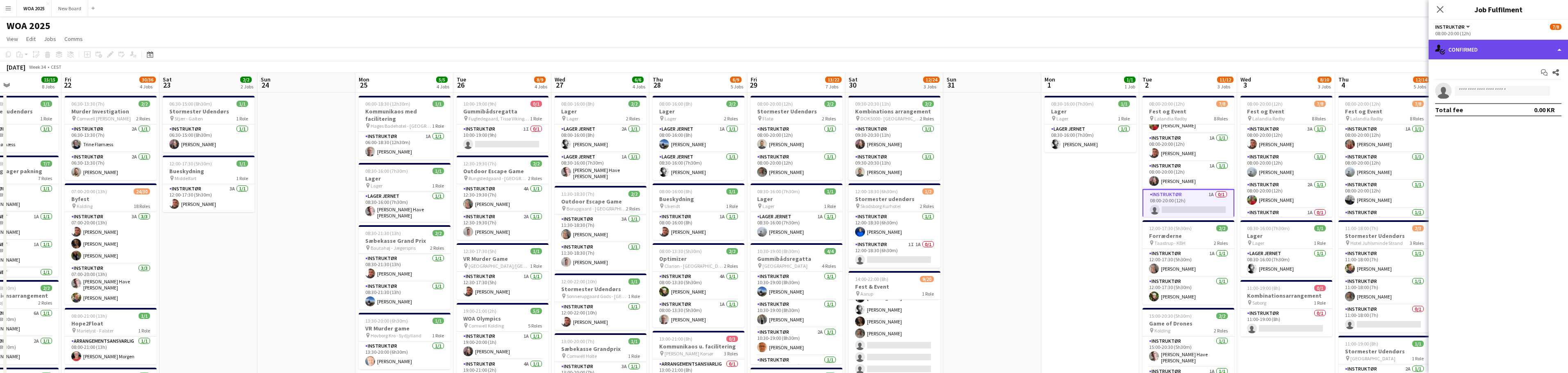
click at [1521, 50] on div "single-neutral-actions-check-2 Confirmed" at bounding box center [1498, 50] width 140 height 20
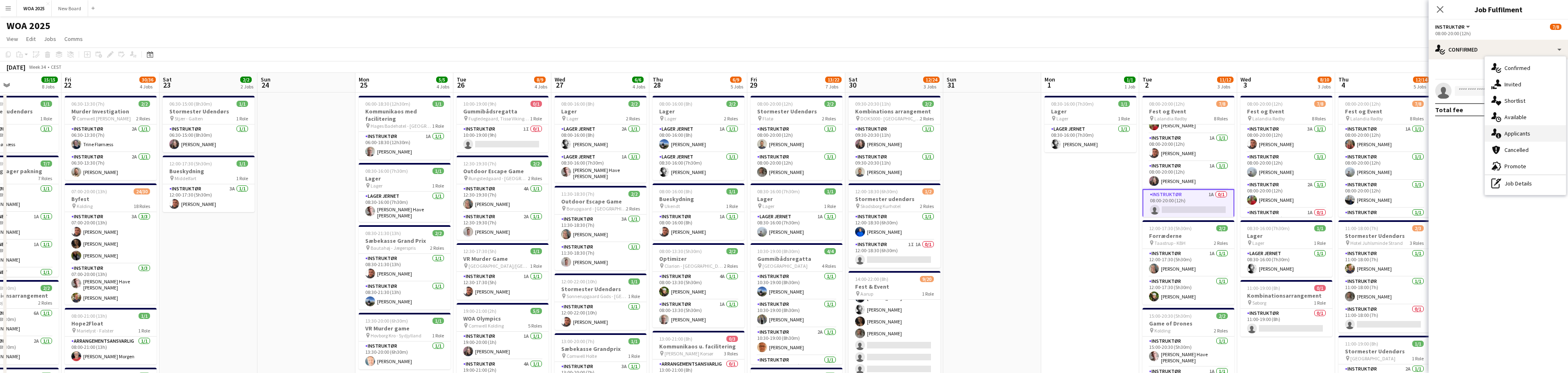
click at [1541, 133] on div "single-neutral-actions-information Applicants" at bounding box center [1525, 134] width 81 height 16
click at [1215, 202] on app-card-role "Instruktør 1A 0/1 08:00-20:00 (12h) single-neutral-actions" at bounding box center [1188, 204] width 92 height 29
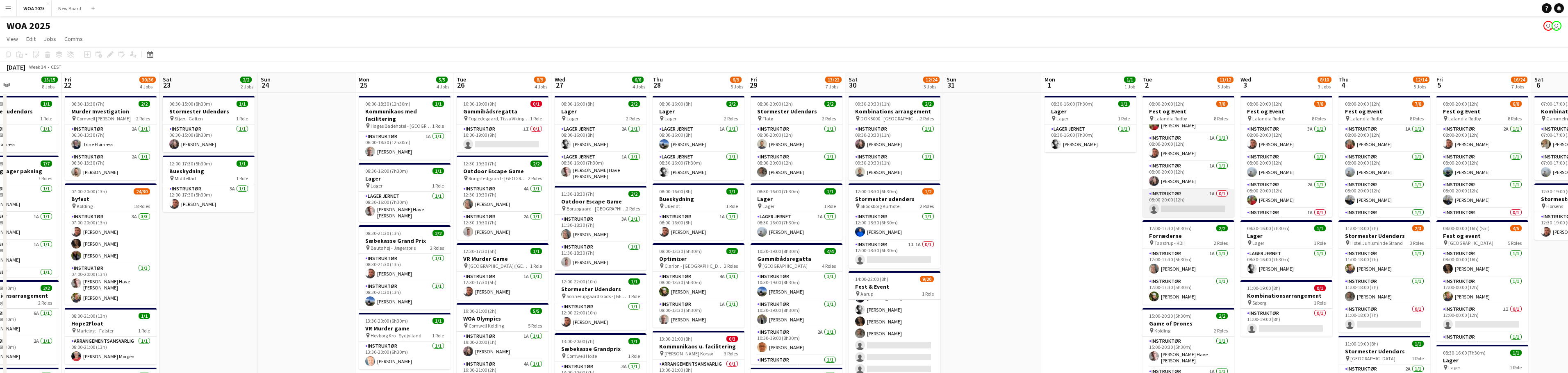
click at [1207, 207] on app-card-role "Instruktør 1A 0/1 08:00-20:00 (12h) single-neutral-actions" at bounding box center [1188, 203] width 92 height 28
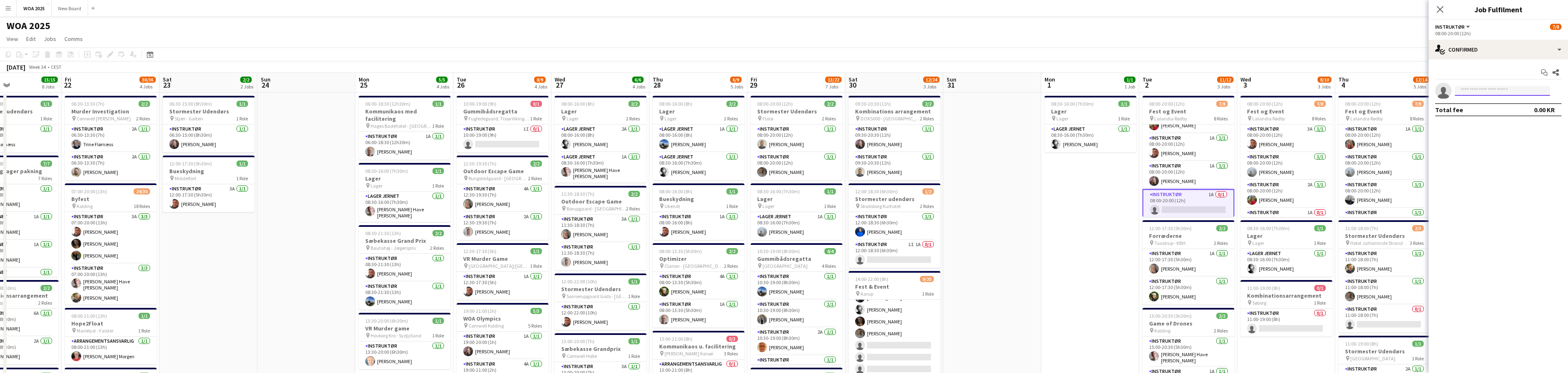
click at [1521, 91] on input at bounding box center [1502, 90] width 95 height 10
type input "***"
click at [1491, 110] on span "[EMAIL_ADDRESS][DOMAIN_NAME]" at bounding box center [1502, 109] width 82 height 6
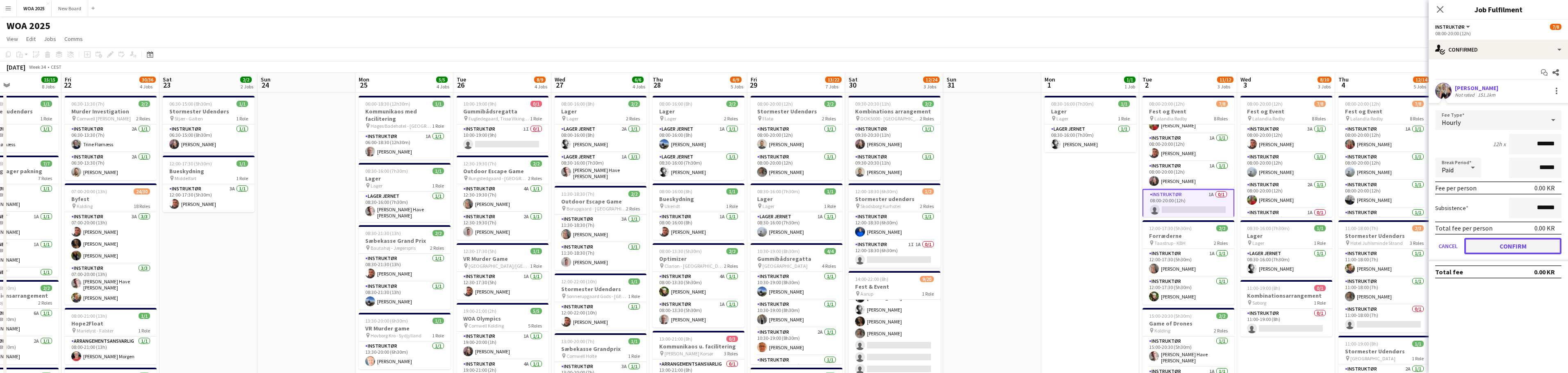
click at [1538, 245] on button "Confirm" at bounding box center [1512, 246] width 98 height 16
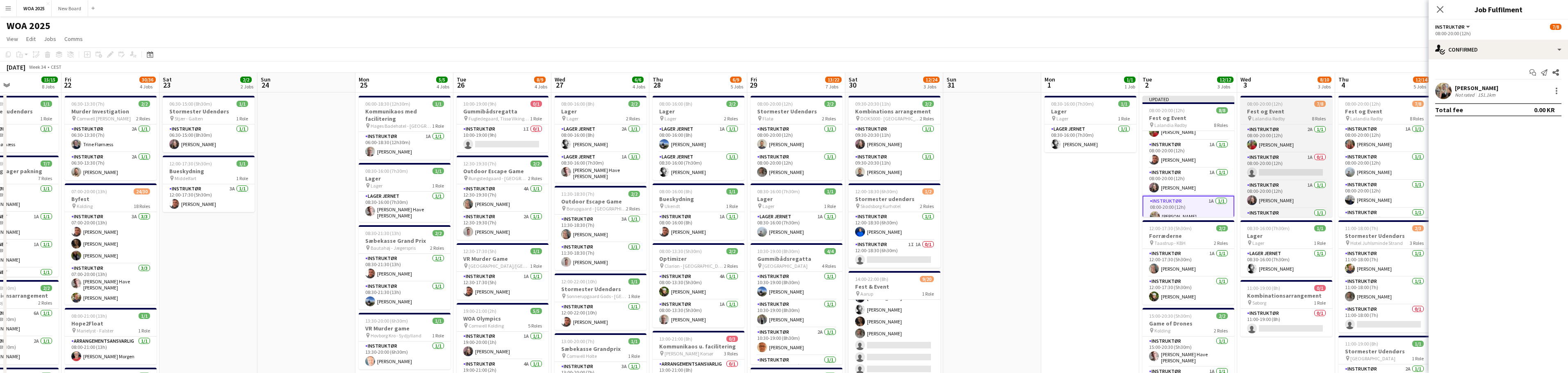
scroll to position [57, 0]
click at [1297, 170] on app-card-role "Instruktør 1A 0/1 08:00-20:00 (12h) single-neutral-actions" at bounding box center [1286, 166] width 92 height 28
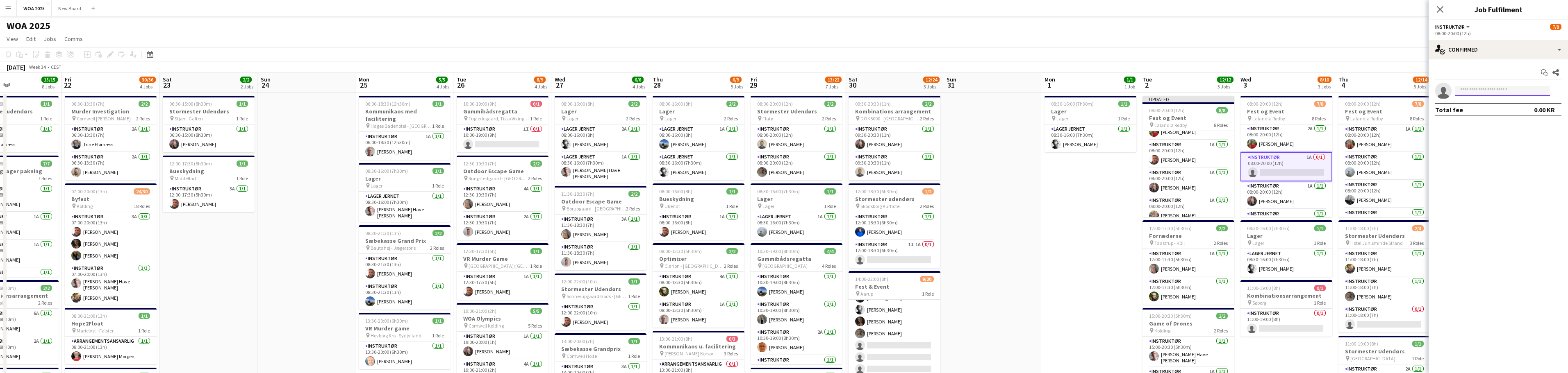
click at [1512, 92] on input at bounding box center [1502, 90] width 95 height 10
type input "***"
click at [1497, 108] on span "[EMAIL_ADDRESS][DOMAIN_NAME]" at bounding box center [1502, 109] width 82 height 6
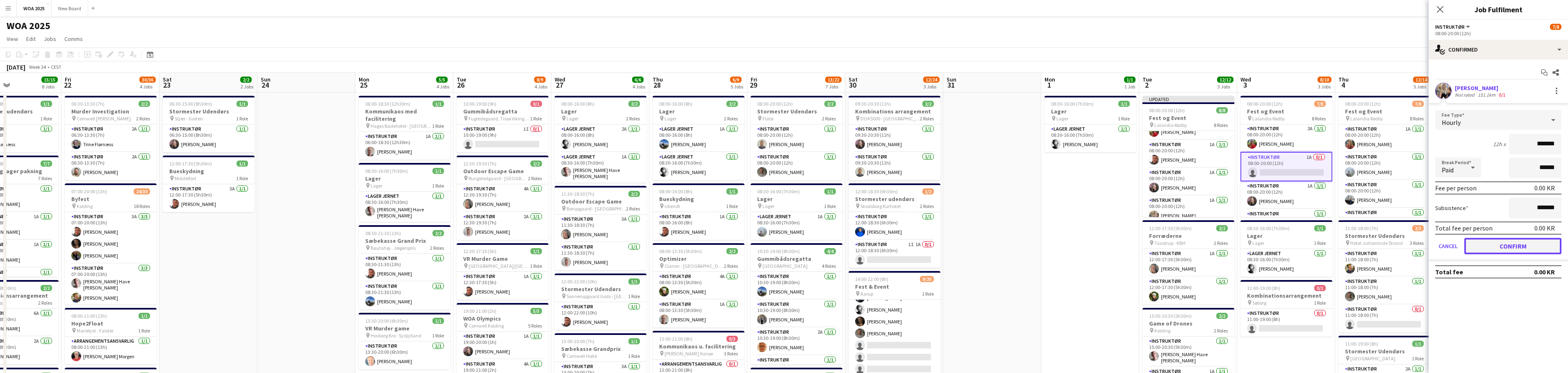
click at [1496, 246] on button "Confirm" at bounding box center [1512, 246] width 98 height 16
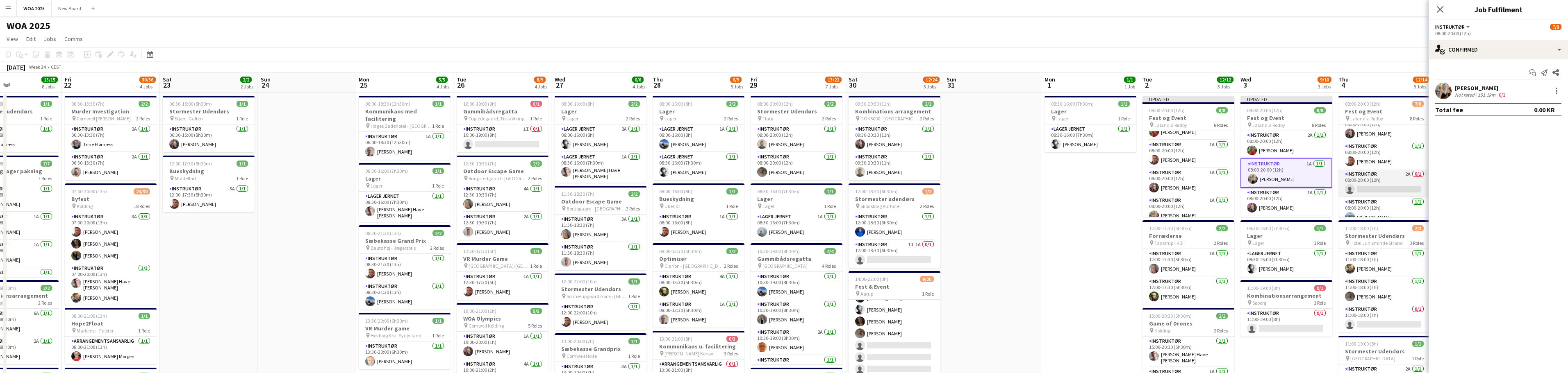
click at [1391, 186] on app-card-role "Instruktør 2A 0/1 08:00-20:00 (12h) single-neutral-actions" at bounding box center [1384, 183] width 92 height 28
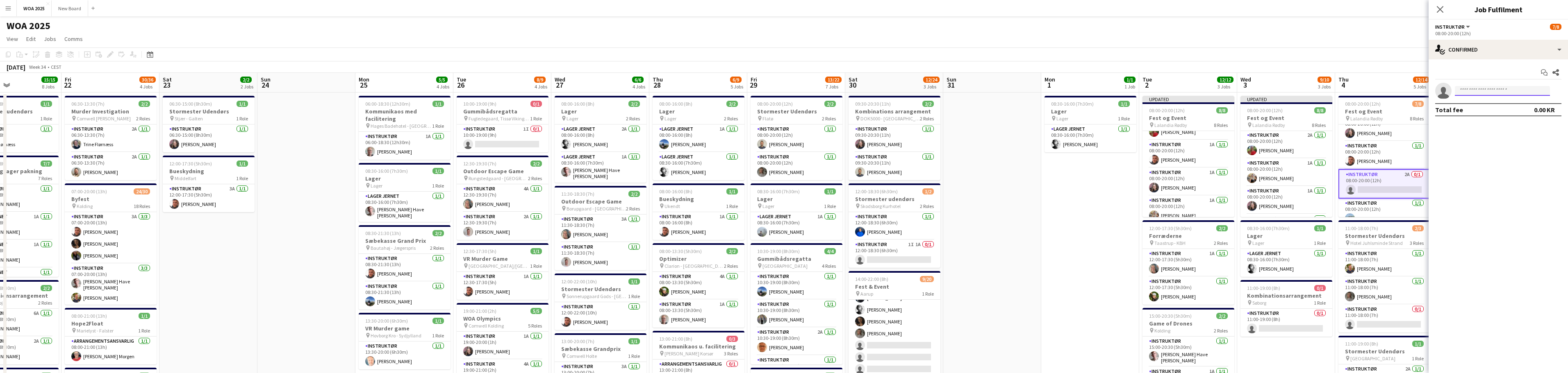
click at [1491, 91] on input at bounding box center [1502, 90] width 95 height 10
type input "***"
click at [1493, 113] on span "[PHONE_NUMBER]" at bounding box center [1502, 116] width 82 height 6
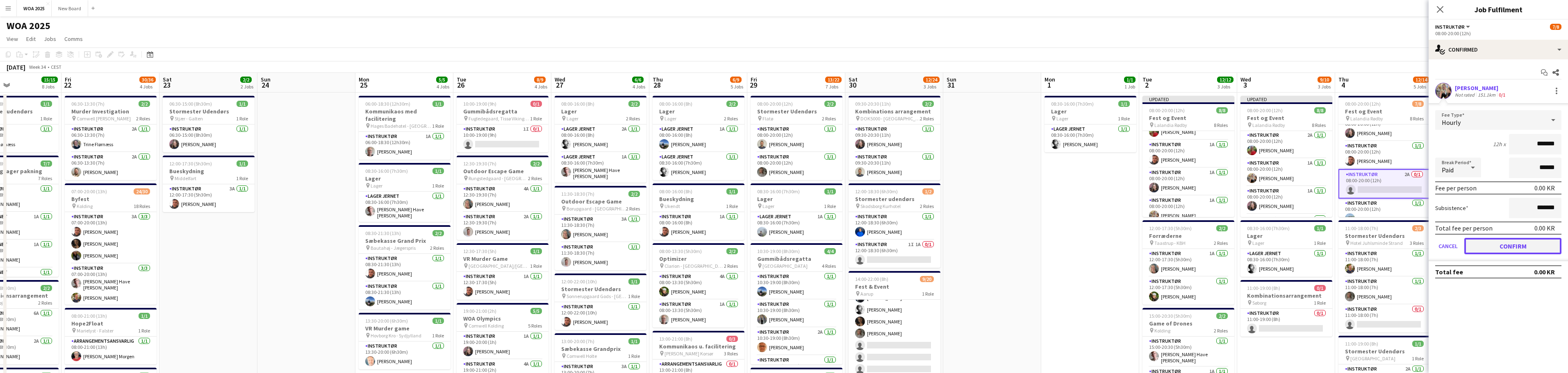
click at [1524, 244] on button "Confirm" at bounding box center [1512, 246] width 98 height 16
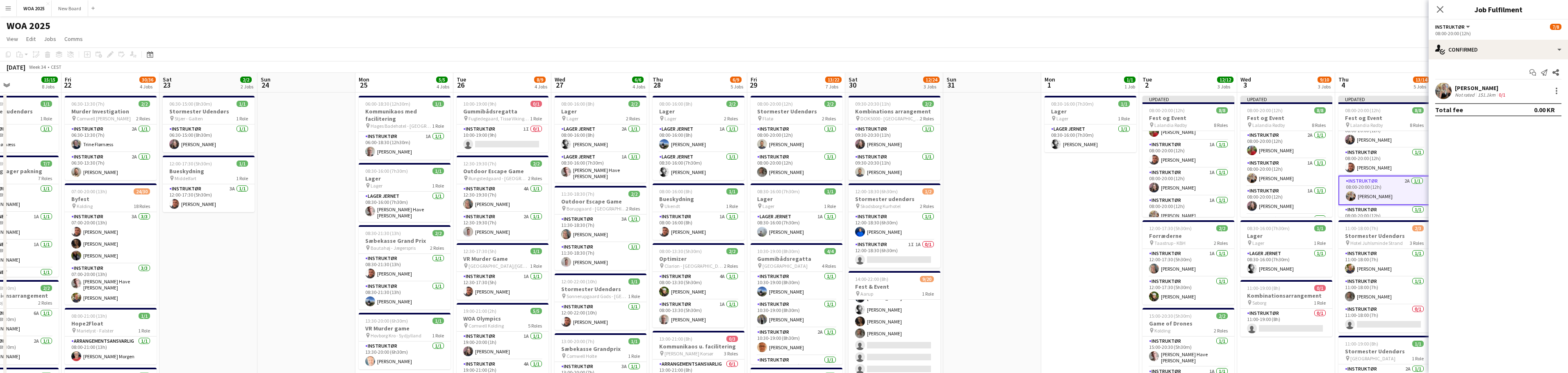
drag, startPoint x: 1406, startPoint y: 63, endPoint x: 1319, endPoint y: 64, distance: 87.0
click at [1319, 64] on div "[DATE] Week 34 • CEST Publish 1 job Revert 1 job" at bounding box center [784, 67] width 1568 height 12
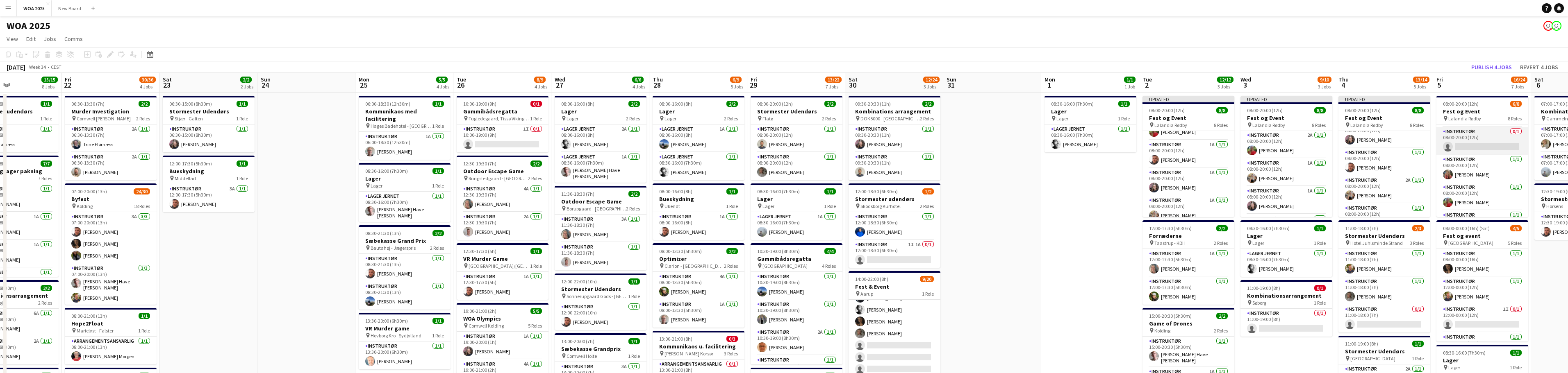
scroll to position [81, 0]
click at [1488, 140] on app-card-role "Instruktør 0/1 08:00-20:00 (12h) single-neutral-actions" at bounding box center [1482, 140] width 92 height 28
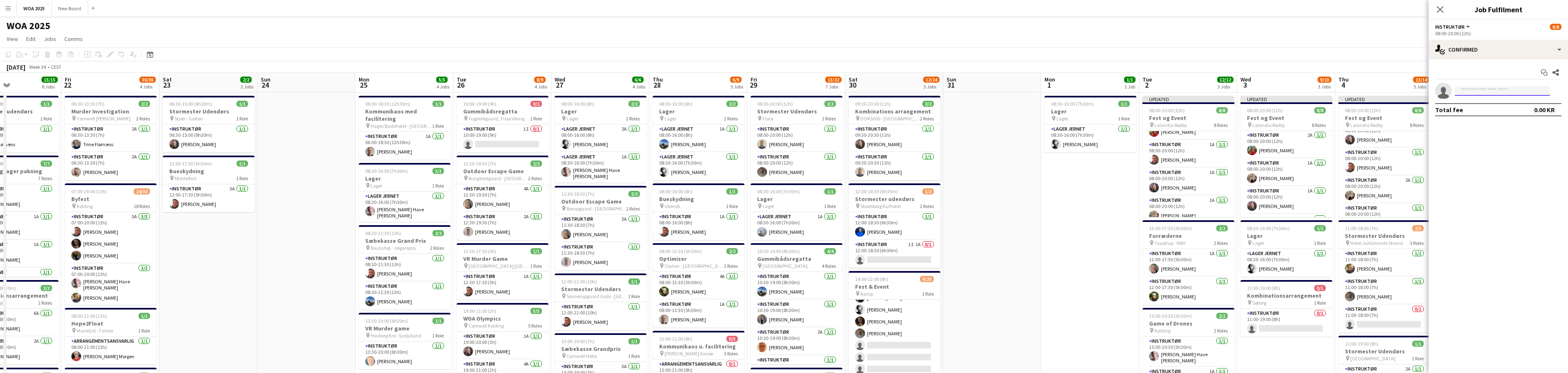
click at [1501, 88] on input at bounding box center [1502, 90] width 95 height 10
type input "***"
click at [1502, 107] on span "[EMAIL_ADDRESS][DOMAIN_NAME]" at bounding box center [1502, 109] width 82 height 6
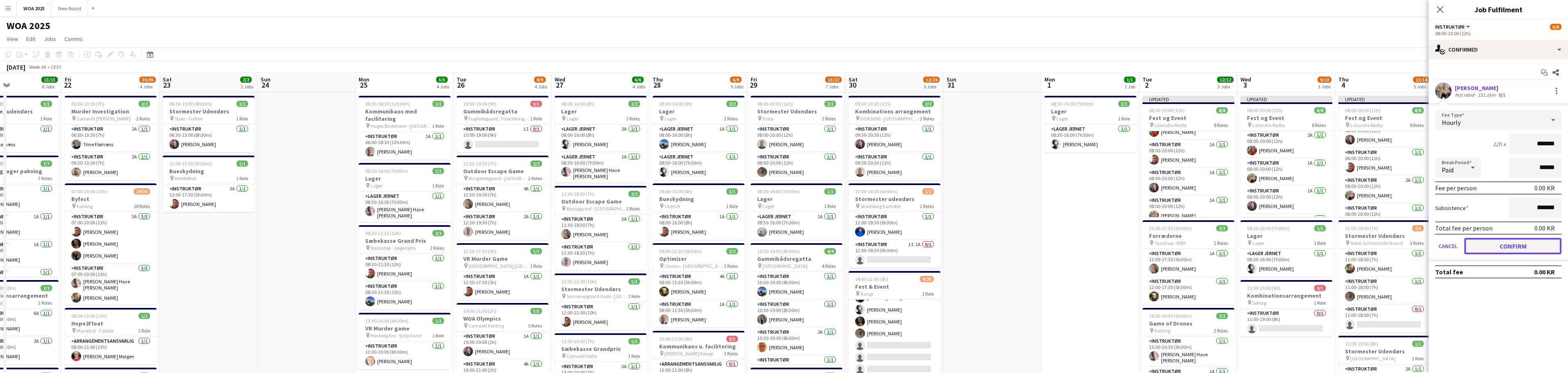
click at [1504, 245] on button "Confirm" at bounding box center [1512, 246] width 98 height 16
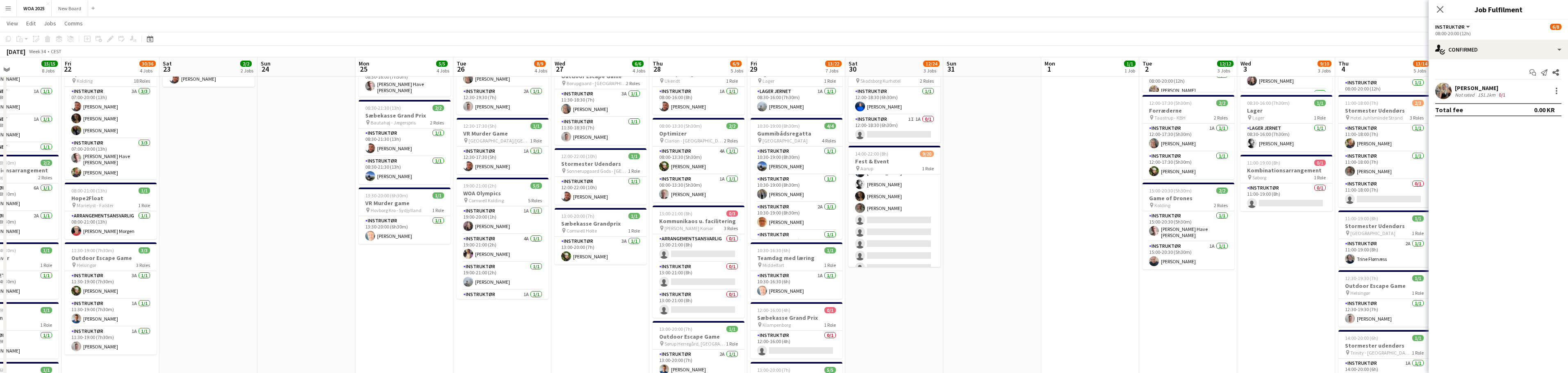
scroll to position [124, 0]
click at [1440, 10] on icon "Close pop-in" at bounding box center [1439, 9] width 8 height 8
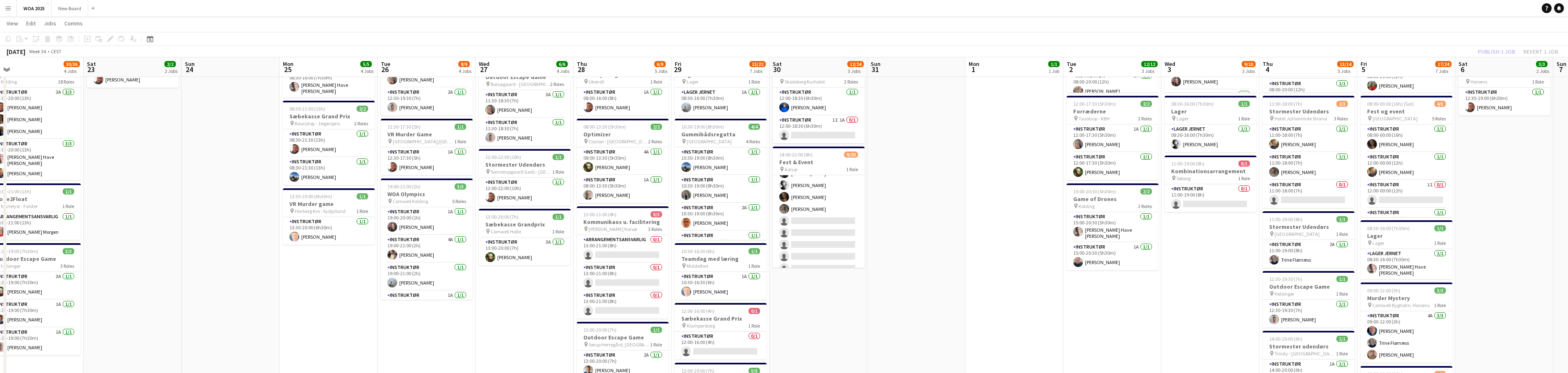
drag, startPoint x: 1303, startPoint y: 254, endPoint x: 1240, endPoint y: 204, distance: 80.4
click at [1191, 244] on app-calendar-viewport "Mon 18 2/2 2 Jobs Tue 19 5/5 2 Jobs Wed 20 8/8 4 Jobs Thu 21 15/15 8 Jobs Fri 2…" at bounding box center [784, 267] width 1568 height 720
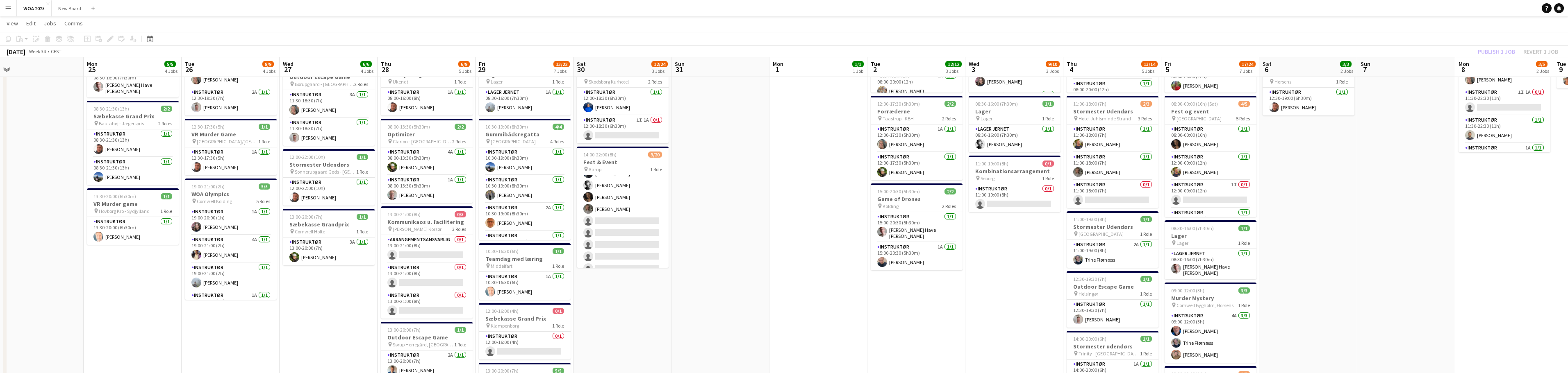
scroll to position [0, 245]
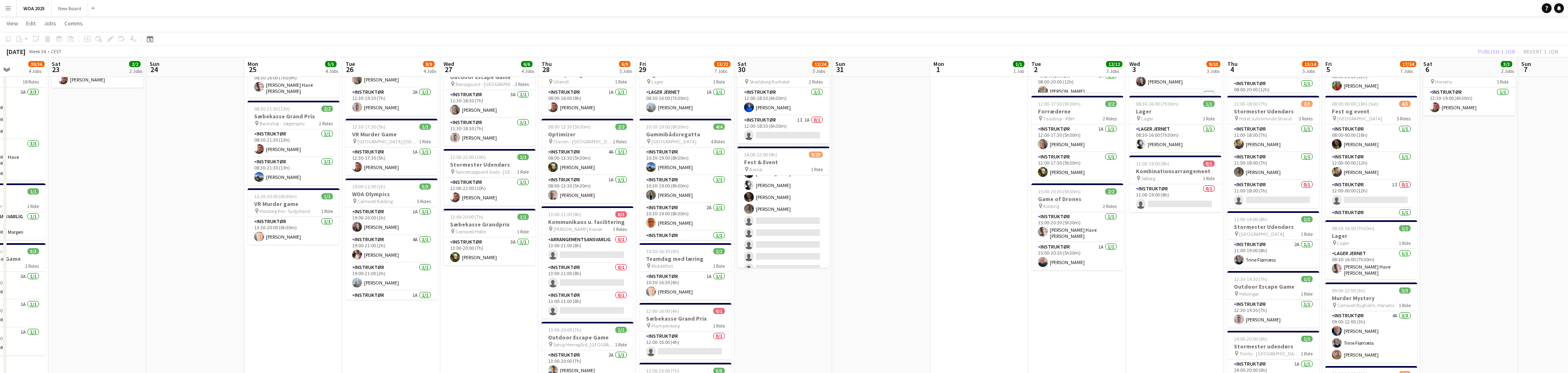
click at [1501, 51] on div "Publish 1 job Revert 1 job" at bounding box center [1518, 52] width 100 height 11
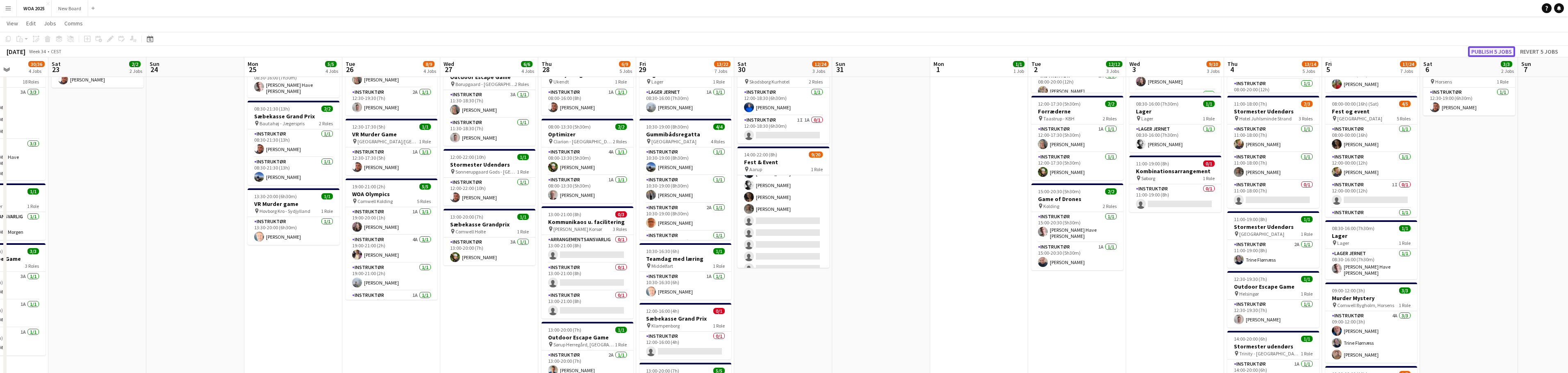
click at [1497, 52] on button "Publish 5 jobs" at bounding box center [1491, 52] width 47 height 11
click at [1385, 195] on app-card-role "Instruktør 1I 0/1 12:00-00:00 (12h) single-neutral-actions" at bounding box center [1371, 194] width 92 height 28
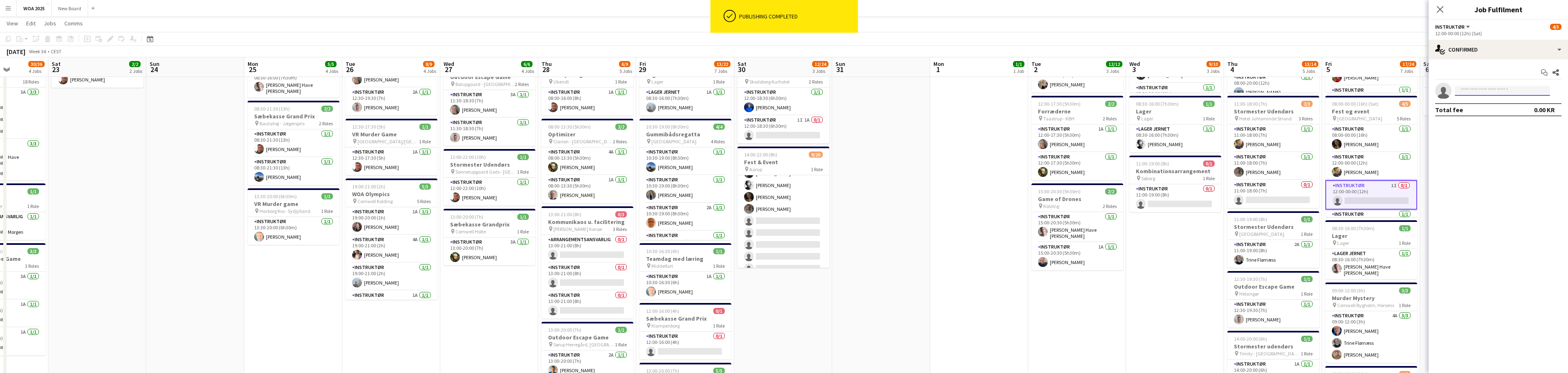
click at [1497, 91] on input at bounding box center [1502, 90] width 95 height 10
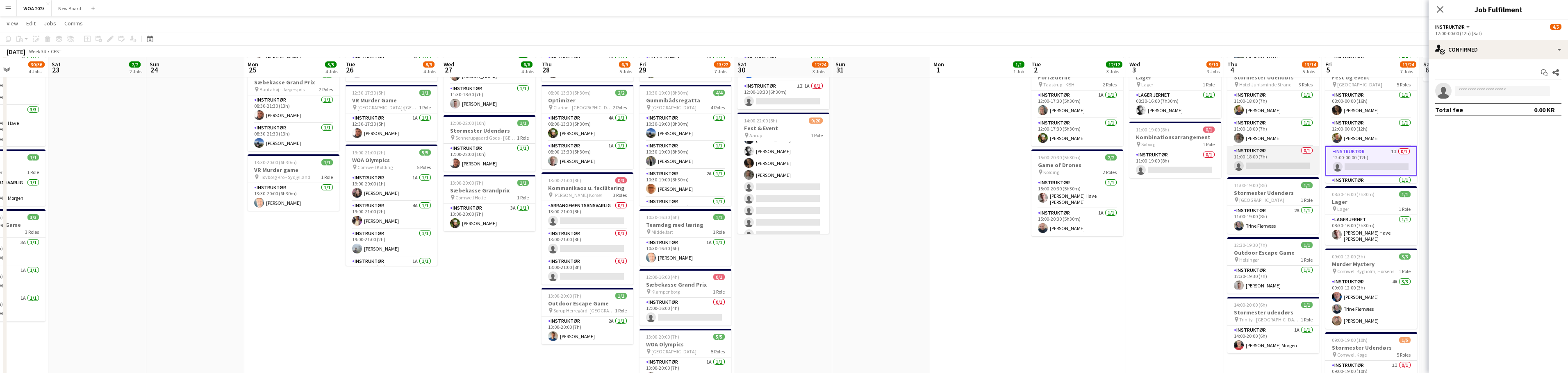
scroll to position [158, 0]
click at [1276, 162] on app-card-role "Instruktør 0/1 11:00-18:00 (7h) single-neutral-actions" at bounding box center [1272, 160] width 92 height 28
click at [1489, 88] on input at bounding box center [1502, 90] width 95 height 10
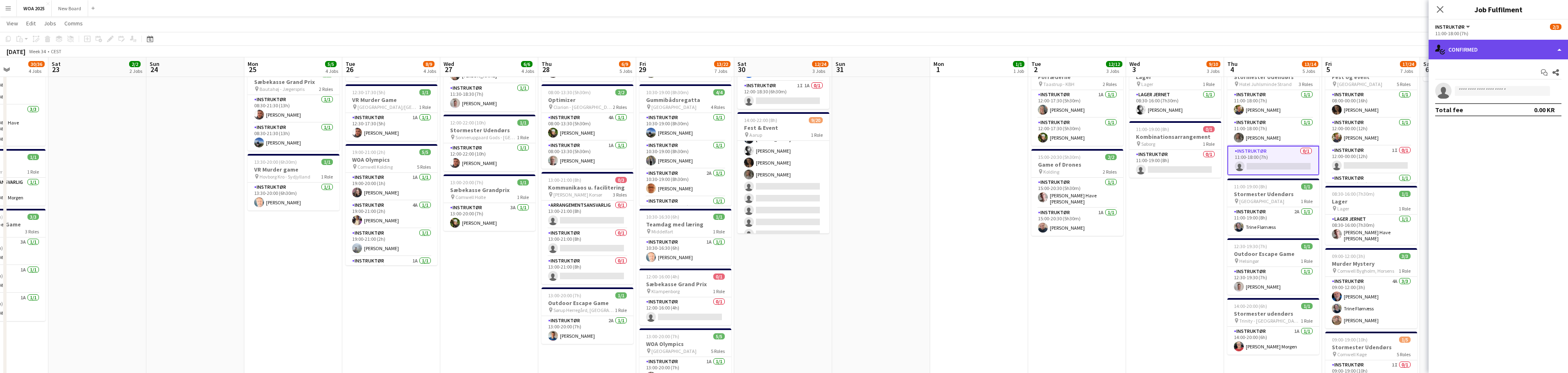
click at [1493, 47] on div "single-neutral-actions-check-2 Confirmed" at bounding box center [1498, 50] width 140 height 20
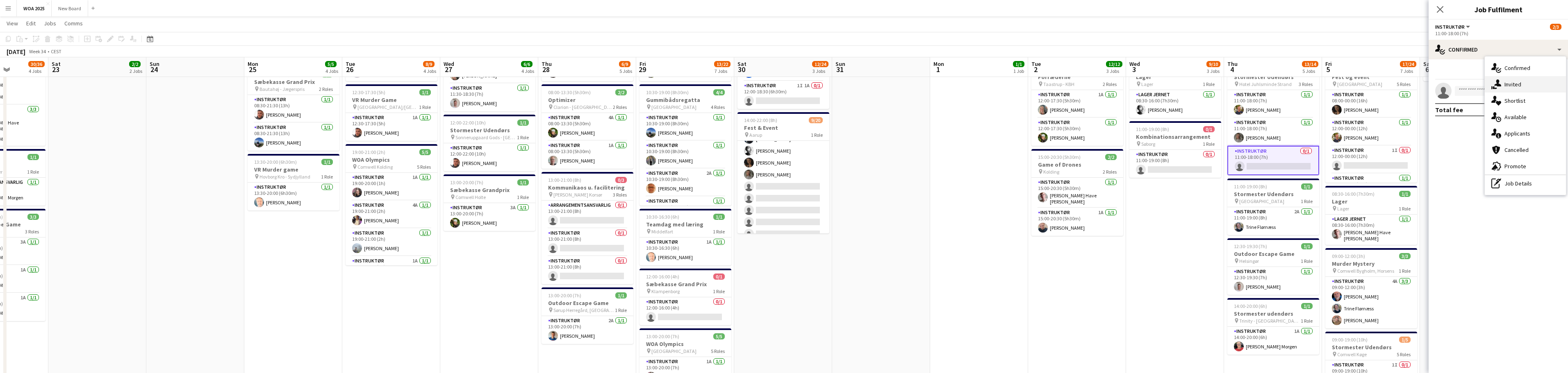
click at [1512, 85] on div "single-neutral-actions-share-1 Invited" at bounding box center [1525, 85] width 81 height 16
click at [1492, 94] on input "text" at bounding box center [1498, 92] width 126 height 20
type input "****"
click at [1493, 113] on span "[PERSON_NAME] Active" at bounding box center [1499, 113] width 113 height 7
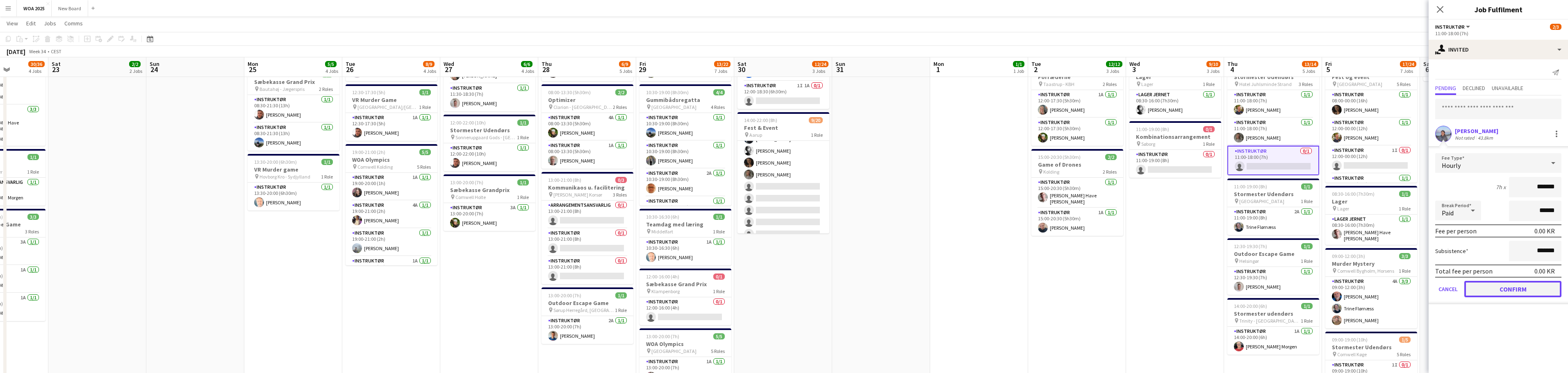
click at [1508, 289] on button "Confirm" at bounding box center [1512, 289] width 98 height 16
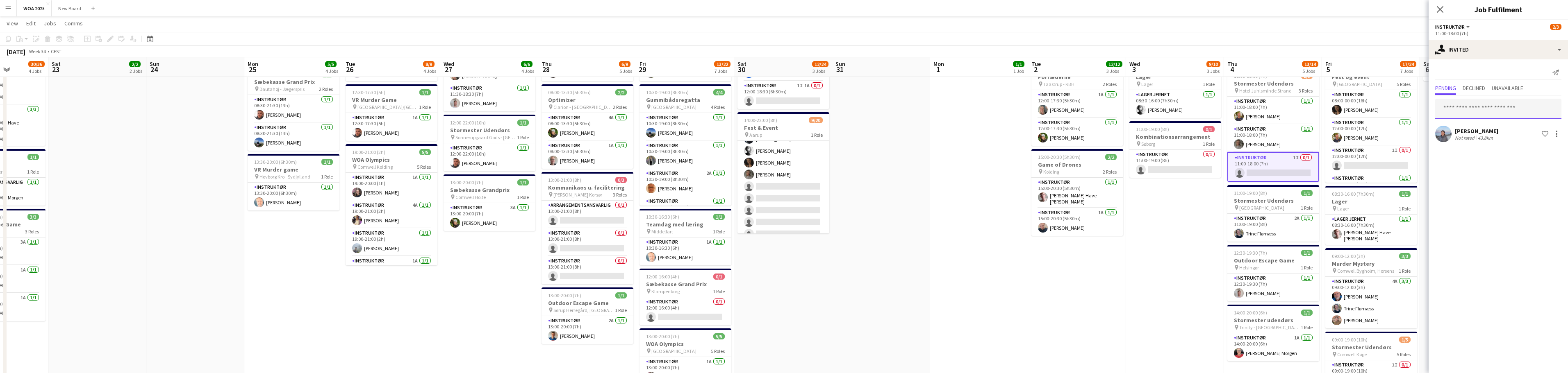
click at [1480, 109] on input "text" at bounding box center [1498, 109] width 126 height 20
type input "***"
click at [1479, 133] on span "[PERSON_NAME][EMAIL_ADDRESS][DOMAIN_NAME]" at bounding box center [1499, 136] width 113 height 6
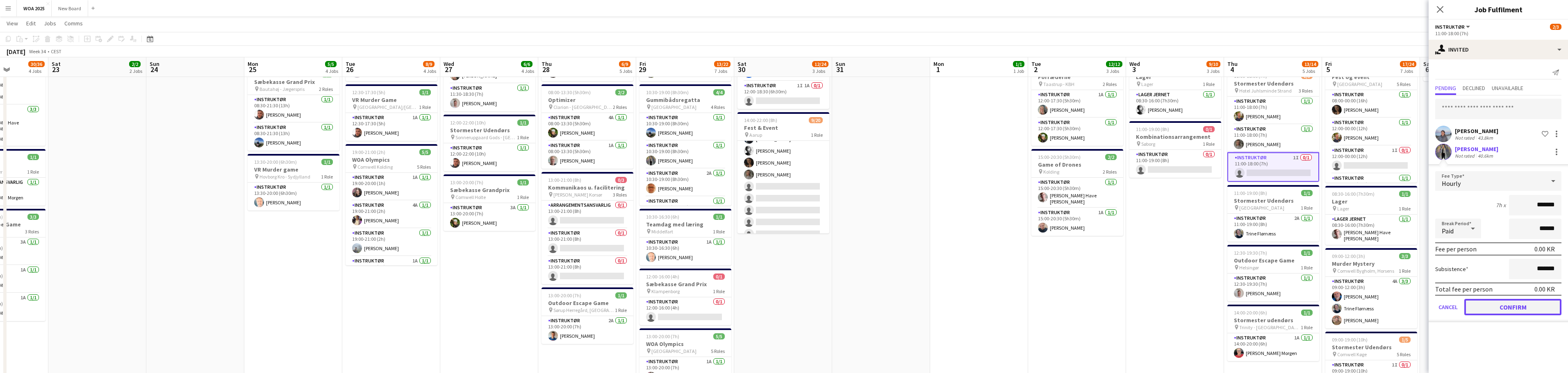
click at [1518, 305] on button "Confirm" at bounding box center [1512, 307] width 98 height 16
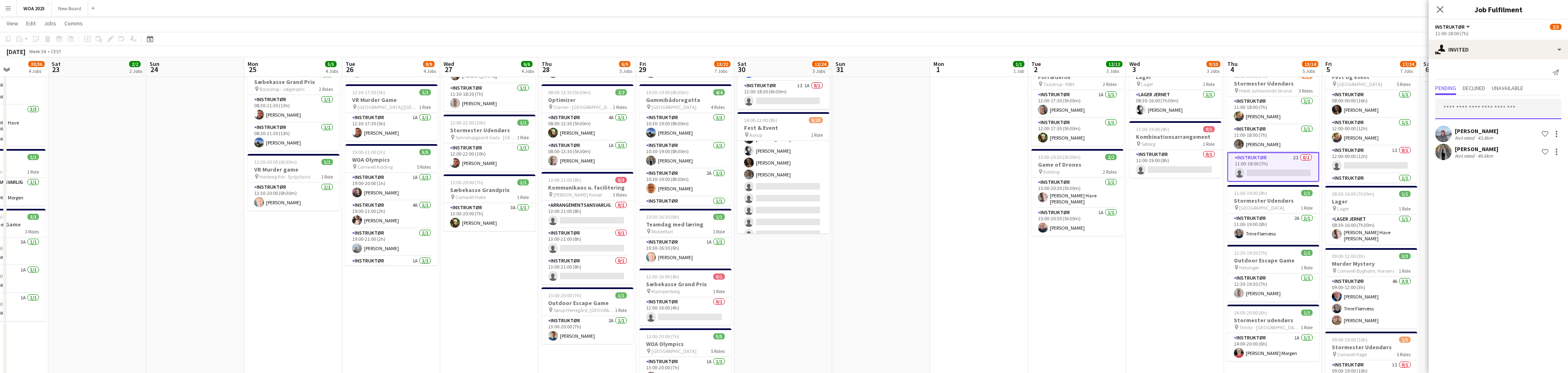
click at [1490, 113] on input "text" at bounding box center [1498, 109] width 126 height 20
type input "****"
click at [1489, 132] on span "[PERSON_NAME]" at bounding box center [1466, 130] width 47 height 7
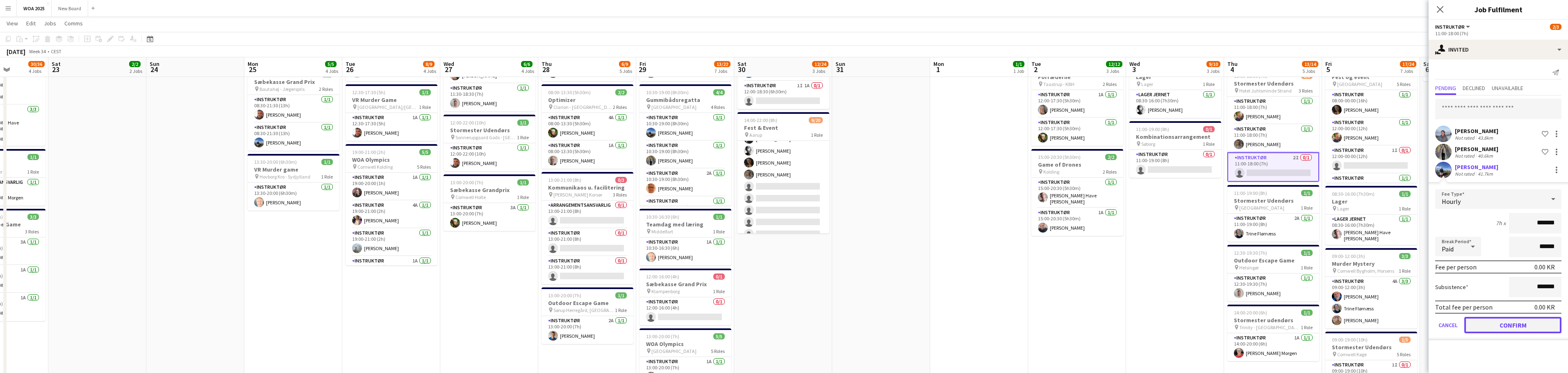
click at [1501, 325] on button "Confirm" at bounding box center [1512, 326] width 98 height 16
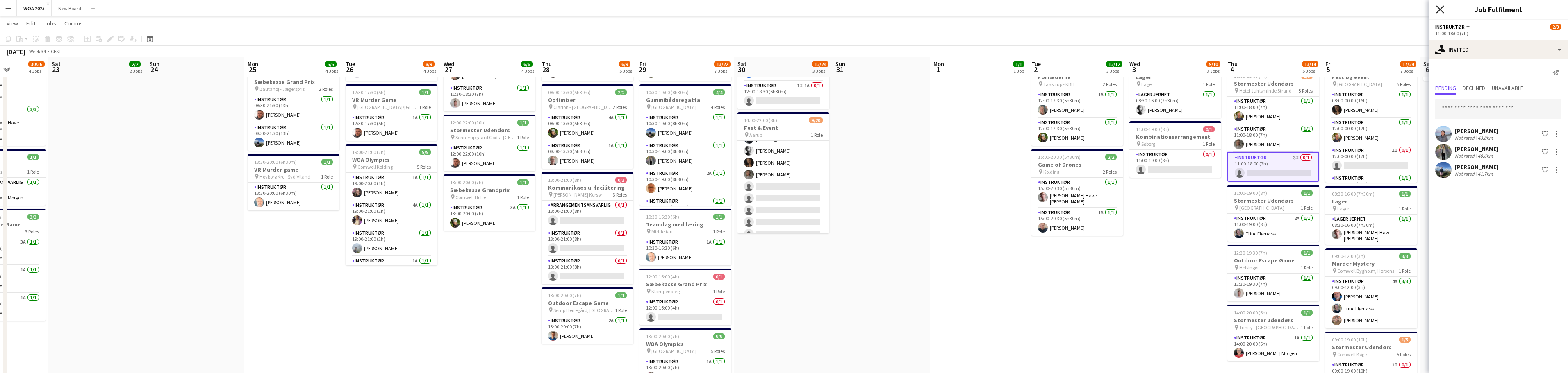
click at [1438, 9] on icon "Close pop-in" at bounding box center [1439, 9] width 8 height 8
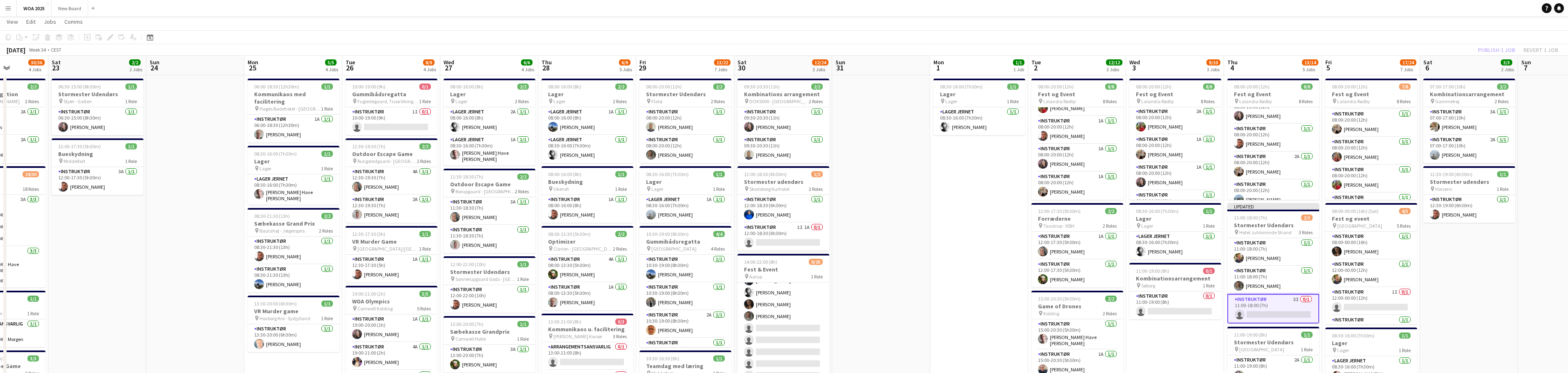
scroll to position [0, 0]
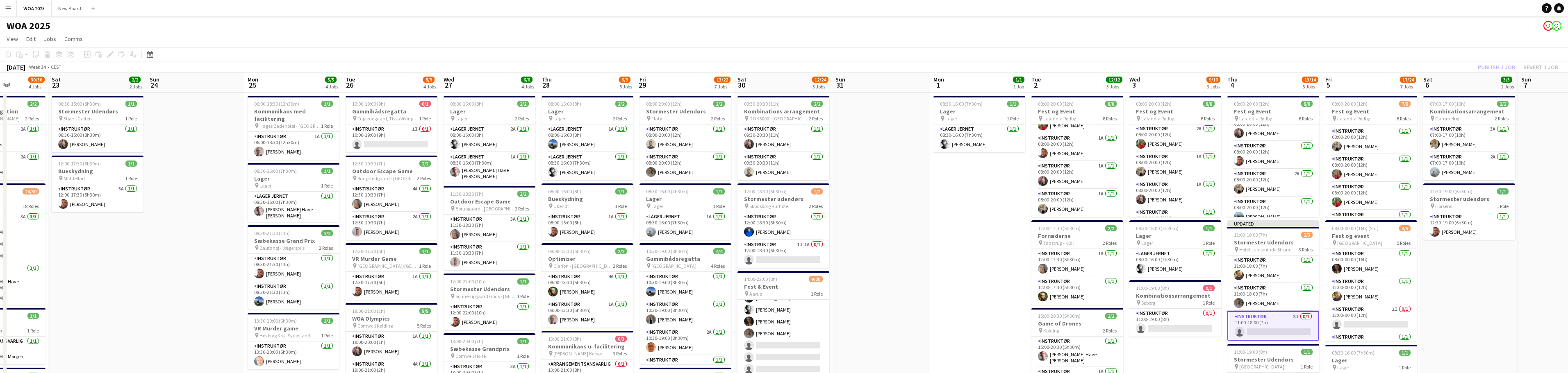
click at [1501, 68] on div "Publish 1 job Revert 1 job" at bounding box center [1518, 67] width 100 height 11
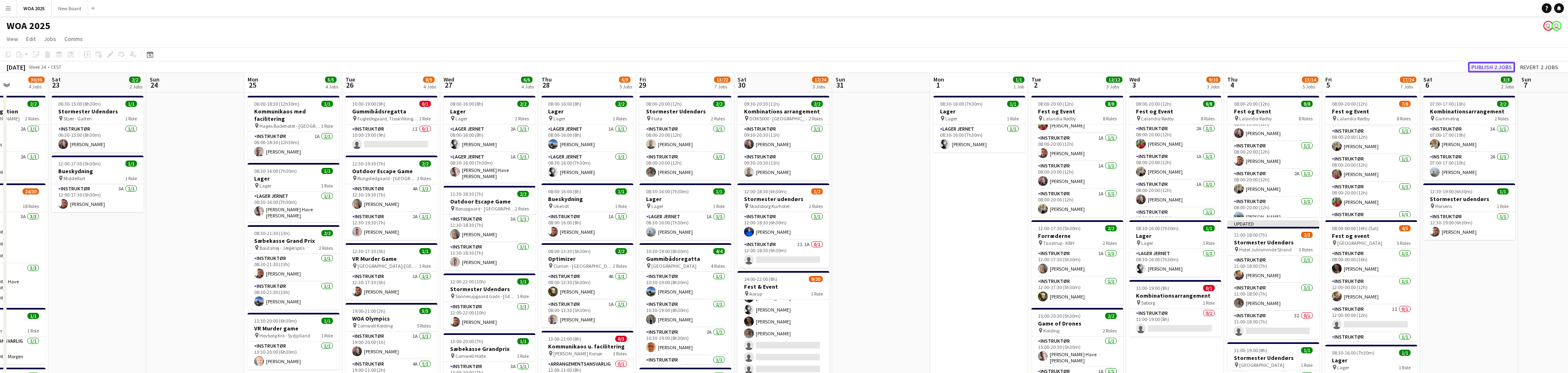
click at [1501, 68] on button "Publish 2 jobs" at bounding box center [1491, 67] width 47 height 11
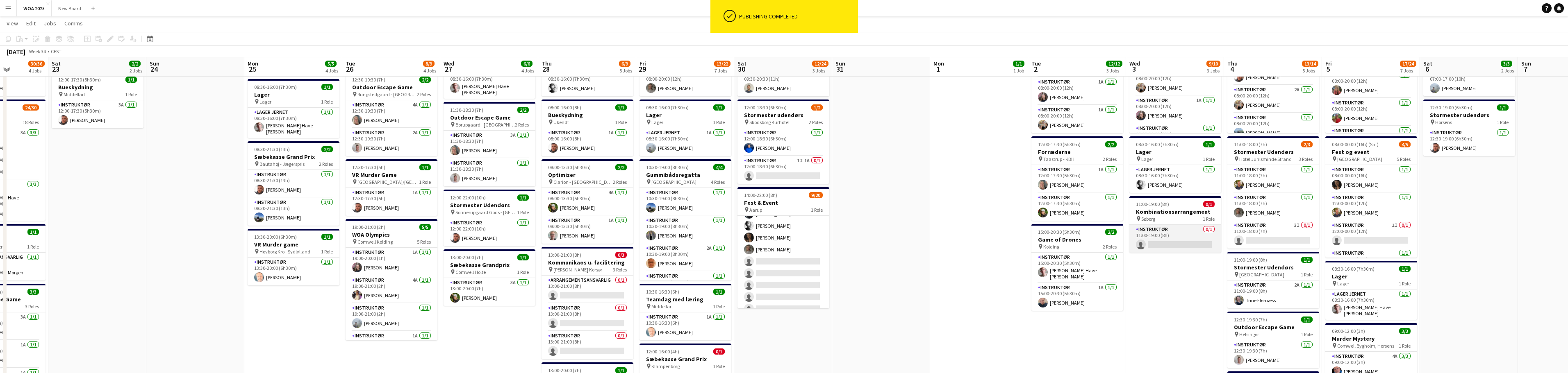
scroll to position [83, 0]
click at [1179, 236] on app-card-role "Instruktør 0/1 11:00-19:00 (8h) single-neutral-actions" at bounding box center [1175, 239] width 92 height 28
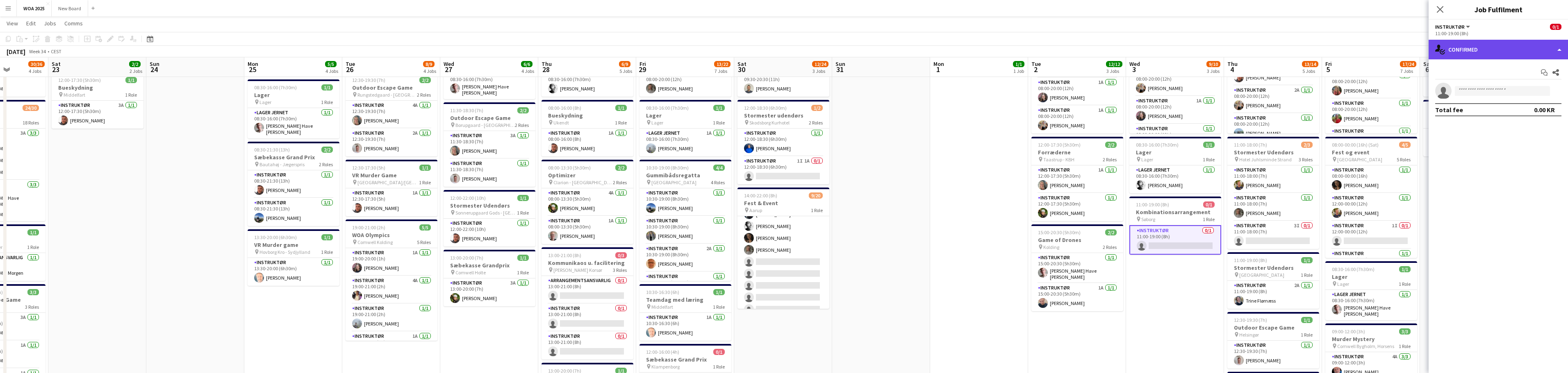
click at [1482, 49] on div "single-neutral-actions-check-2 Confirmed" at bounding box center [1498, 50] width 140 height 20
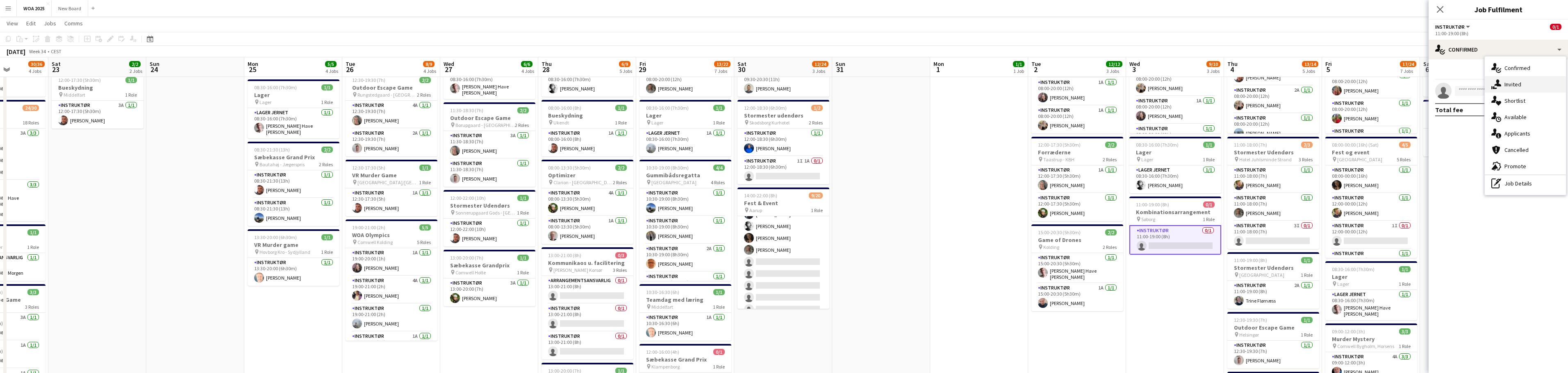
click at [1522, 83] on div "single-neutral-actions-share-1 Invited" at bounding box center [1525, 85] width 81 height 16
click at [1490, 91] on input "text" at bounding box center [1498, 92] width 126 height 20
type input "****"
click at [1477, 118] on span "[EMAIL_ADDRESS][DOMAIN_NAME]" at bounding box center [1499, 119] width 113 height 6
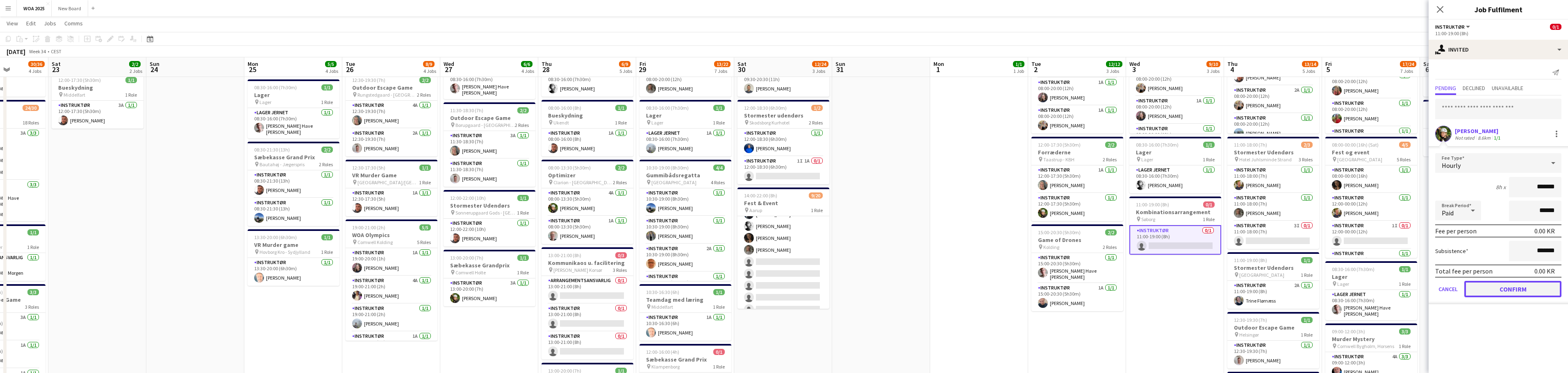
click at [1516, 286] on button "Confirm" at bounding box center [1512, 289] width 98 height 16
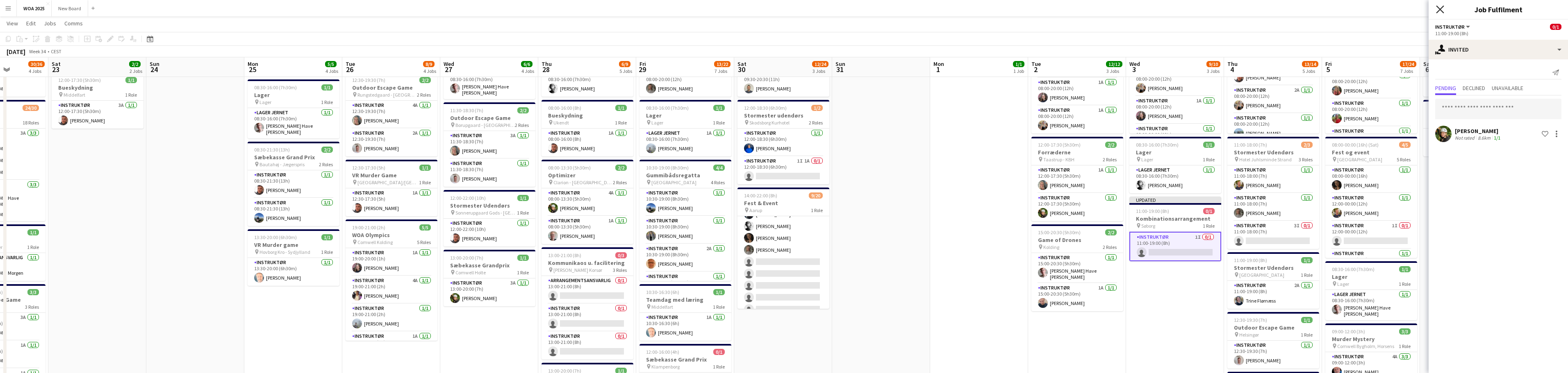
click at [1443, 10] on icon "Close pop-in" at bounding box center [1439, 9] width 8 height 8
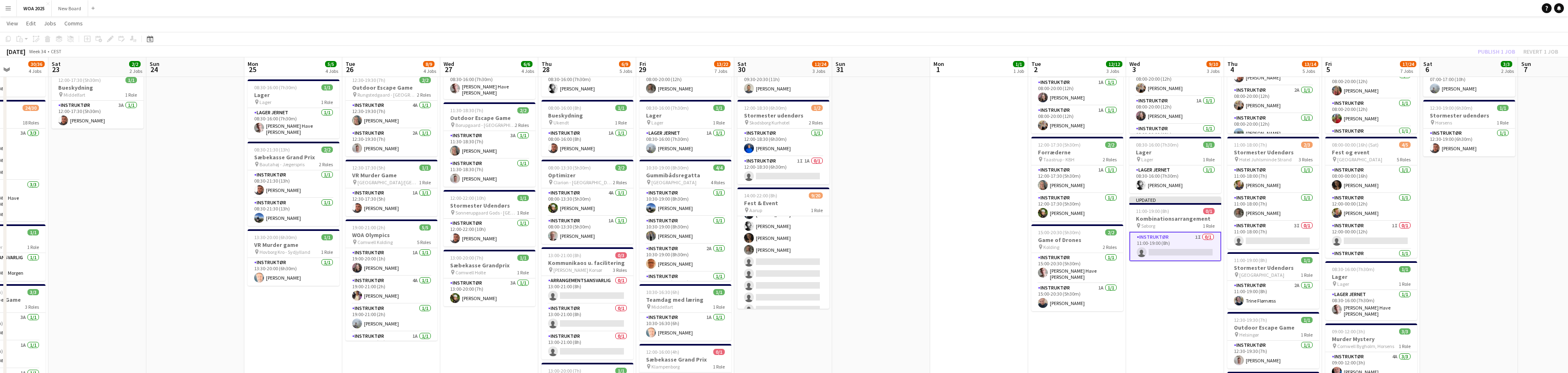
click at [1496, 52] on div "Publish 1 job Revert 1 job" at bounding box center [1518, 52] width 100 height 11
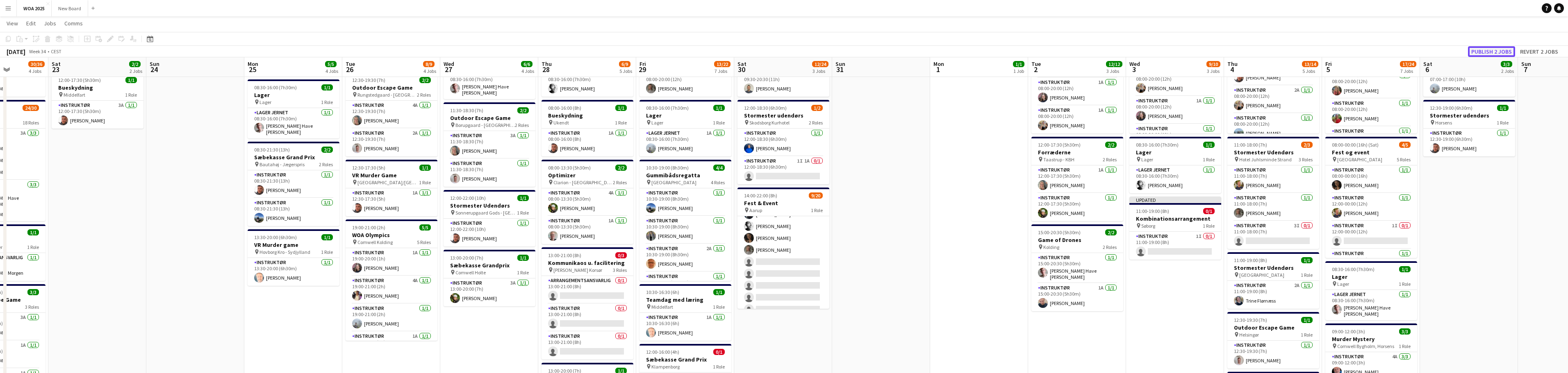
click at [1496, 52] on button "Publish 2 jobs" at bounding box center [1491, 52] width 47 height 11
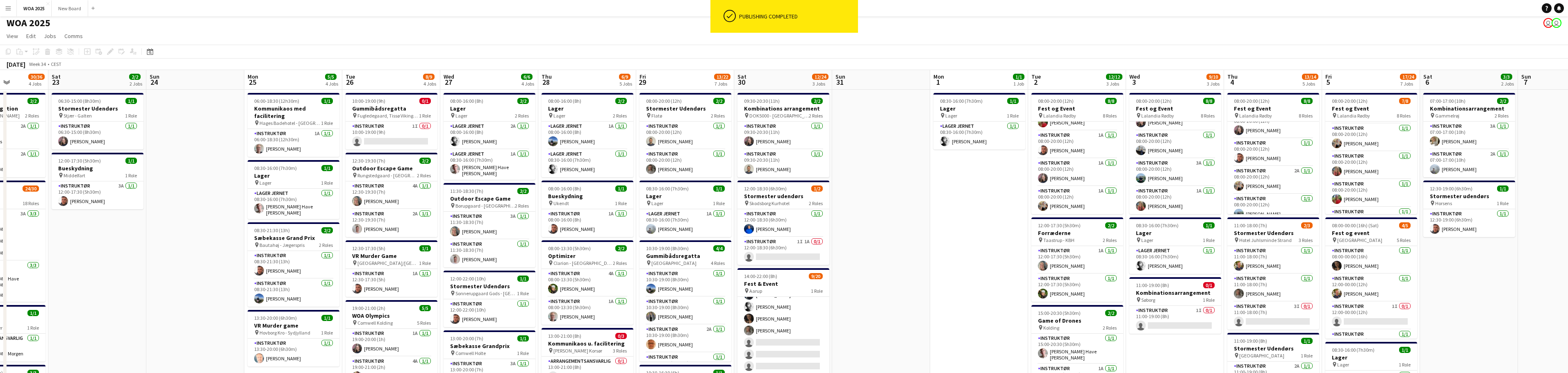
scroll to position [4, 0]
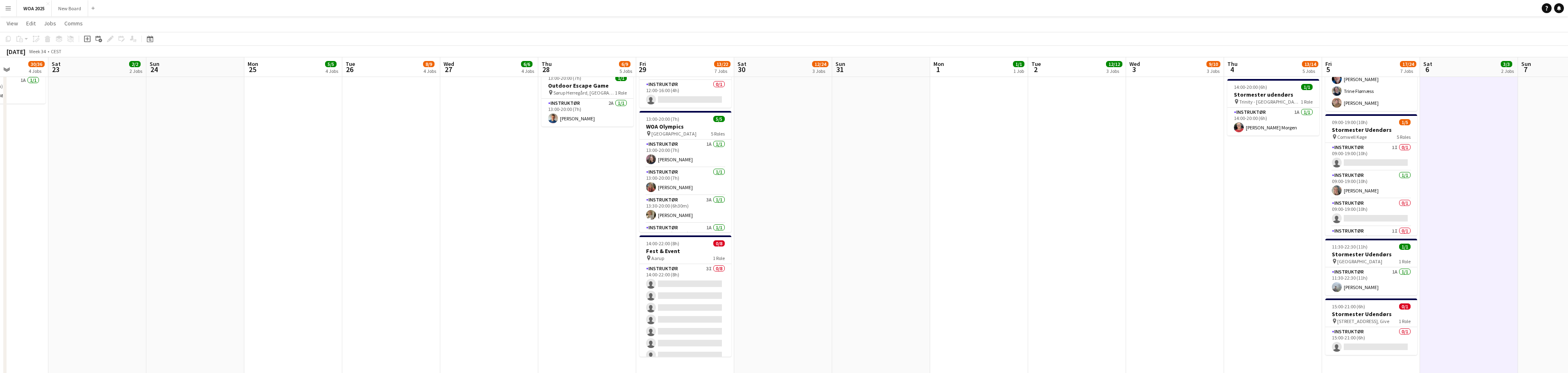
scroll to position [378, 0]
click at [1379, 342] on app-card-role "Instruktør 0/1 15:00-21:00 (6h) single-neutral-actions" at bounding box center [1371, 338] width 92 height 28
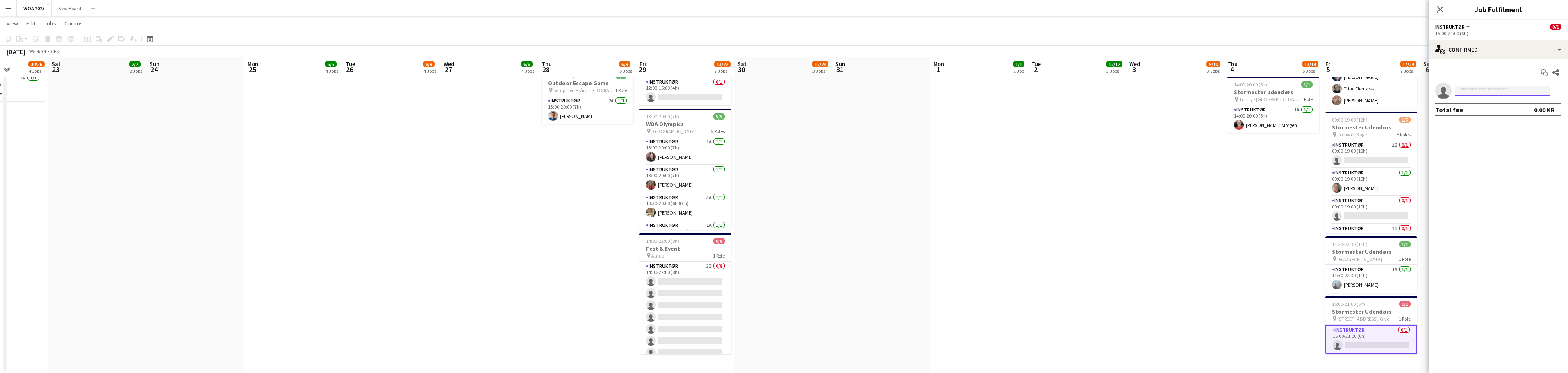
click at [1504, 89] on input at bounding box center [1502, 90] width 95 height 10
type input "*****"
click at [1492, 102] on span "Trine Flørnæss" at bounding box center [1480, 103] width 38 height 7
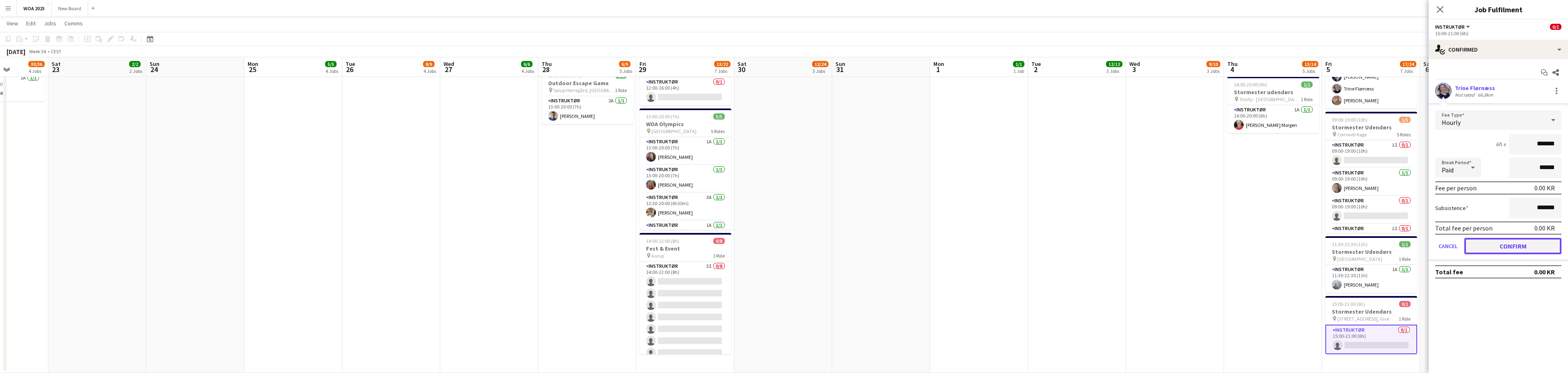
click at [1507, 244] on button "Confirm" at bounding box center [1512, 246] width 98 height 16
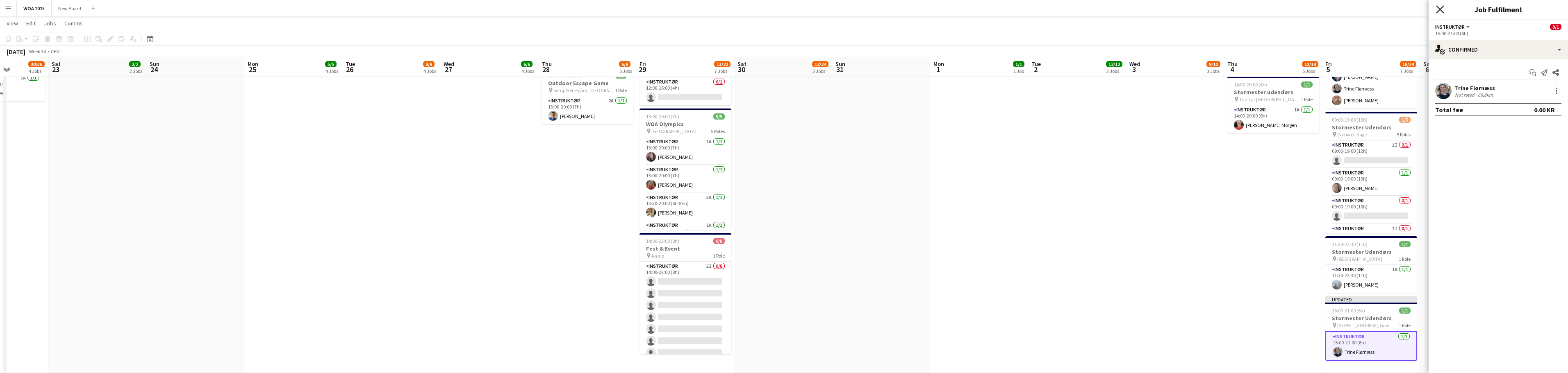
click at [1439, 10] on icon at bounding box center [1439, 9] width 8 height 8
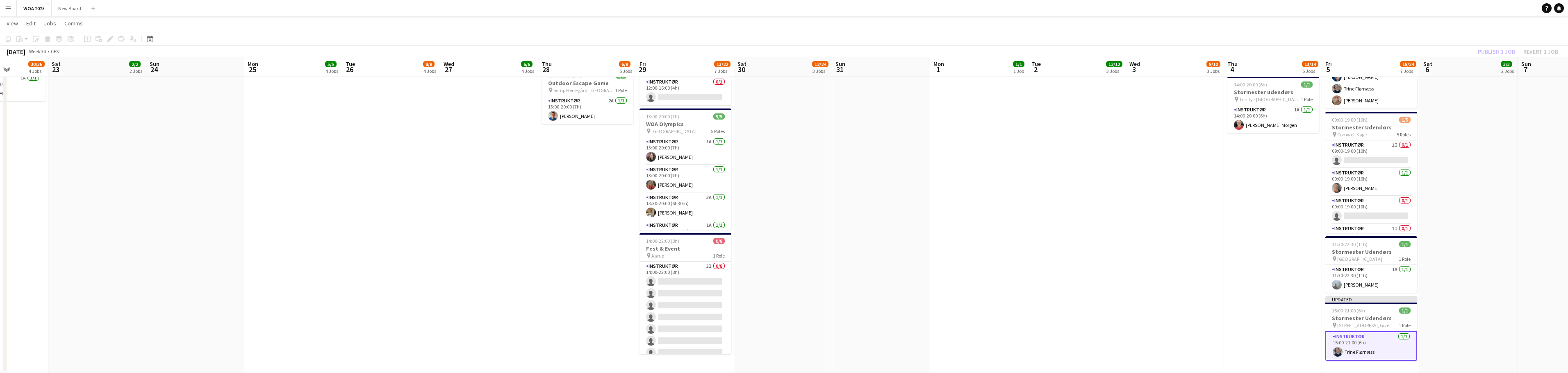
click at [1500, 50] on div "Publish 1 job Revert 1 job" at bounding box center [1518, 52] width 100 height 11
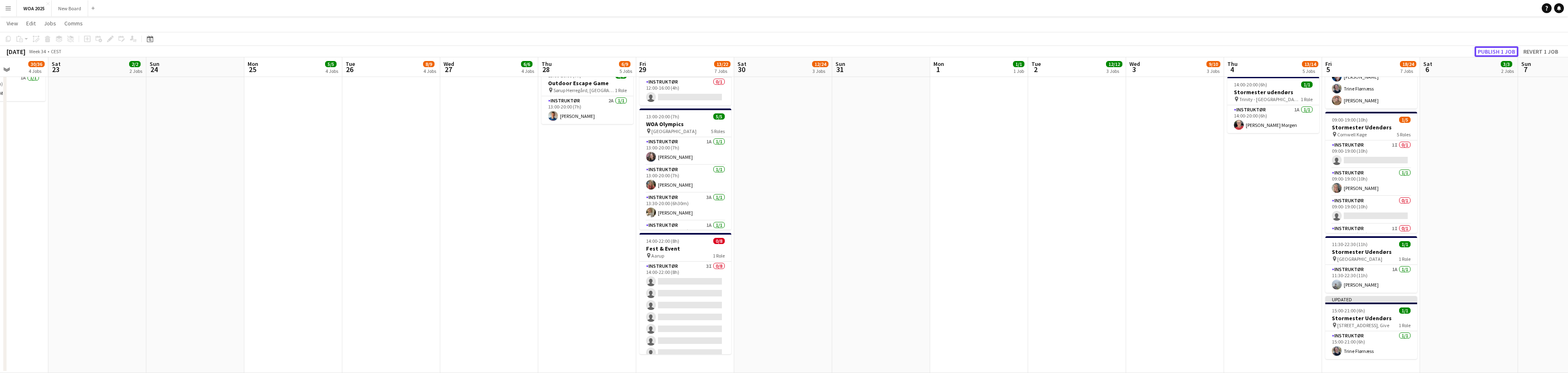
click at [1500, 50] on button "Publish 1 job" at bounding box center [1496, 52] width 44 height 11
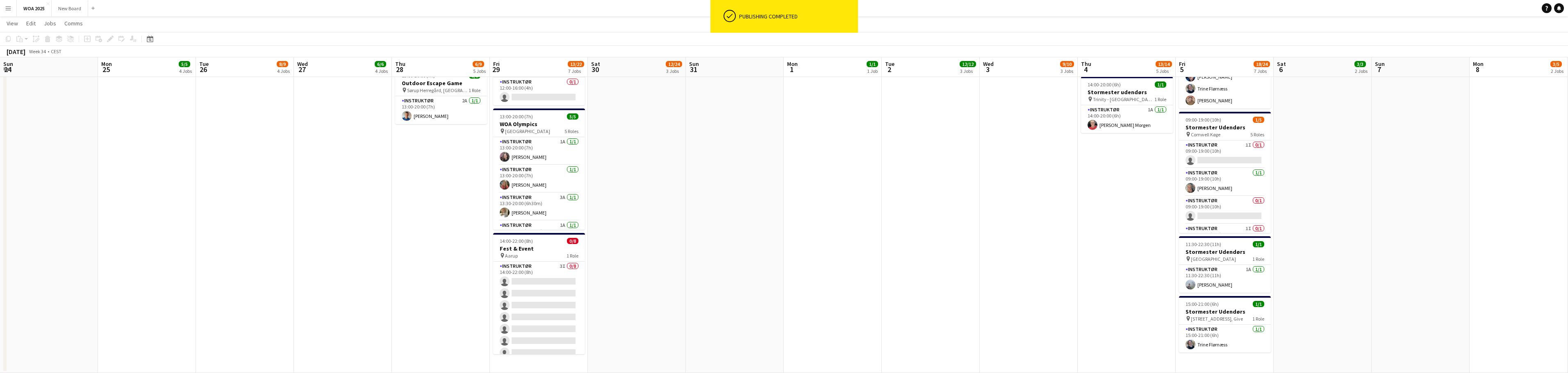
drag, startPoint x: 1500, startPoint y: 181, endPoint x: 1106, endPoint y: 201, distance: 394.5
click at [1296, 193] on app-calendar-viewport "Wed 20 8/8 4 Jobs Thu 21 15/15 8 Jobs Fri 22 30/36 4 Jobs Sat 23 2/2 2 Jobs Sun…" at bounding box center [784, 13] width 1568 height 720
click at [1113, 205] on app-calendar-viewport "Wed 20 8/8 4 Jobs Thu 21 15/15 8 Jobs Fri 22 30/36 4 Jobs Sat 23 2/2 2 Jobs Sun…" at bounding box center [784, 13] width 1568 height 720
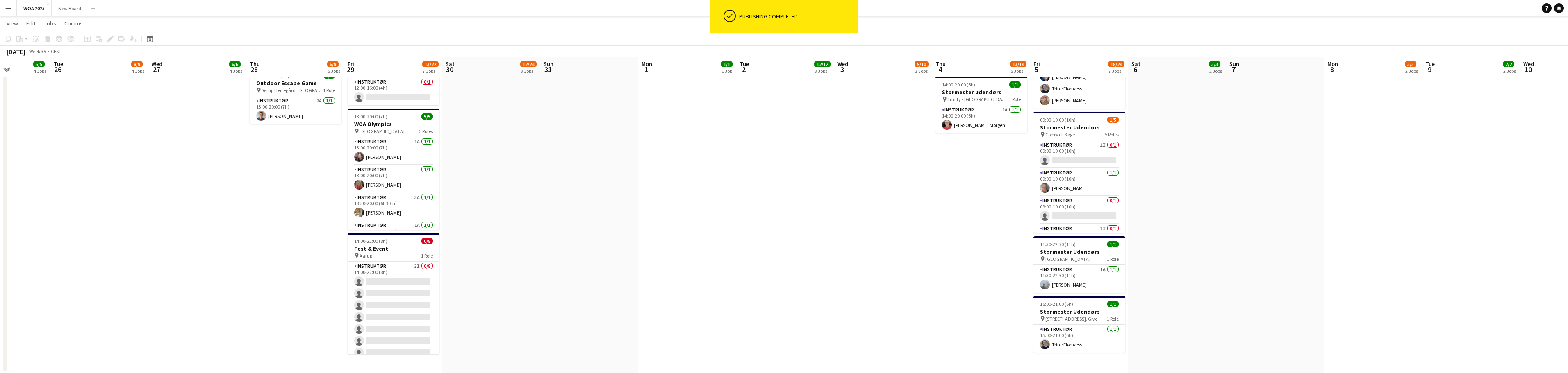
drag, startPoint x: 1459, startPoint y: 166, endPoint x: 1416, endPoint y: 202, distance: 56.1
click at [1418, 207] on app-calendar-viewport "Fri 22 30/36 4 Jobs Sat 23 2/2 2 Jobs Sun 24 Mon 25 5/5 4 Jobs Tue 26 8/9 4 Job…" at bounding box center [784, 13] width 1568 height 720
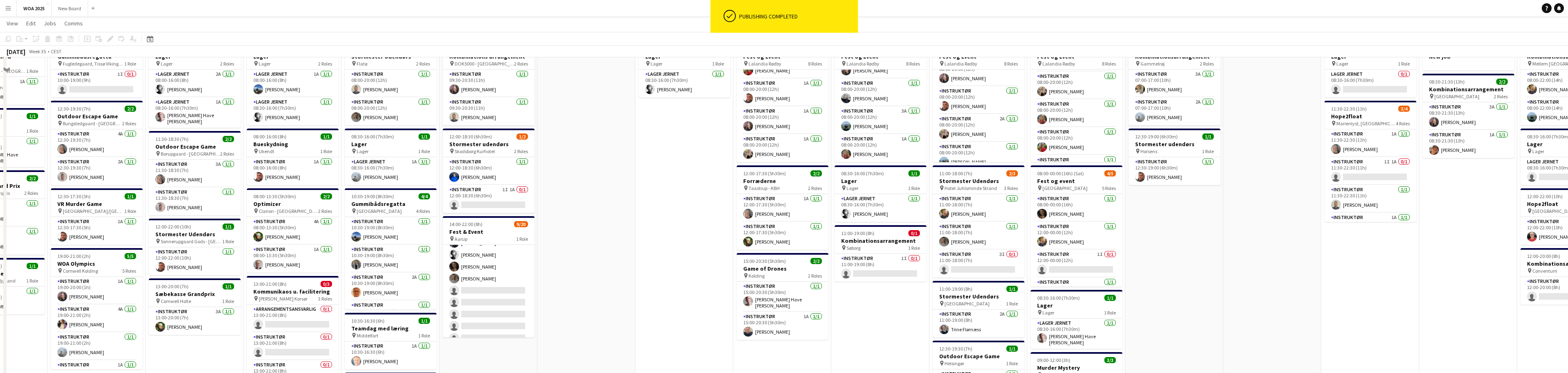
scroll to position [0, 0]
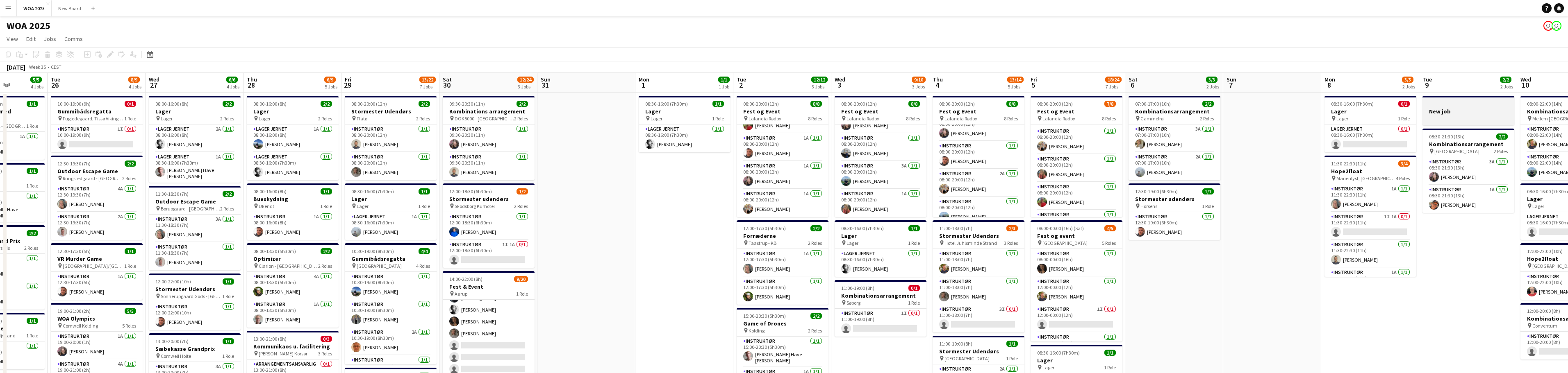
click at [1486, 113] on h3 "New job" at bounding box center [1468, 111] width 92 height 7
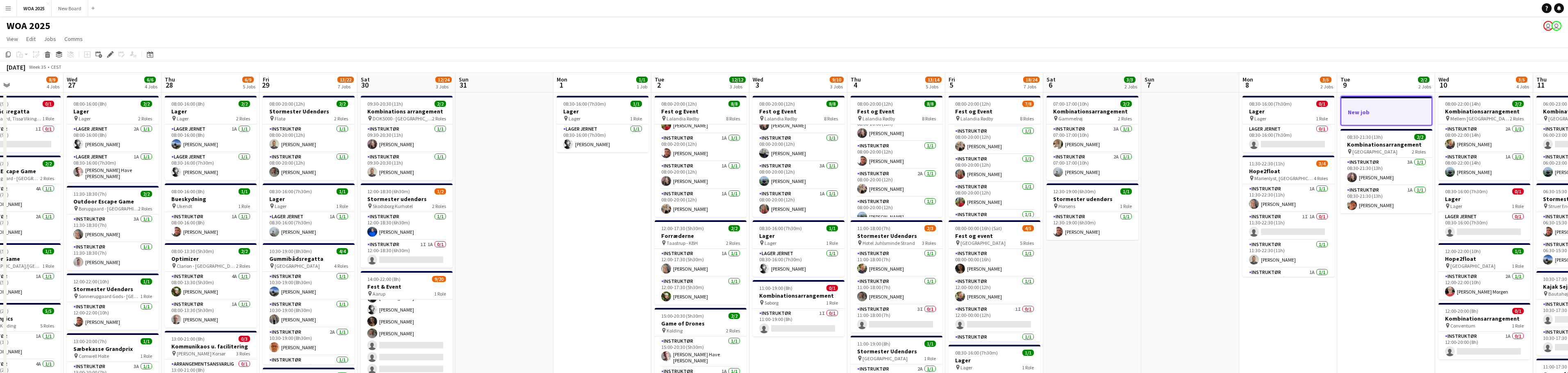
drag, startPoint x: 1430, startPoint y: 296, endPoint x: 1141, endPoint y: 280, distance: 289.4
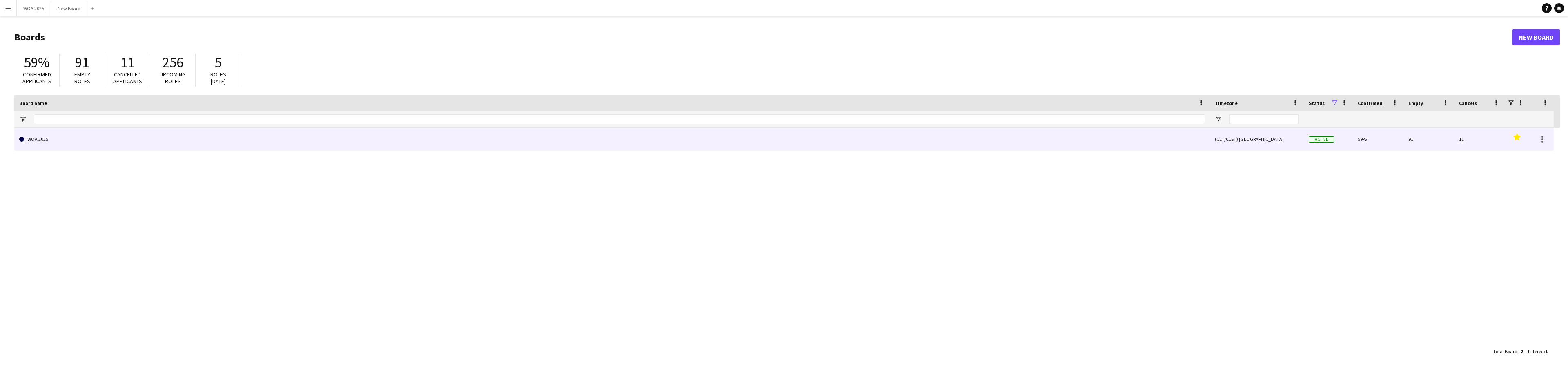
click at [64, 144] on link "WOA 2025" at bounding box center [611, 139] width 1186 height 23
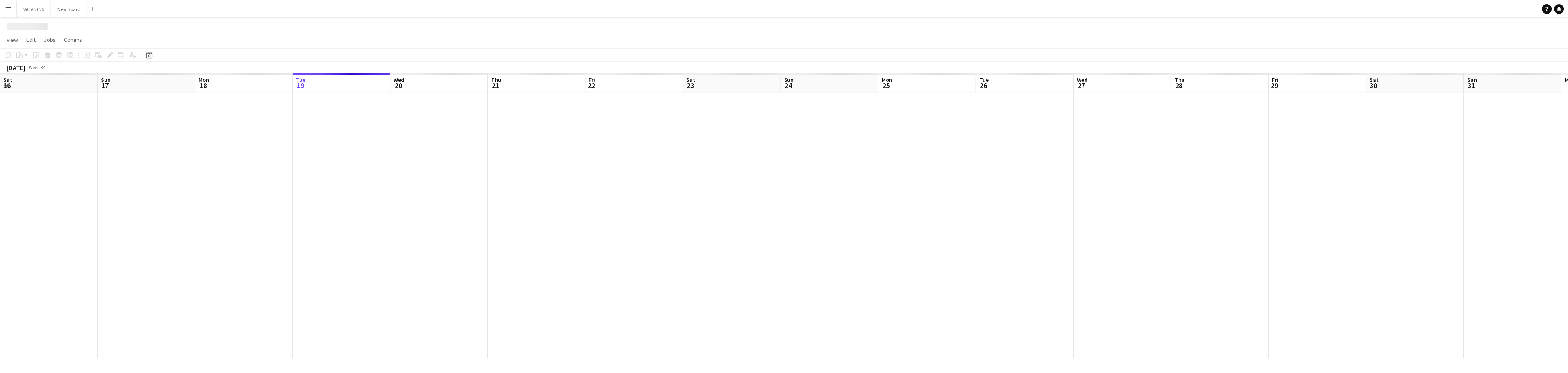
scroll to position [0, 196]
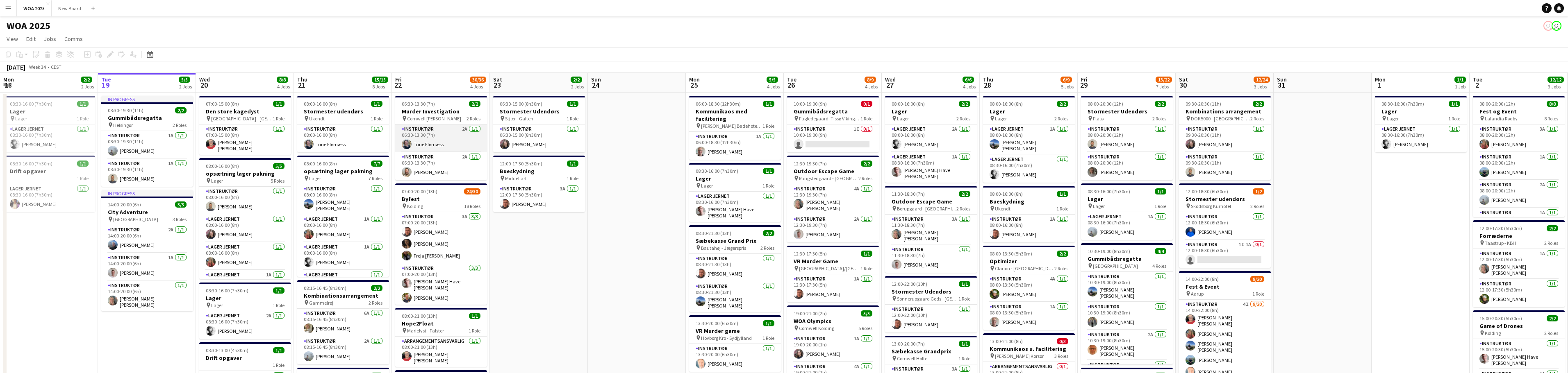
click at [447, 137] on app-card-role "Instruktør 2A 1/1 06:30-13:30 (7h) Trine Flørnæss" at bounding box center [441, 139] width 92 height 28
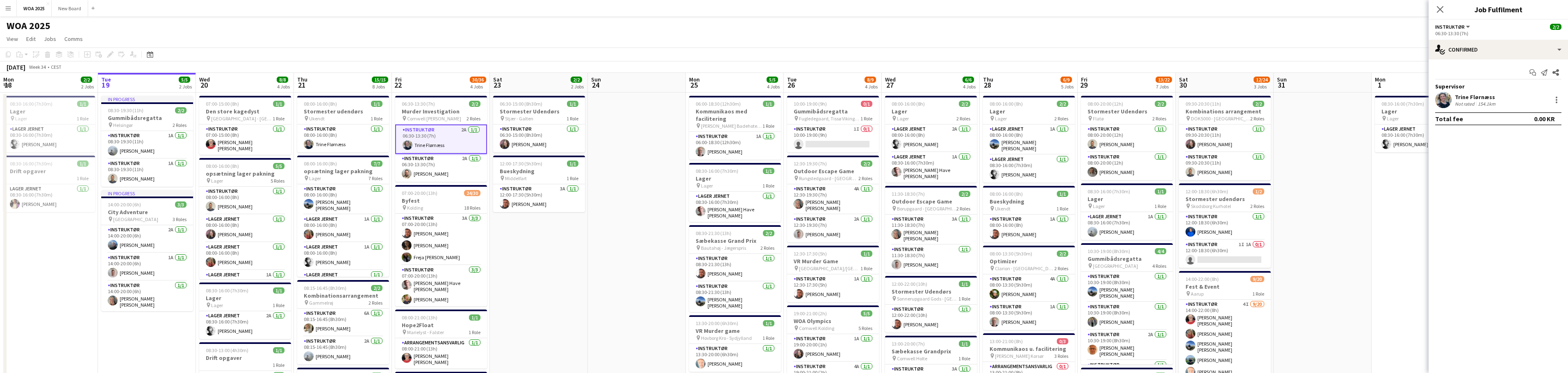
click at [1471, 96] on div "Trine Flørnæss" at bounding box center [1476, 97] width 42 height 7
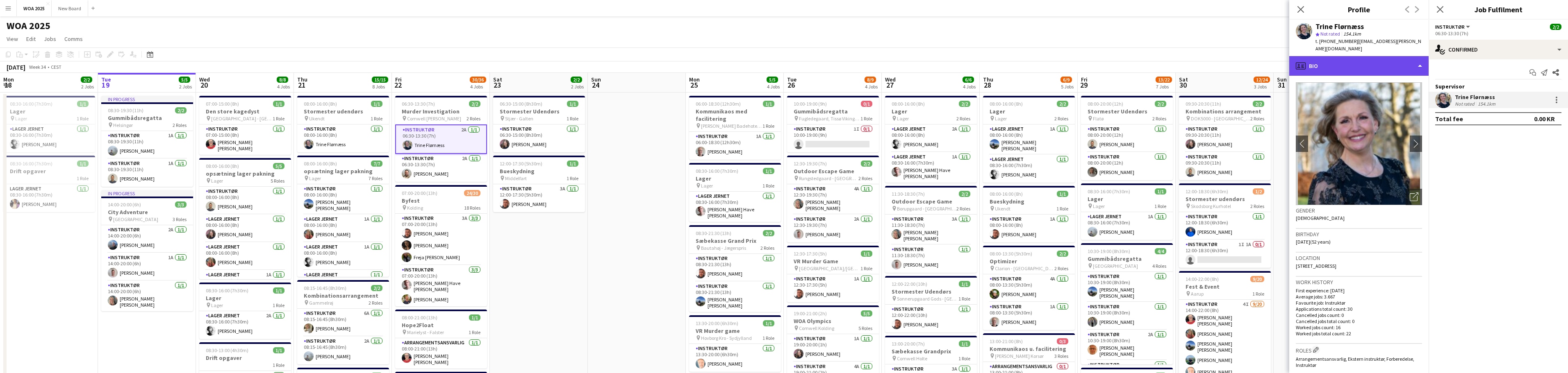
click at [1414, 60] on div "profile Bio" at bounding box center [1358, 67] width 140 height 20
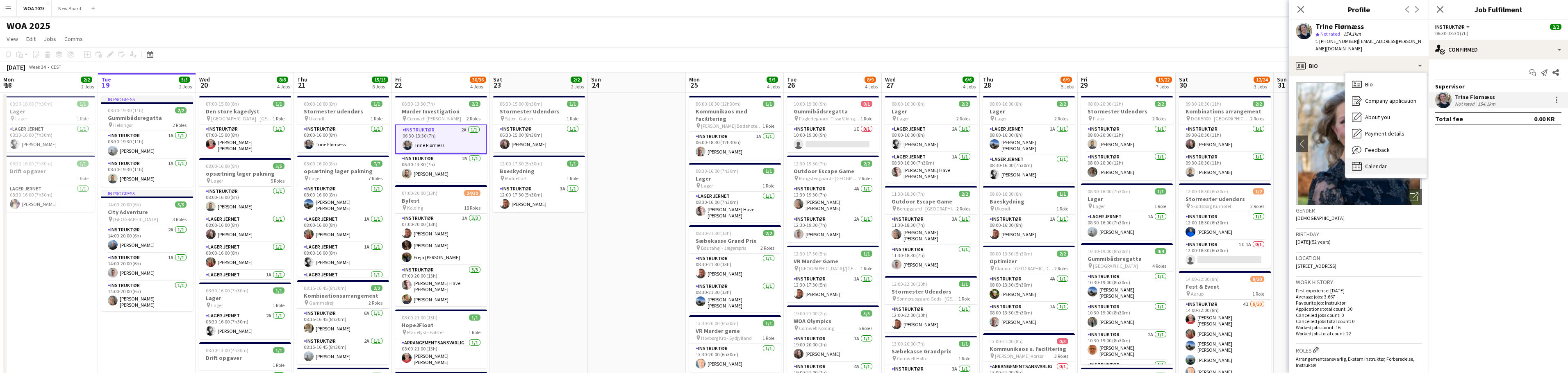
click at [1407, 159] on div "Calendar Calendar" at bounding box center [1386, 166] width 81 height 16
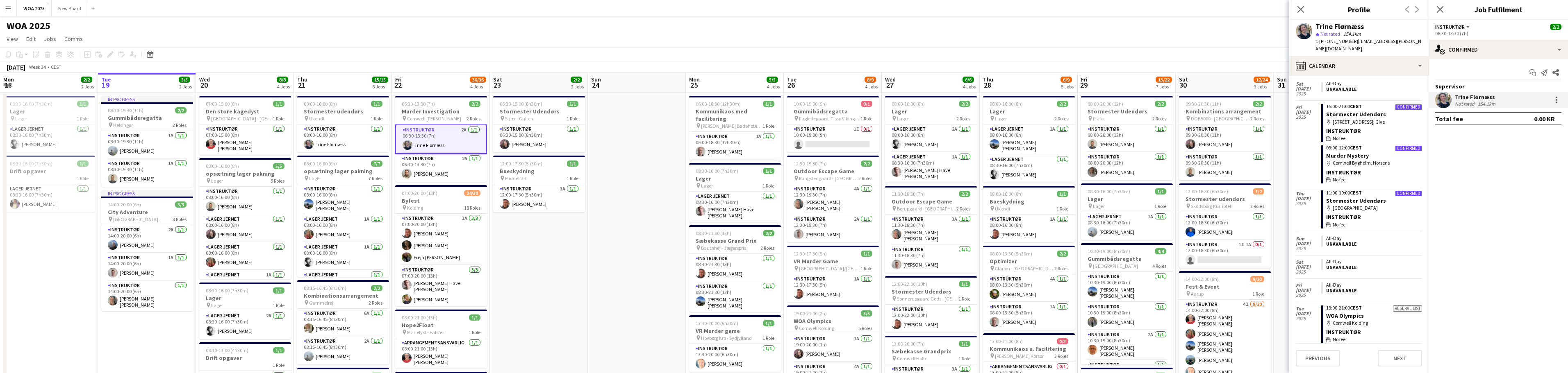
scroll to position [357, 0]
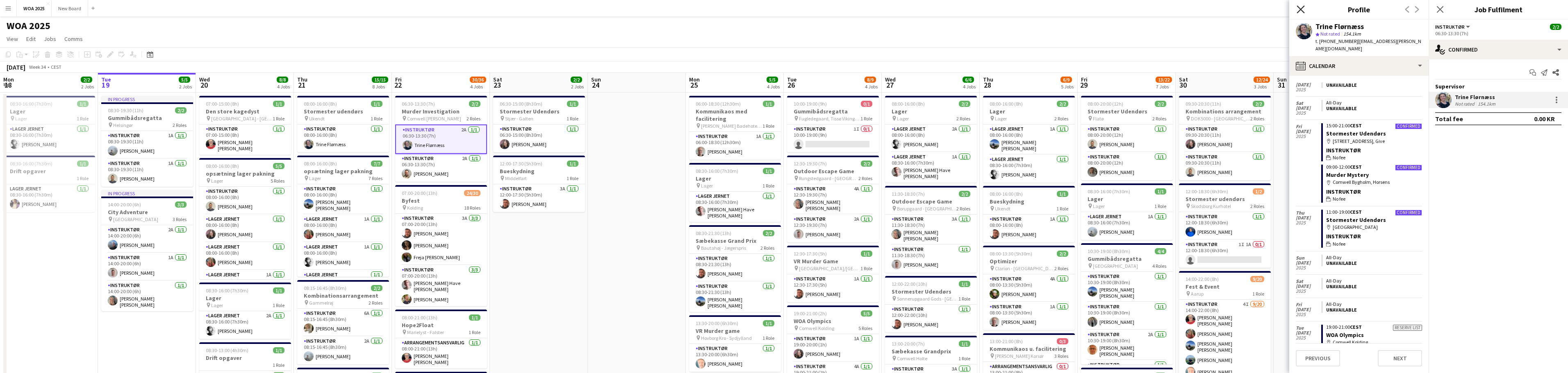
click at [1297, 12] on icon "Close pop-in" at bounding box center [1300, 9] width 8 height 8
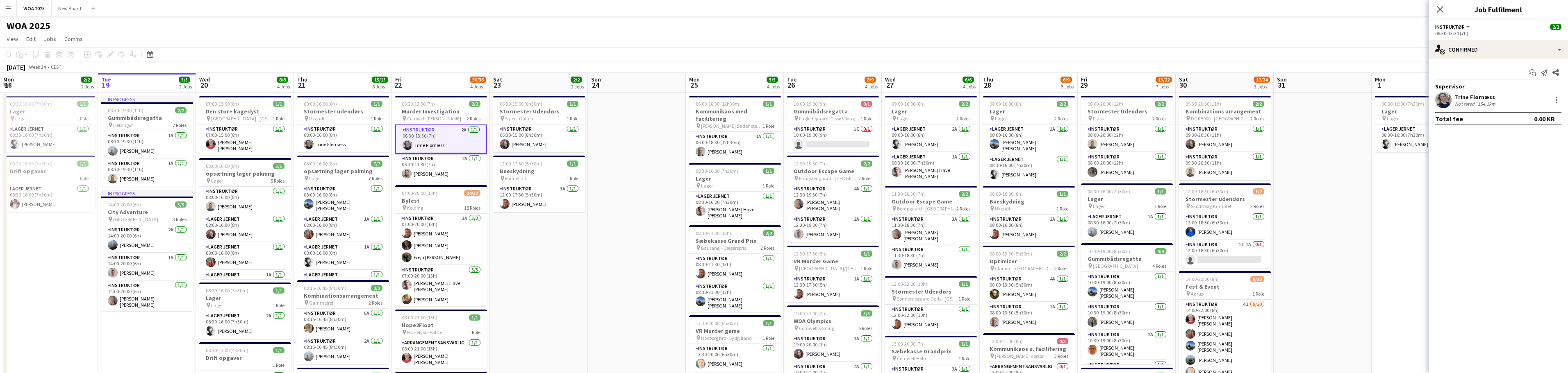
scroll to position [0, 259]
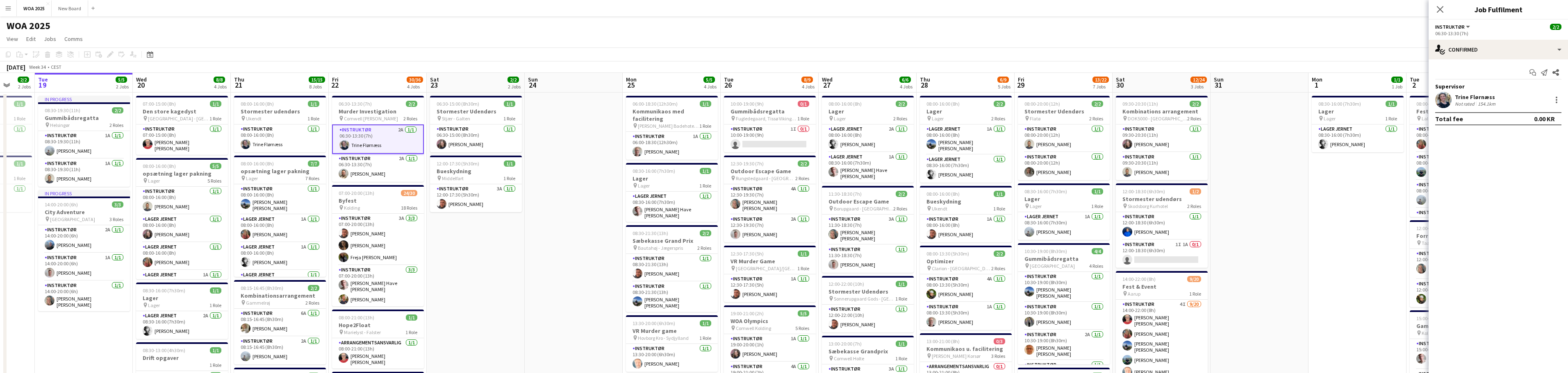
drag, startPoint x: 1362, startPoint y: 215, endPoint x: 1299, endPoint y: 212, distance: 63.1
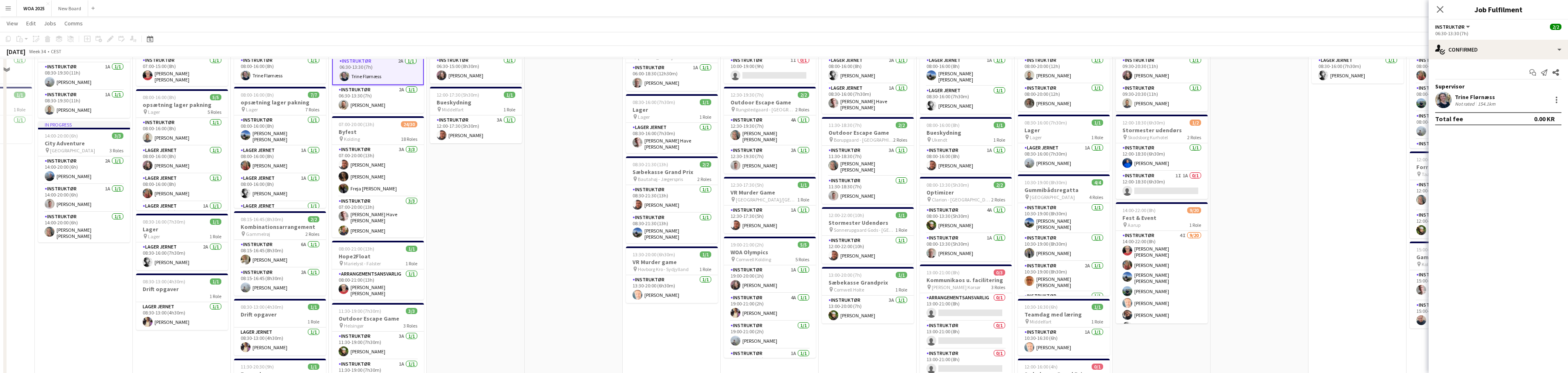
scroll to position [0, 0]
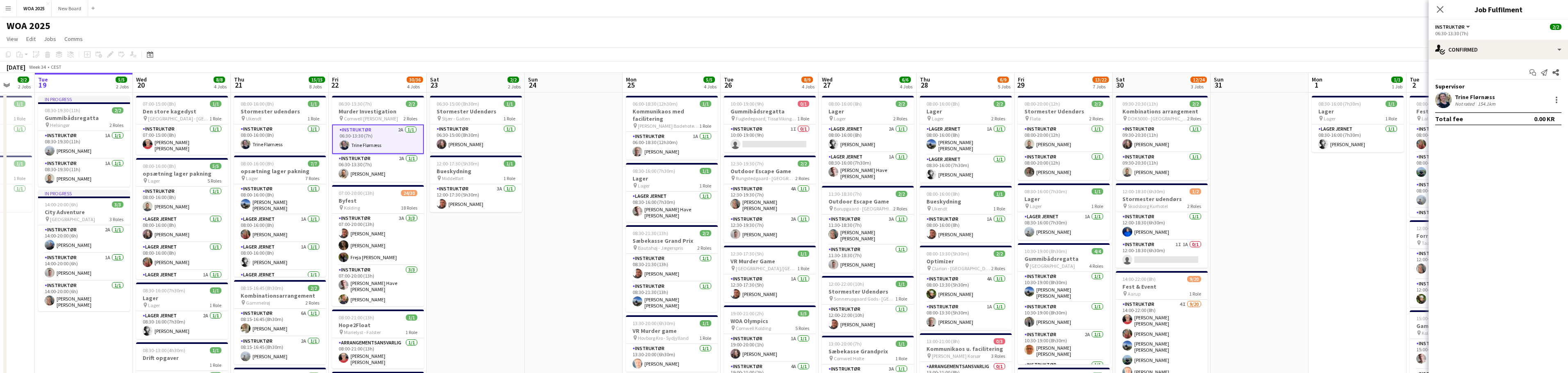
click at [1463, 98] on div "Trine Flørnæss" at bounding box center [1476, 97] width 42 height 7
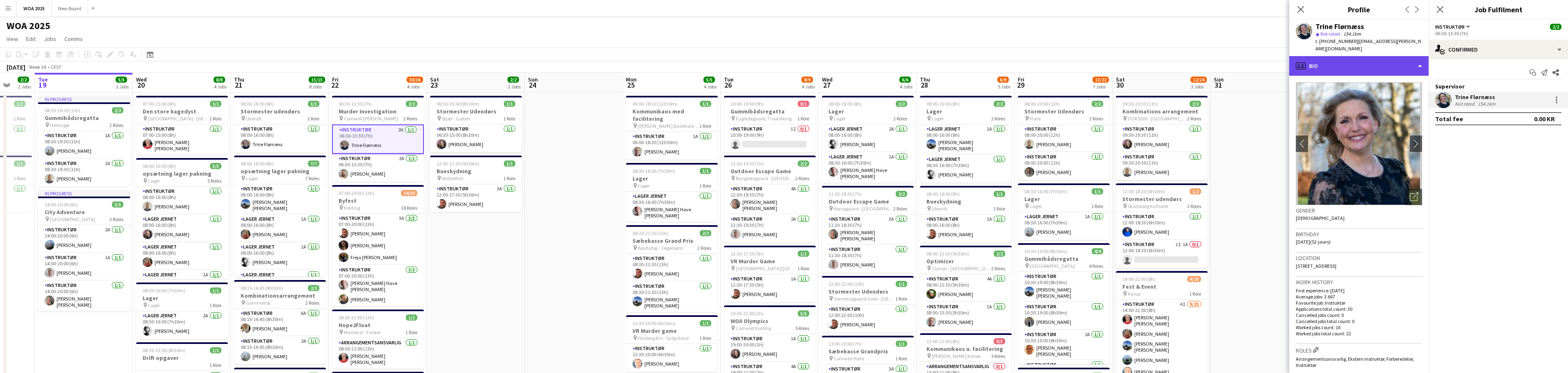
click at [1418, 60] on div "profile Bio" at bounding box center [1358, 67] width 140 height 20
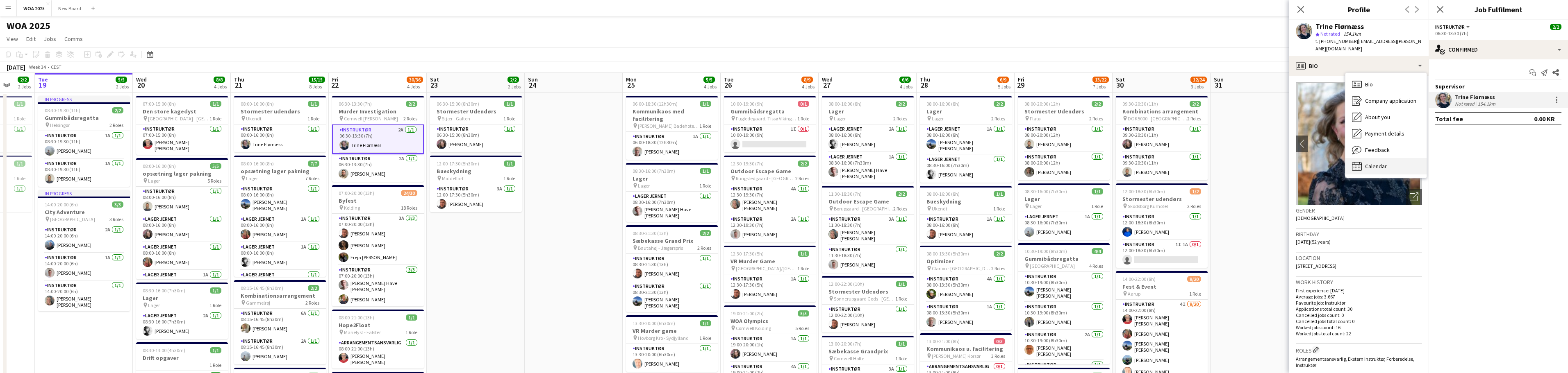
click at [1387, 160] on div "Calendar Calendar" at bounding box center [1386, 166] width 81 height 16
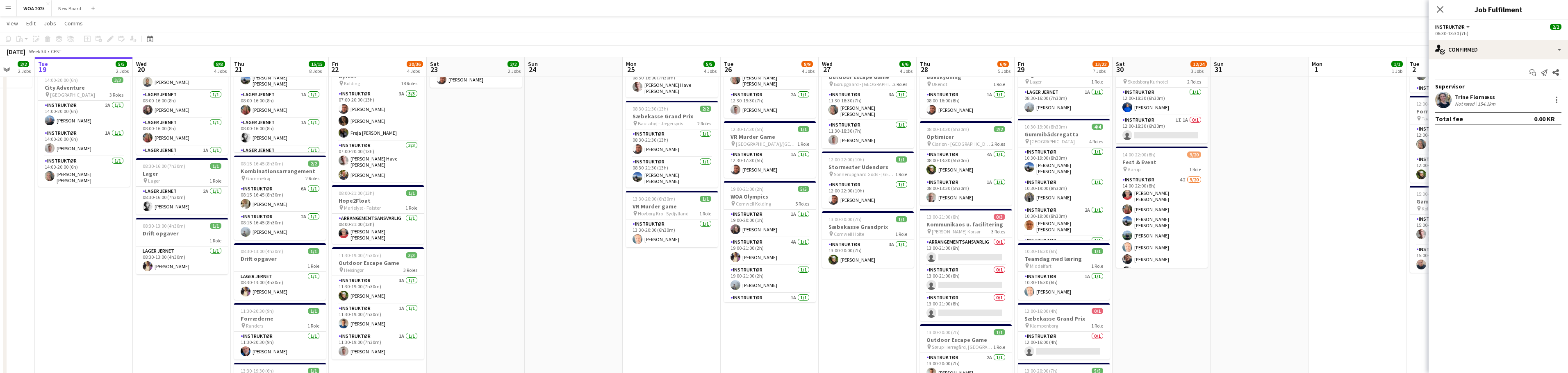
scroll to position [123, 0]
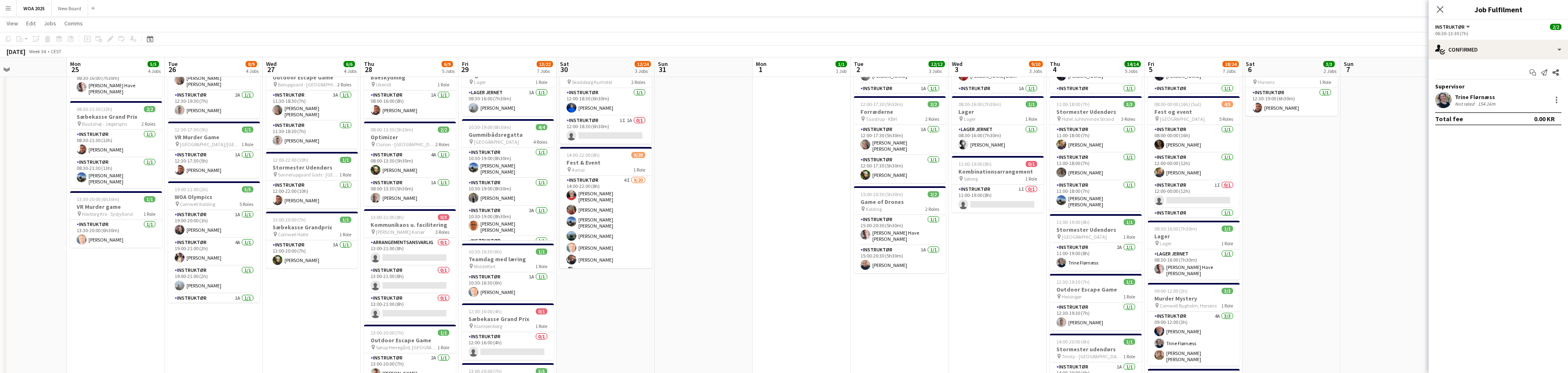
drag, startPoint x: 1346, startPoint y: 167, endPoint x: 1000, endPoint y: 164, distance: 346.0
click at [973, 179] on app-calendar-viewport "Wed 20 8/8 4 Jobs Thu 21 15/15 8 Jobs Fri 22 30/36 4 Jobs Sat 23 2/2 2 Jobs Sun…" at bounding box center [784, 268] width 1568 height 720
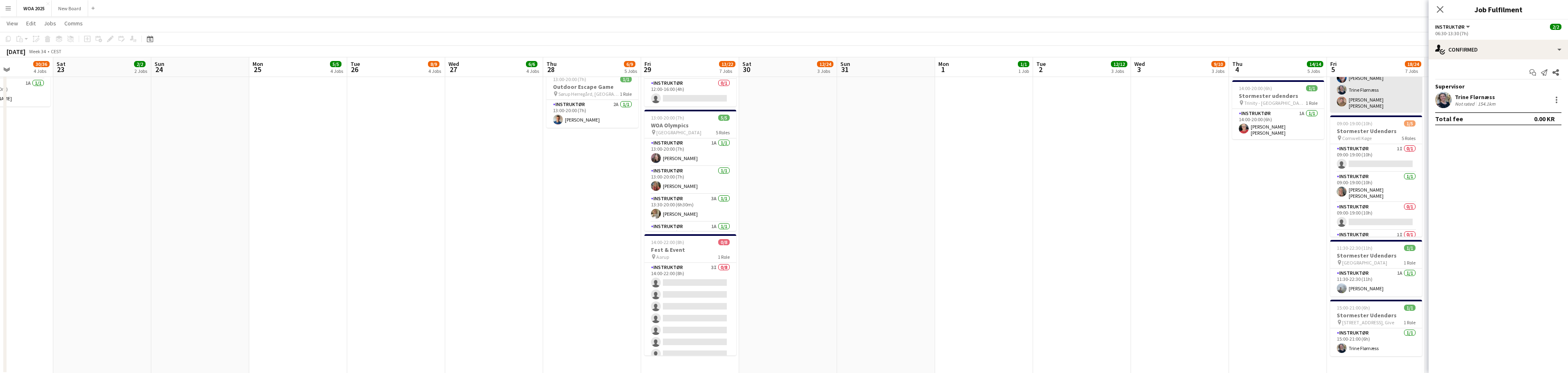
scroll to position [378, 0]
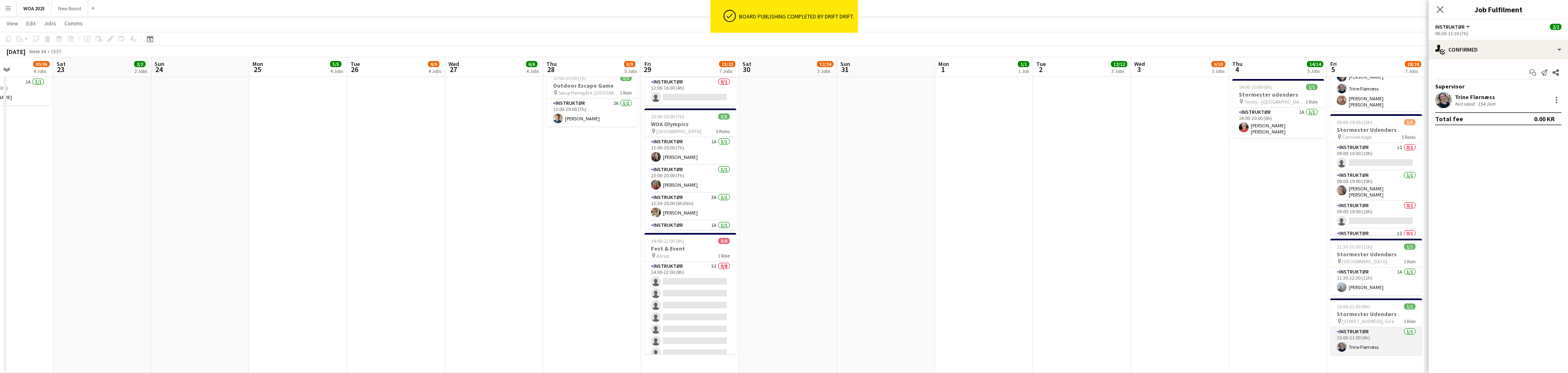
click at [1383, 336] on app-card-role "Instruktør 1/1 15:00-21:00 (6h) Trine Flørnæss" at bounding box center [1376, 341] width 92 height 28
click at [1407, 336] on app-card-role "Instruktør 1/1 15:00-21:00 (6h) Trine Flørnæss" at bounding box center [1376, 342] width 92 height 29
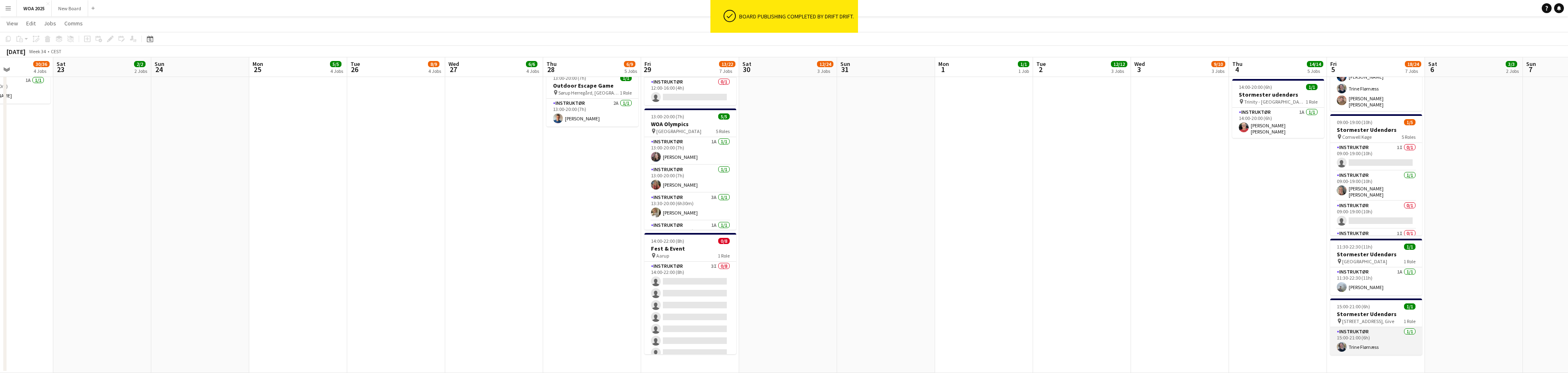
click at [1407, 336] on app-card-role "Instruktør 1/1 15:00-21:00 (6h) Trine Flørnæss" at bounding box center [1376, 341] width 92 height 28
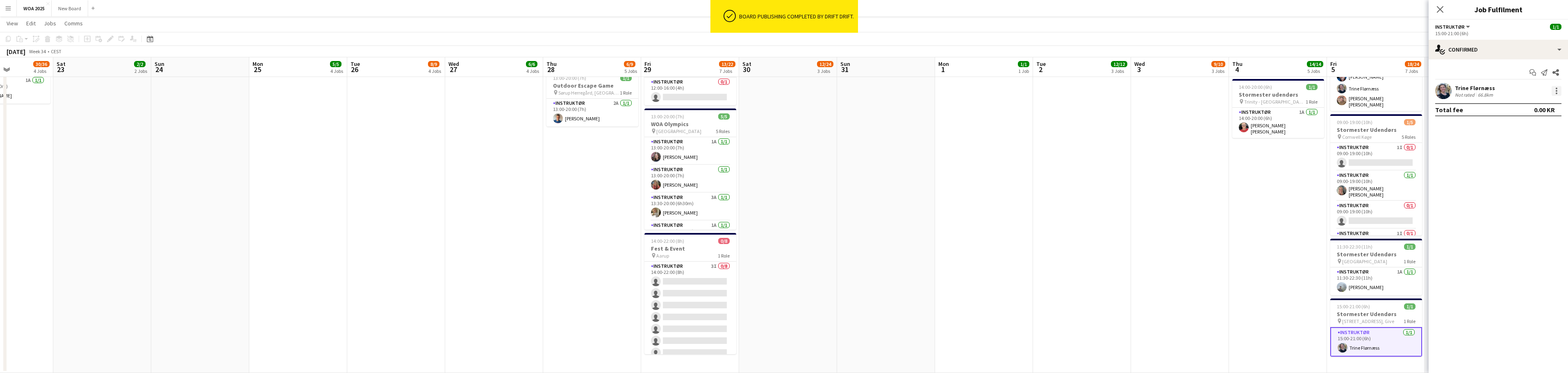
click at [1558, 91] on div at bounding box center [1556, 90] width 10 height 10
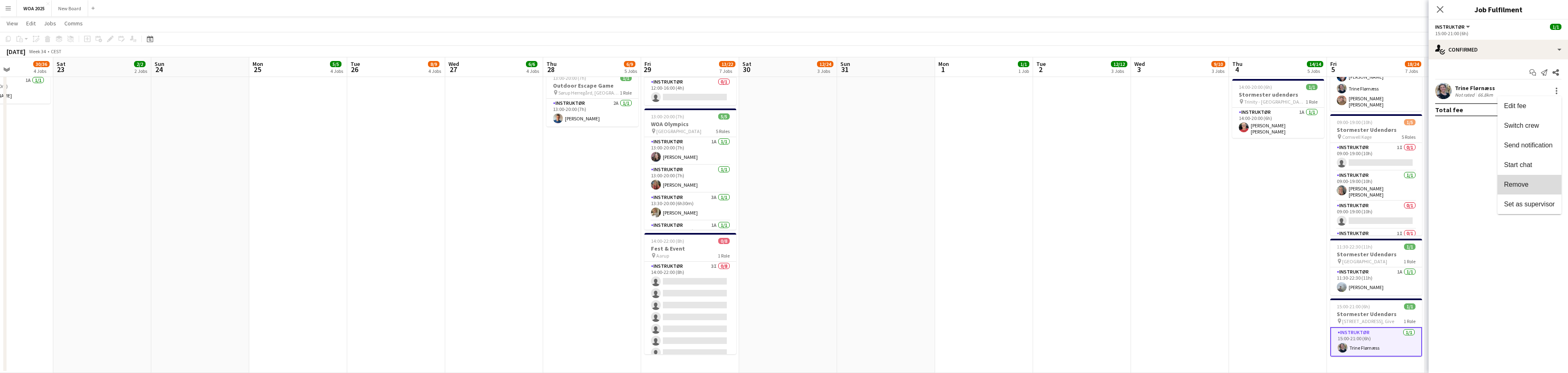
click at [1538, 182] on span "Remove" at bounding box center [1530, 185] width 51 height 7
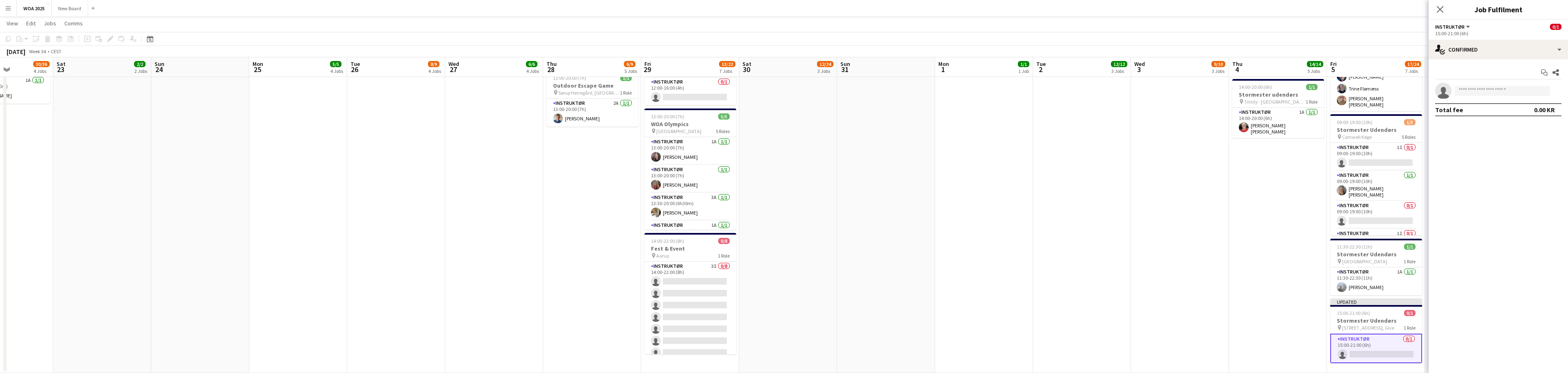
click at [1234, 264] on app-date-cell "08:00-20:00 (12h) 8/8 Fest og Event pin Lalandia Rødby 8 Roles Instruktør 1A 1/…" at bounding box center [1277, 44] width 98 height 660
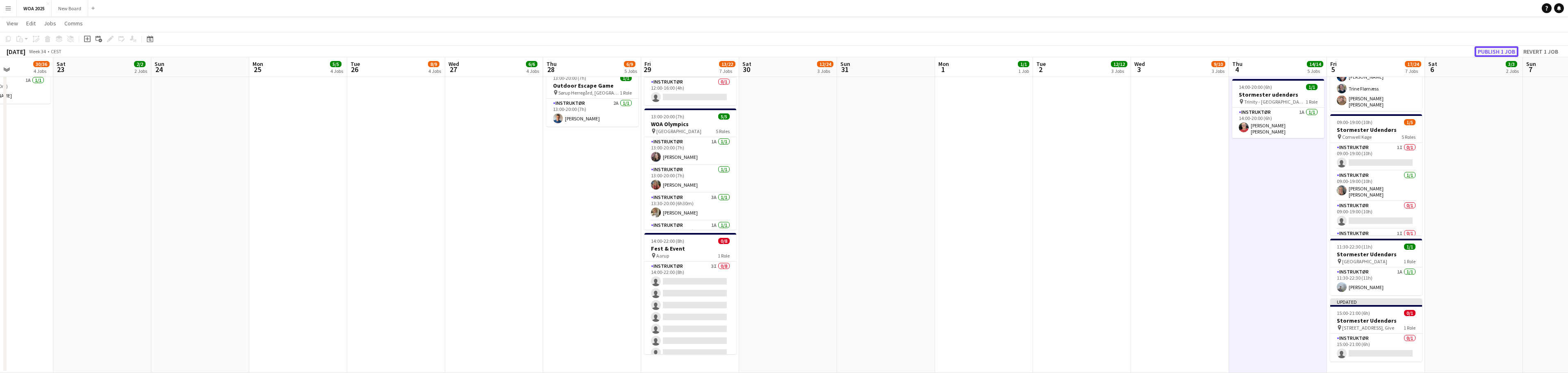
click at [1500, 52] on button "Publish 1 job" at bounding box center [1496, 52] width 44 height 11
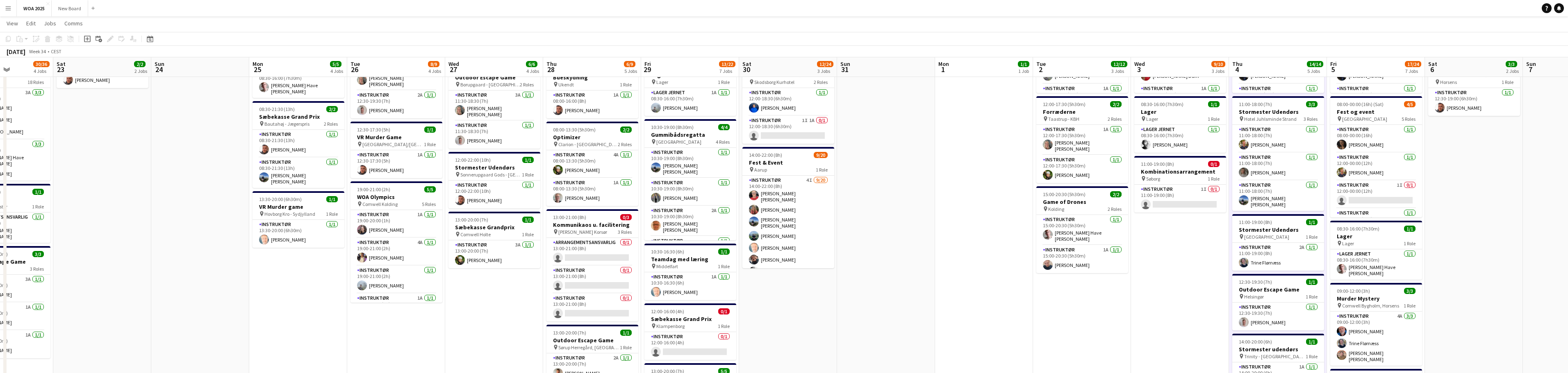
scroll to position [123, 0]
